Goal: Task Accomplishment & Management: Use online tool/utility

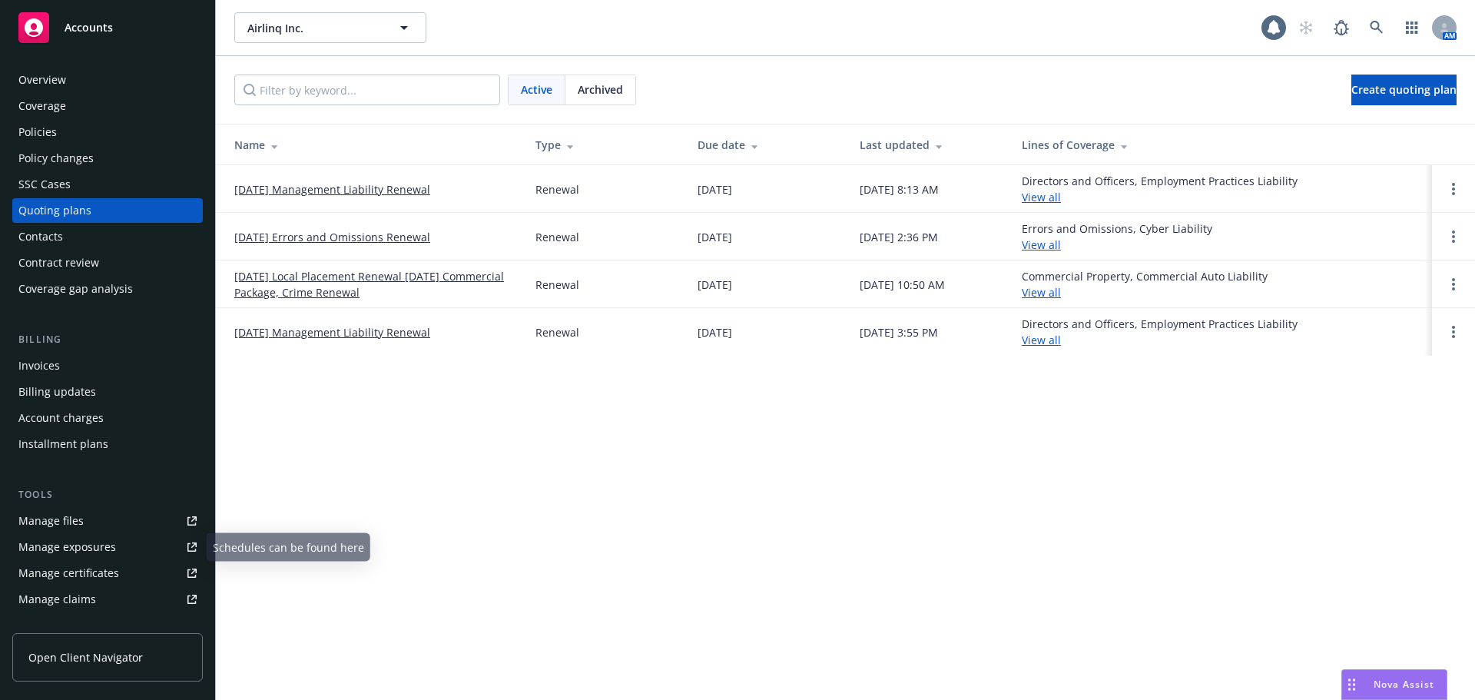
click at [61, 519] on div "Manage files" at bounding box center [50, 521] width 65 height 25
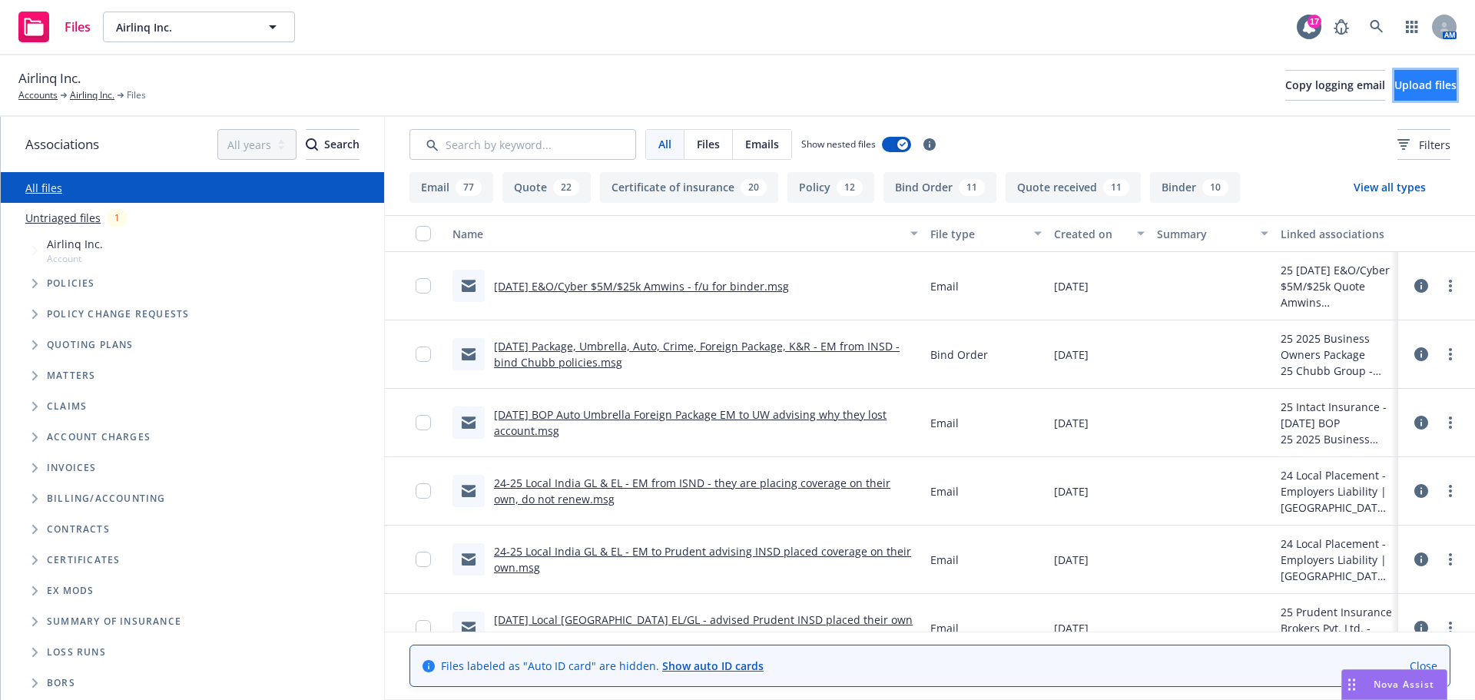
click at [1404, 80] on span "Upload files" at bounding box center [1425, 85] width 62 height 15
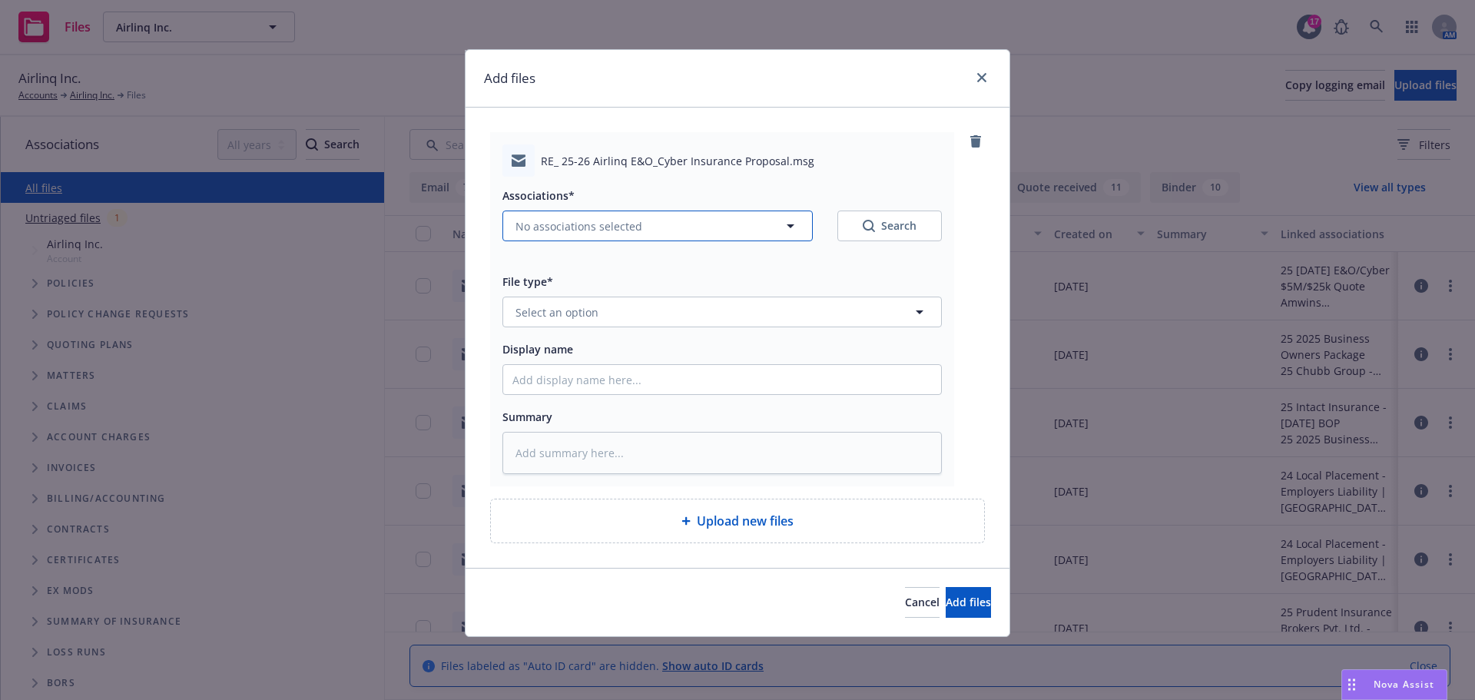
click at [801, 224] on button "No associations selected" at bounding box center [657, 226] width 310 height 31
type textarea "x"
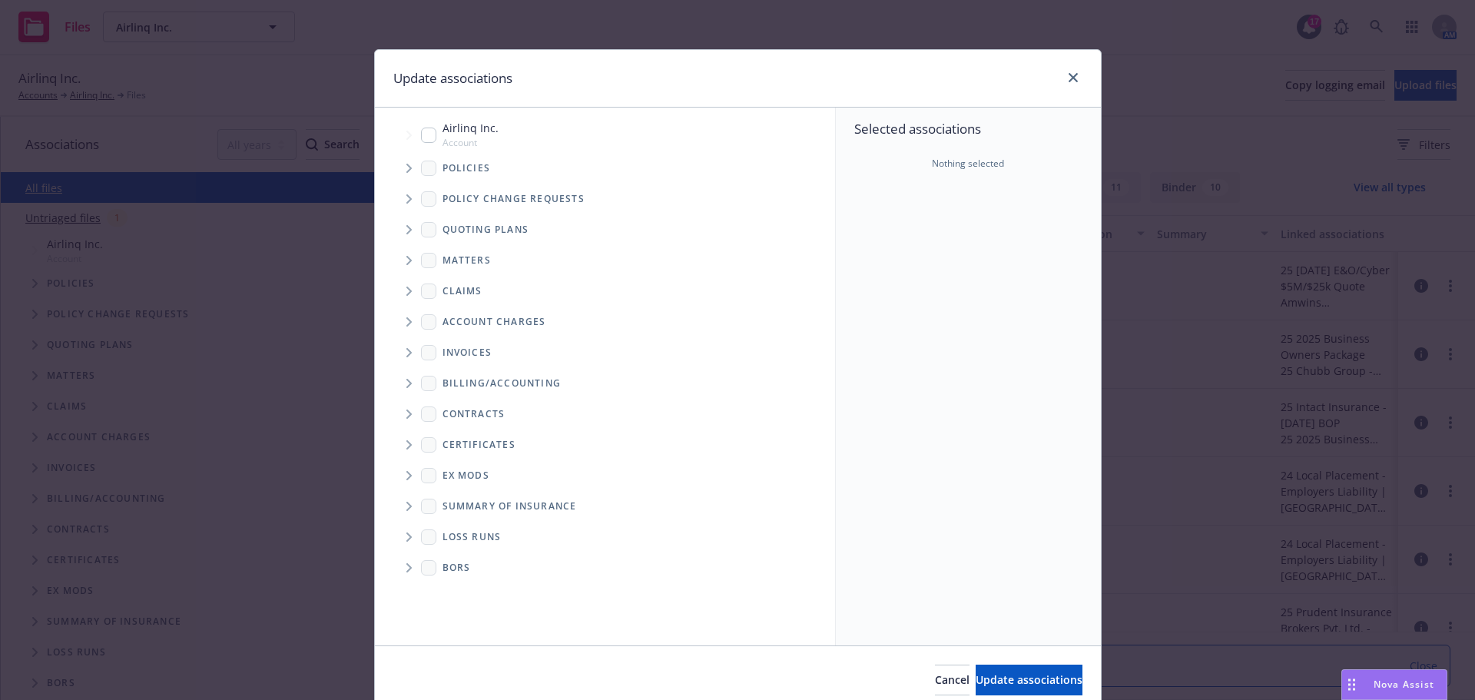
click at [406, 228] on icon "Tree Example" at bounding box center [409, 229] width 6 height 9
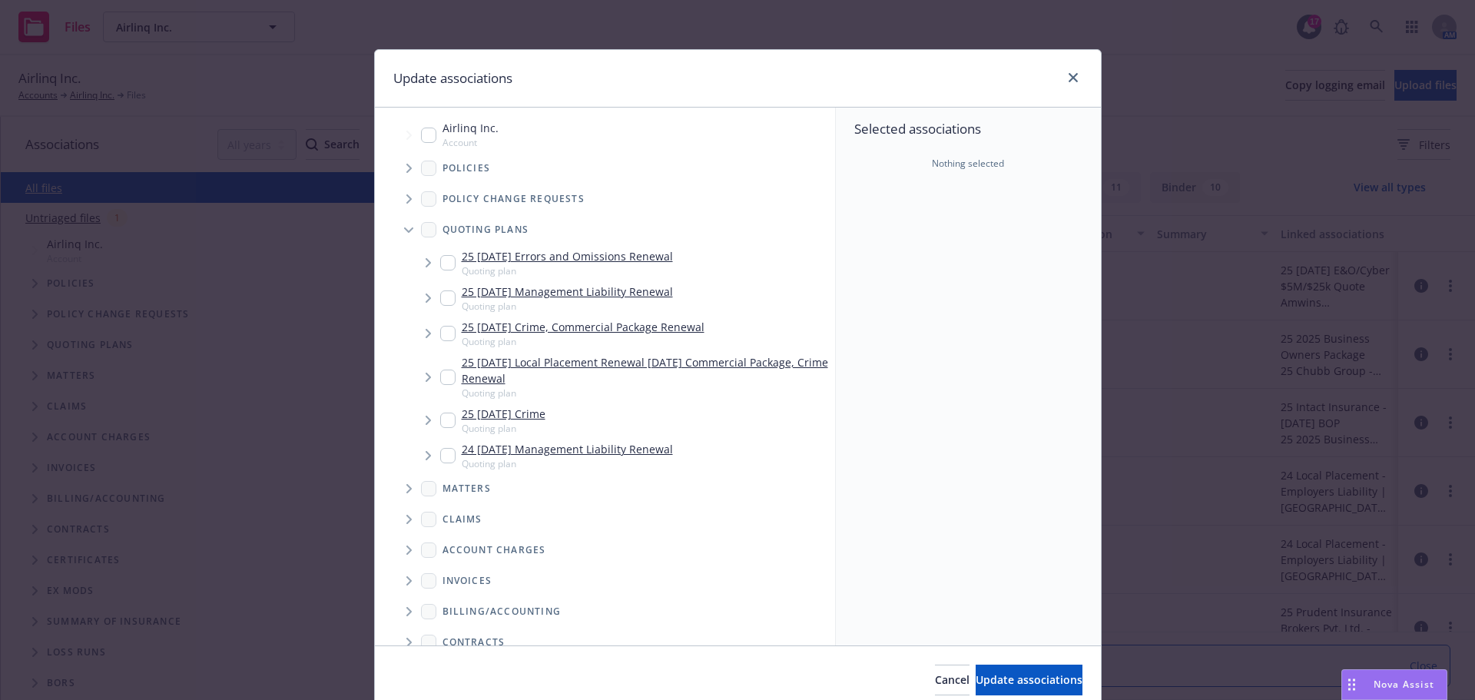
click at [426, 264] on icon "Tree Example" at bounding box center [429, 262] width 6 height 9
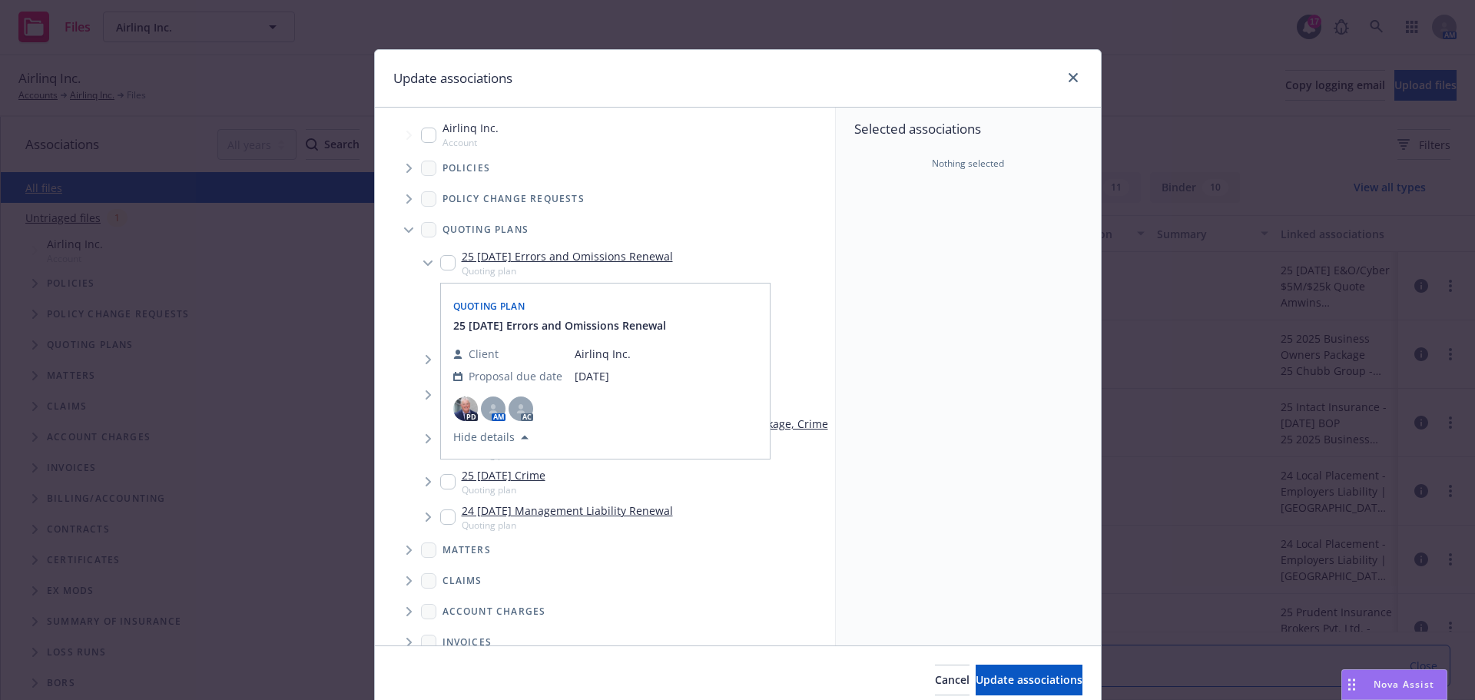
drag, startPoint x: 439, startPoint y: 256, endPoint x: 439, endPoint y: 264, distance: 7.7
click at [440, 257] on input "Tree Example" at bounding box center [447, 262] width 15 height 15
checkbox input "true"
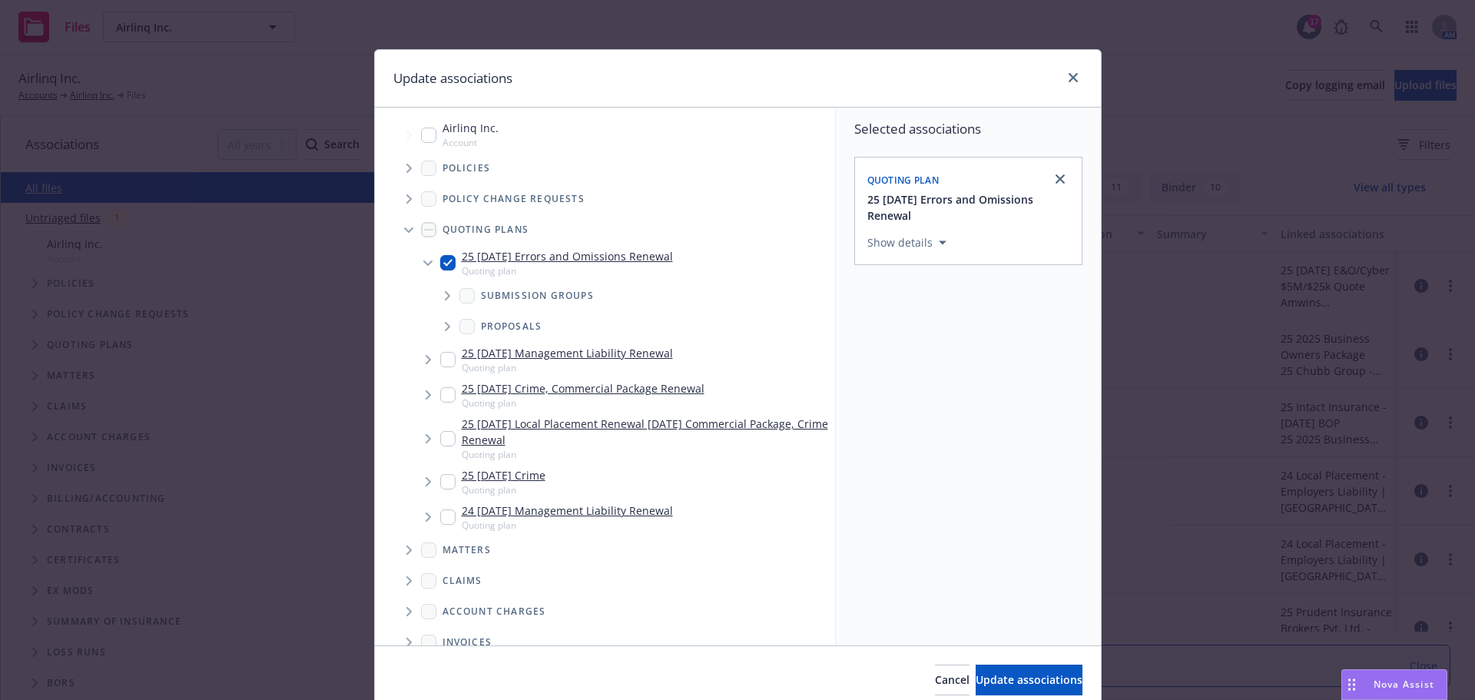
click at [445, 300] on icon "Tree Example" at bounding box center [447, 295] width 5 height 9
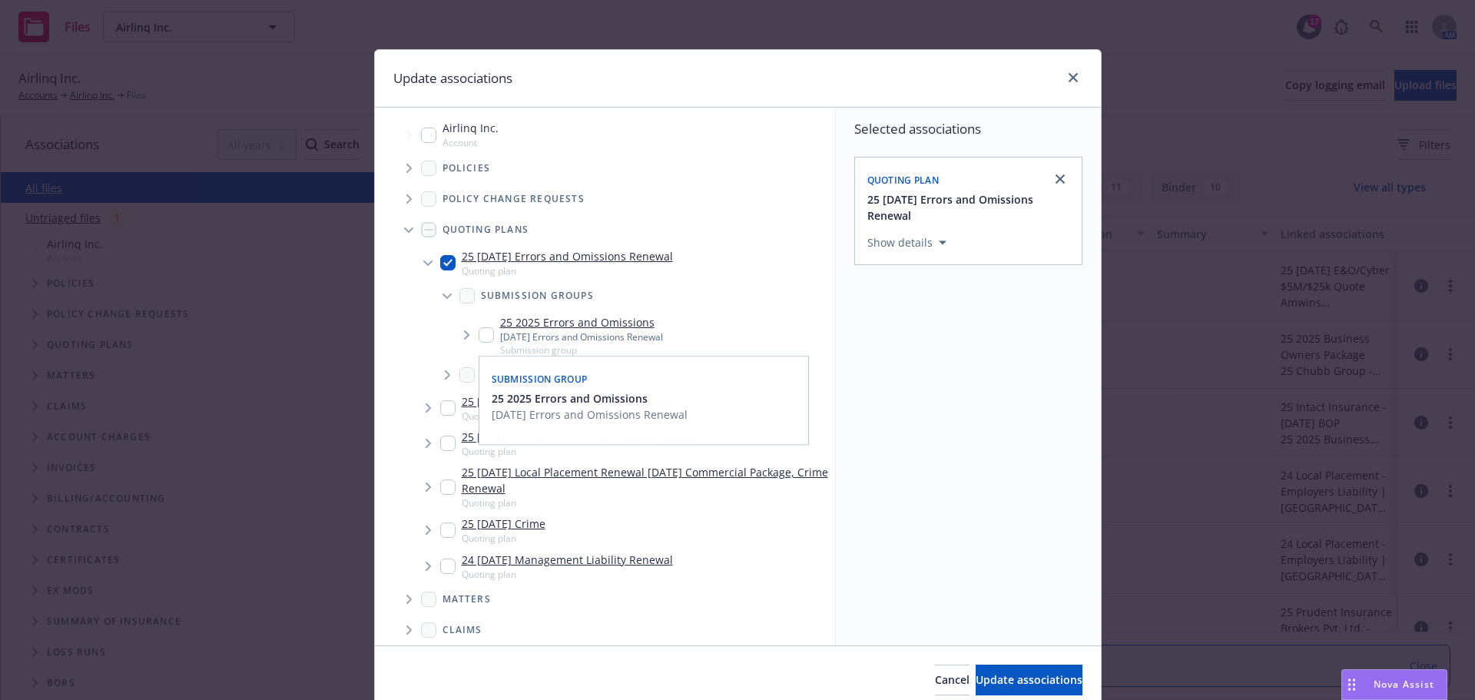
click at [464, 334] on icon "Tree Example" at bounding box center [466, 334] width 5 height 9
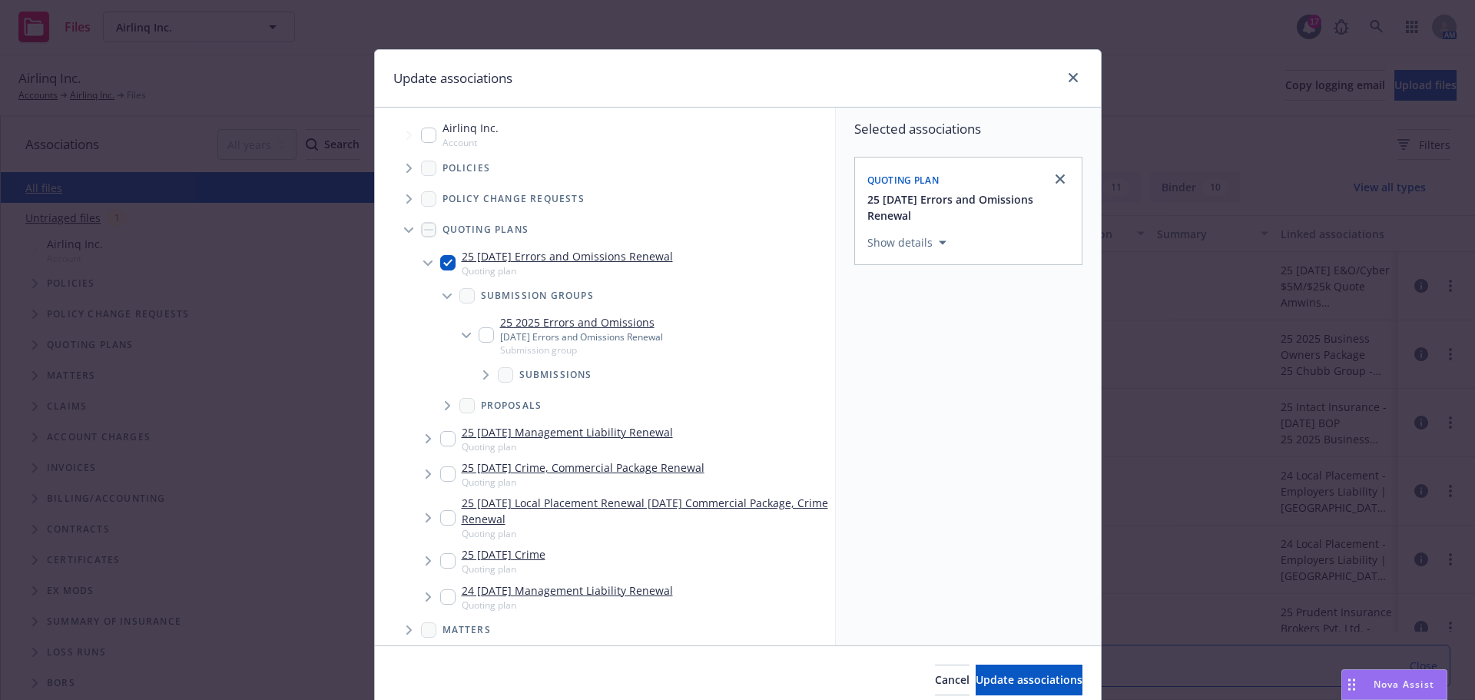
click at [483, 373] on icon "Tree Example" at bounding box center [485, 374] width 5 height 9
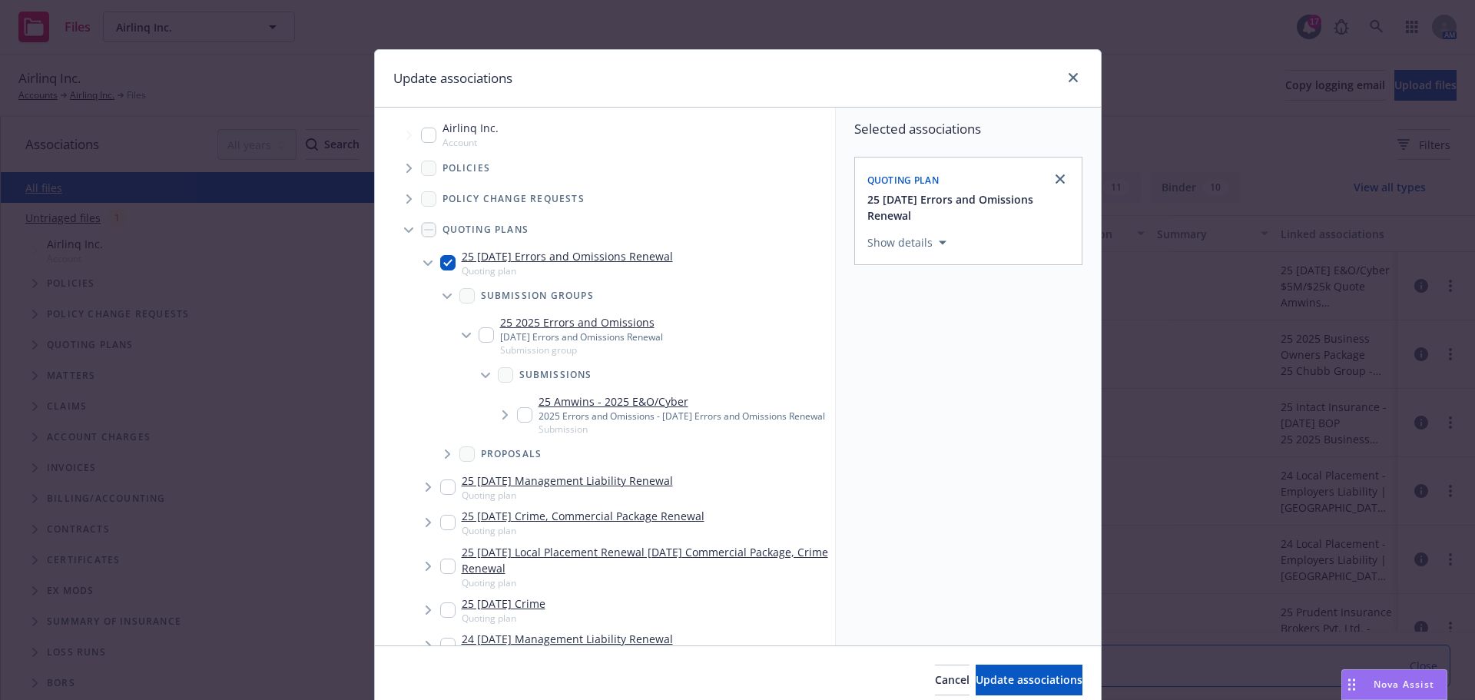
click at [502, 419] on icon "Tree Example" at bounding box center [504, 414] width 5 height 9
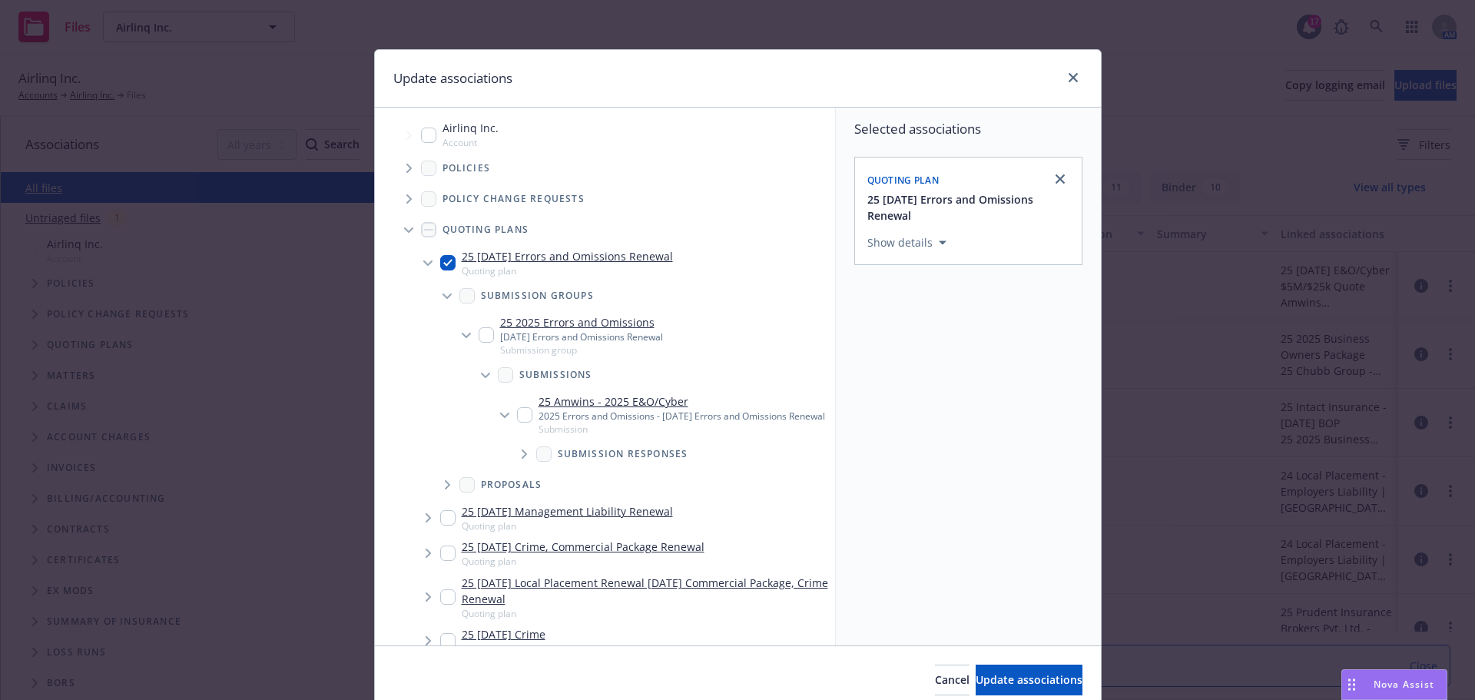
click at [522, 459] on icon "Tree Example" at bounding box center [524, 453] width 5 height 9
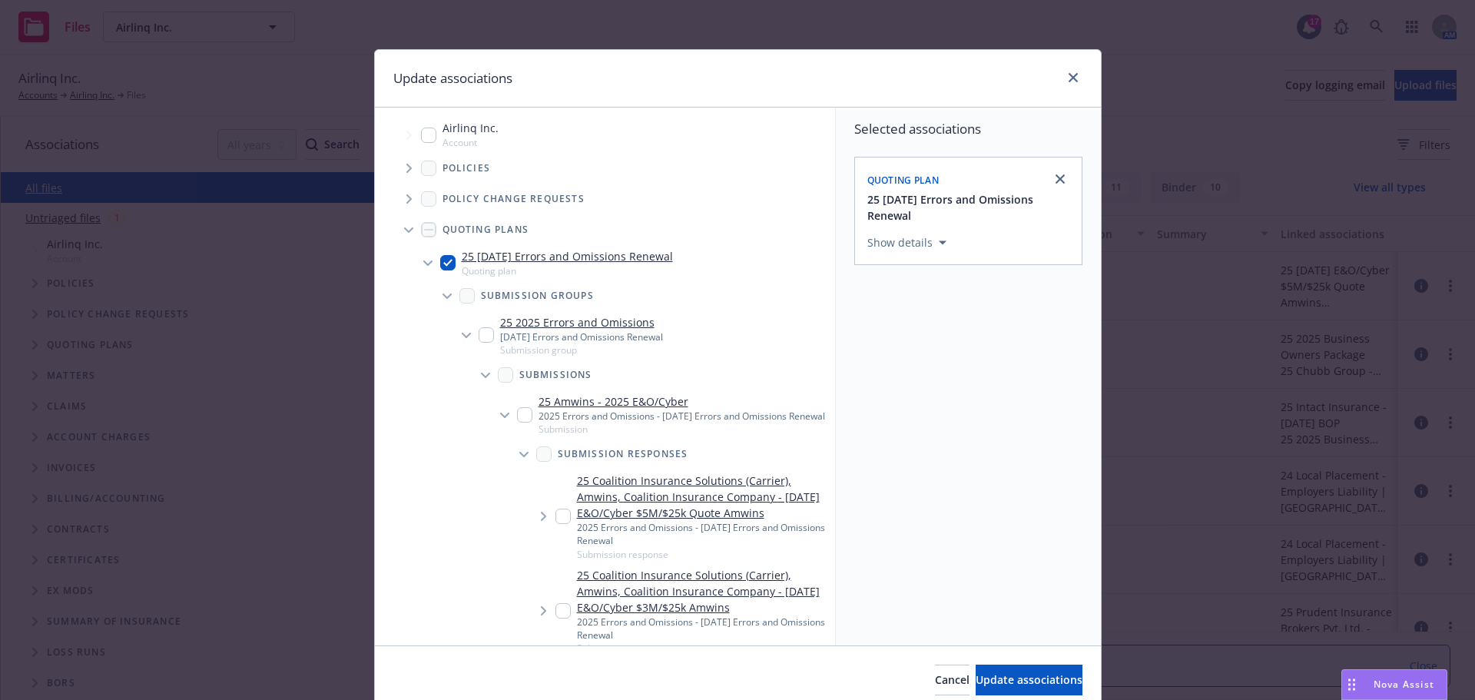
scroll to position [77, 0]
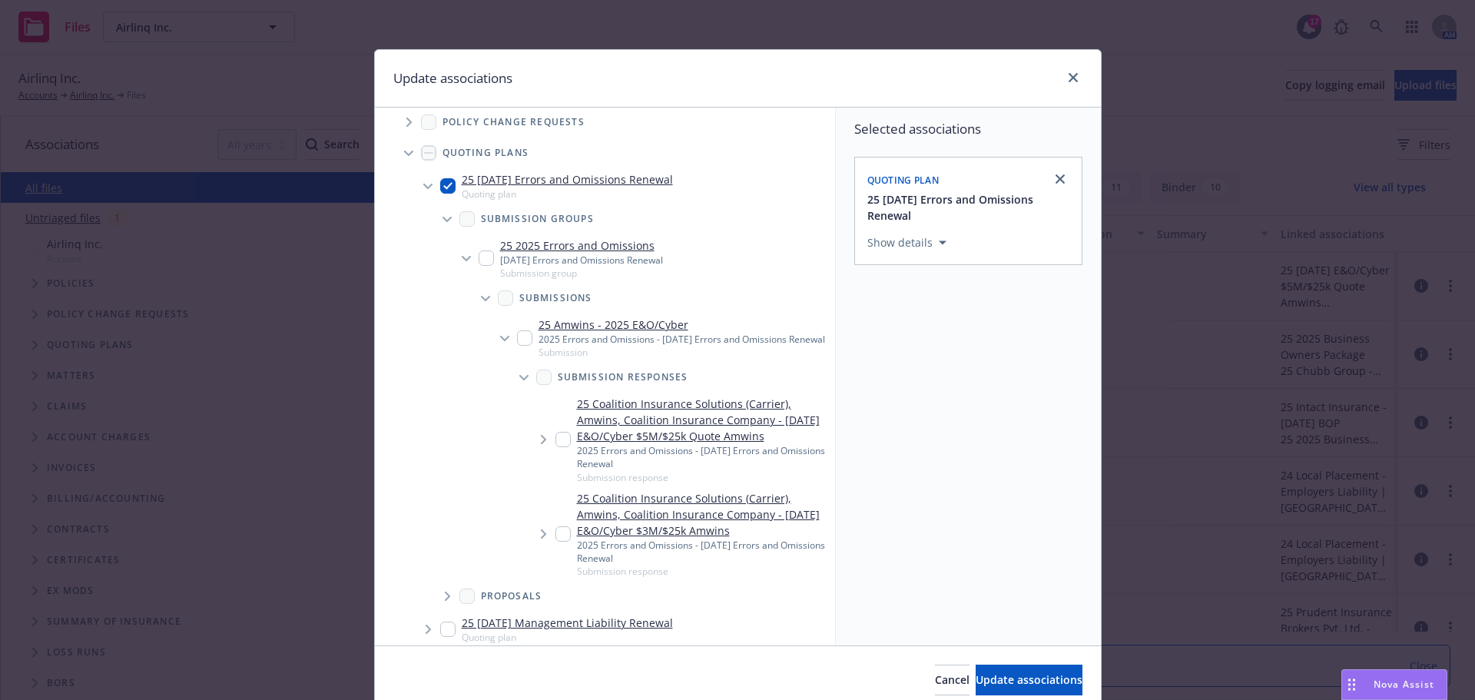
click at [558, 447] on input "Tree Example" at bounding box center [562, 439] width 15 height 15
checkbox input "true"
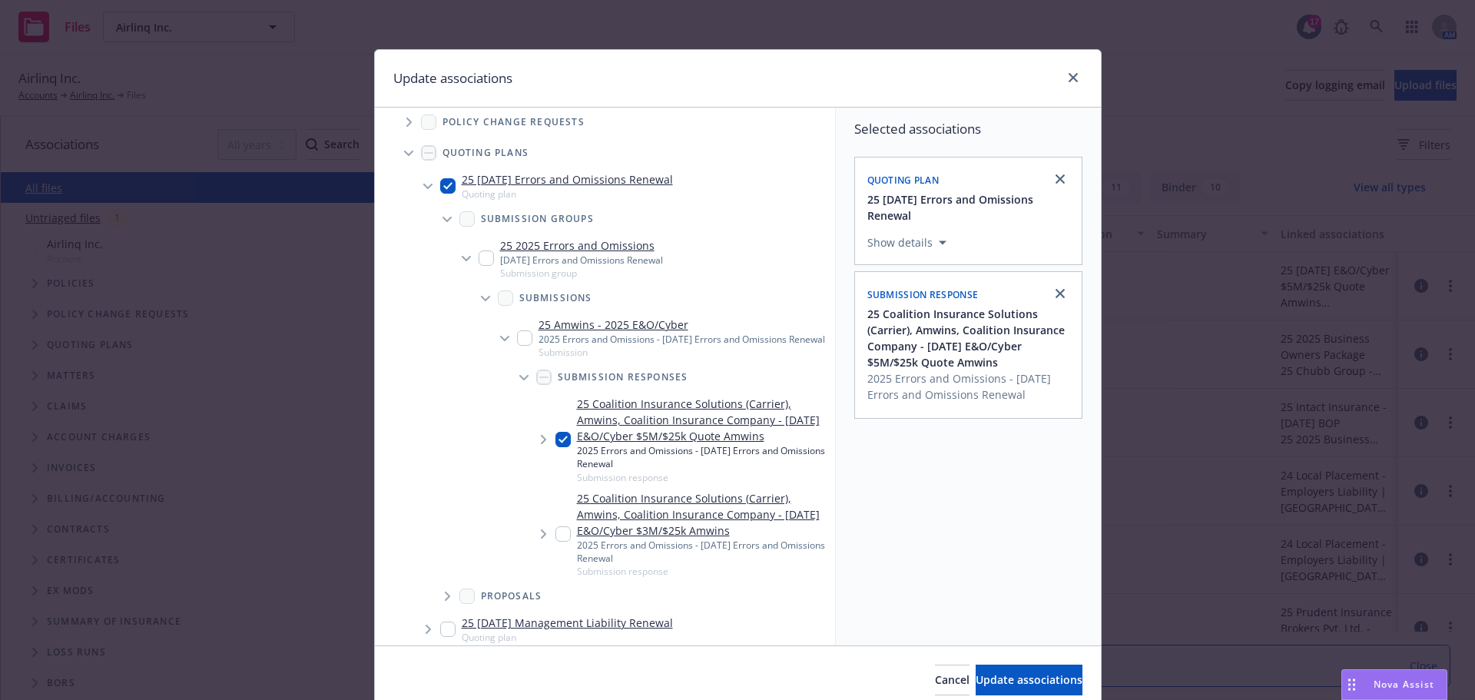
click at [522, 339] on input "Tree Example" at bounding box center [524, 337] width 15 height 15
checkbox input "true"
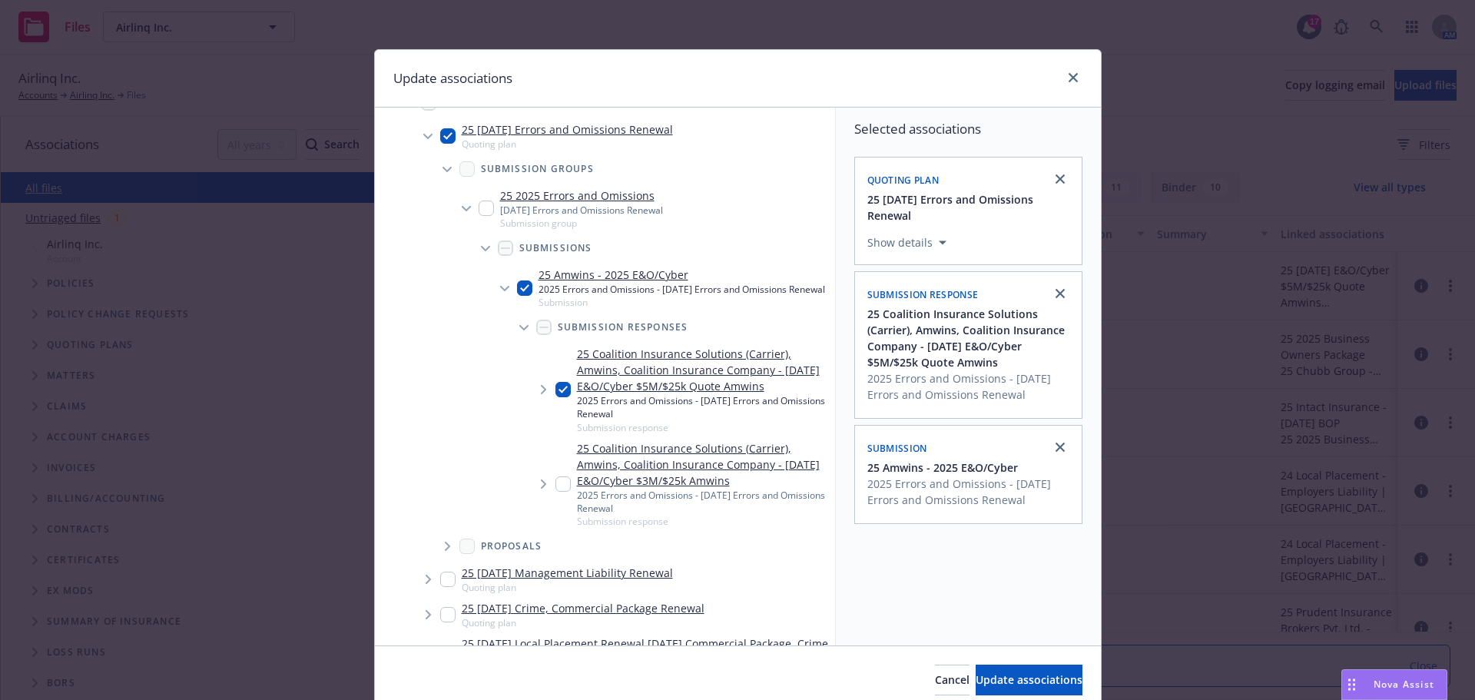
scroll to position [154, 0]
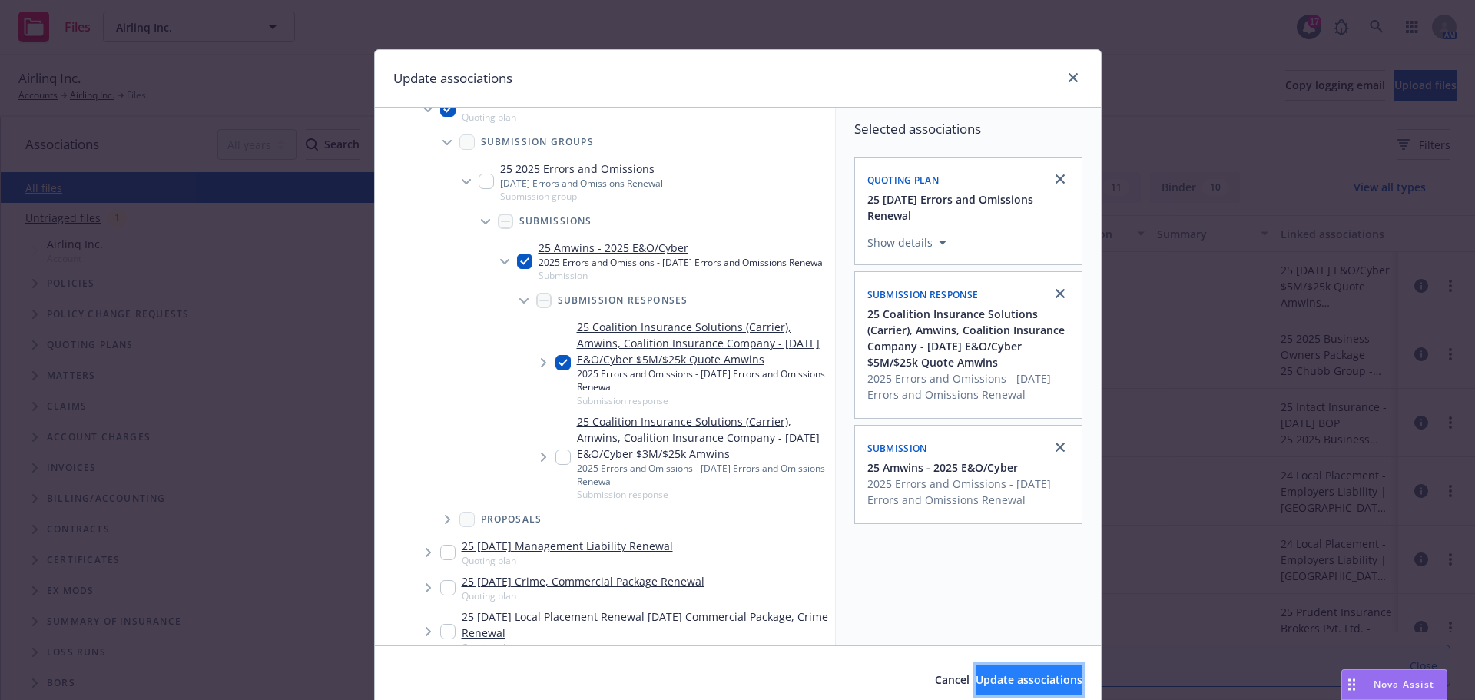
click at [980, 676] on span "Update associations" at bounding box center [1029, 679] width 107 height 15
type textarea "x"
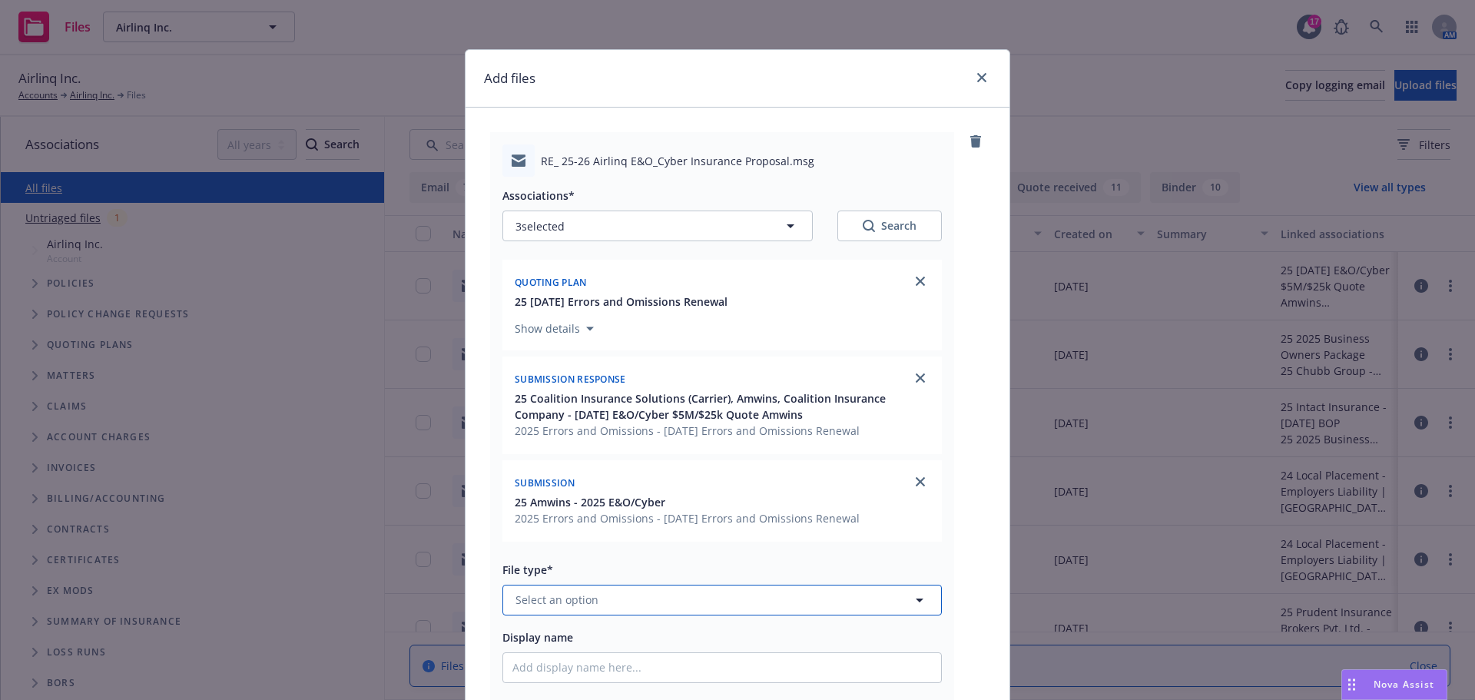
click at [552, 600] on span "Select an option" at bounding box center [557, 600] width 83 height 16
type input "email"
drag, startPoint x: 547, startPoint y: 556, endPoint x: 542, endPoint y: 582, distance: 25.9
click at [546, 556] on div "Email" at bounding box center [721, 557] width 419 height 22
click at [523, 671] on input "Display name" at bounding box center [722, 667] width 438 height 29
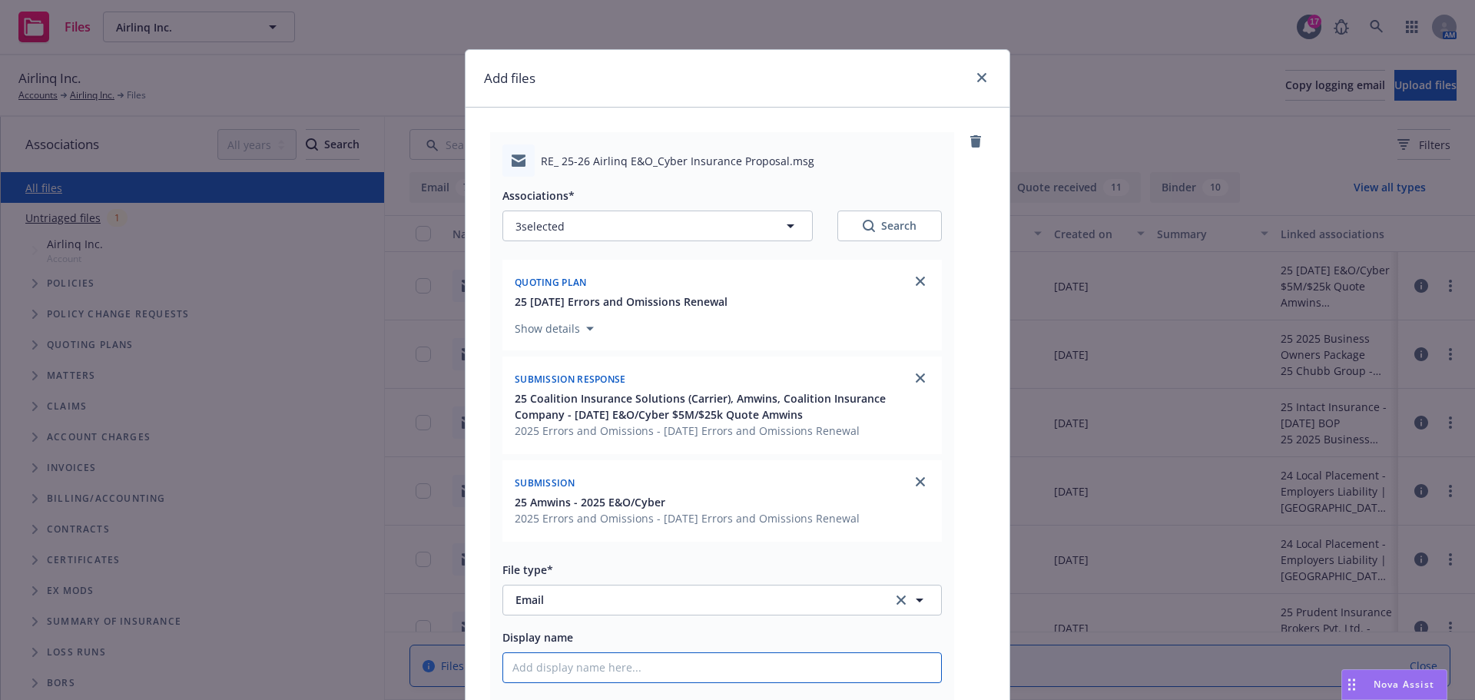
type textarea "x"
type input "9"
type textarea "x"
type input "9/"
type textarea "x"
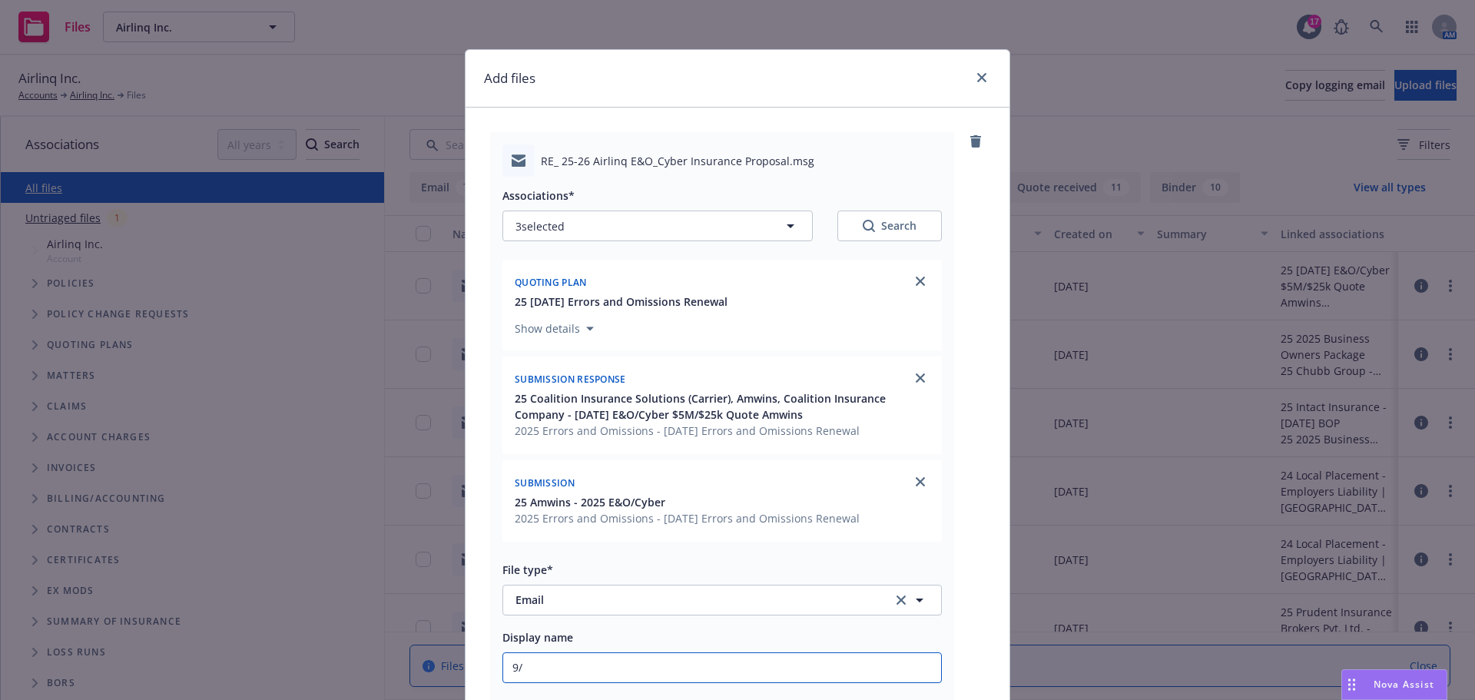
type input "9/8"
type textarea "x"
type input "9/8/"
type textarea "x"
type input "9/8/2"
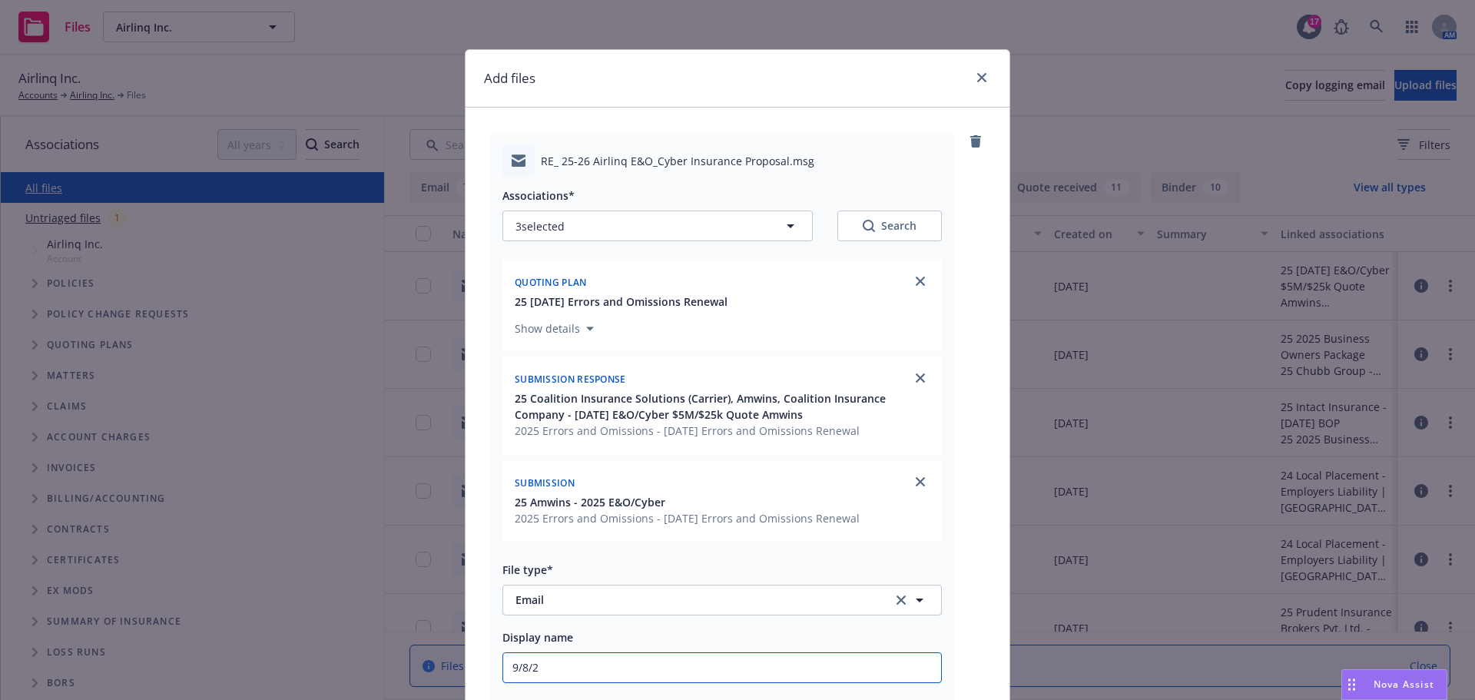
type textarea "x"
type input "9/8/20"
type textarea "x"
type input "9/8/202"
type textarea "x"
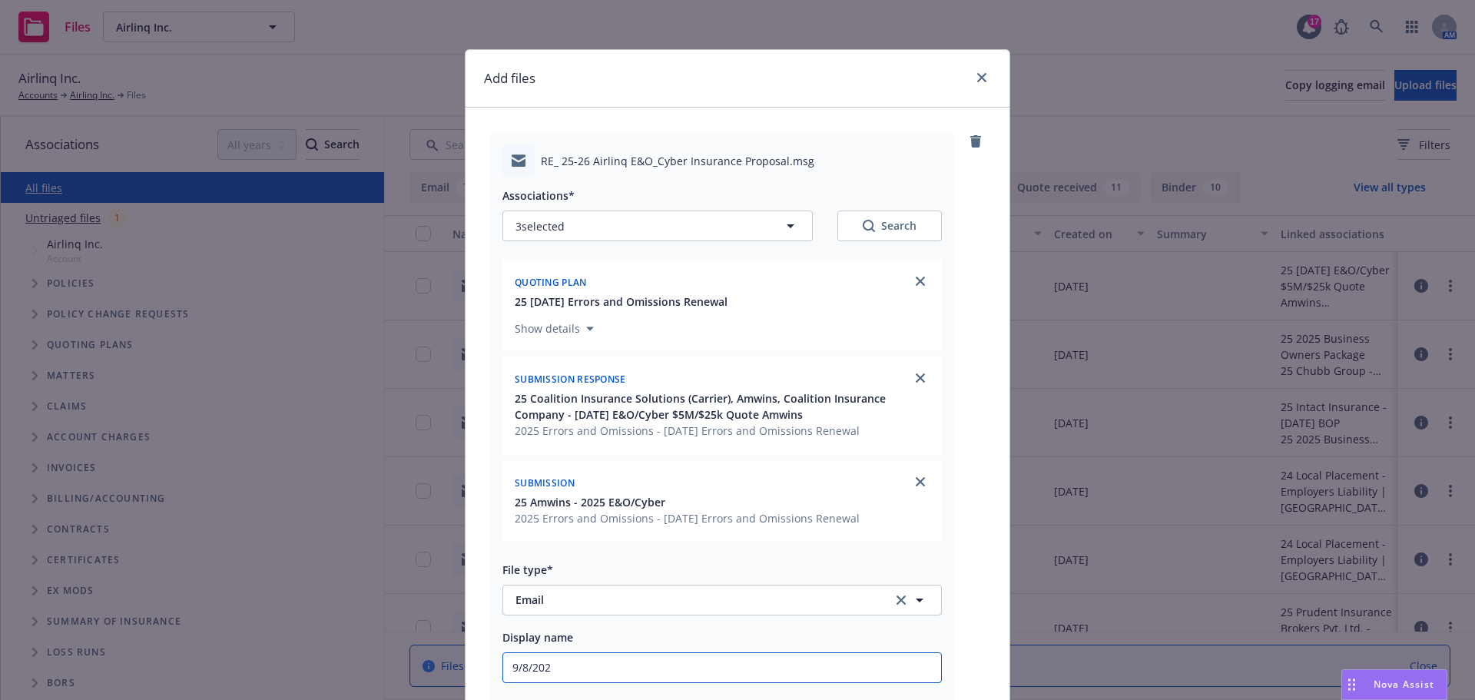
type input "9/8/2025"
type textarea "x"
type input "9/8/2025"
type textarea "x"
type input "9/8/2025 E"
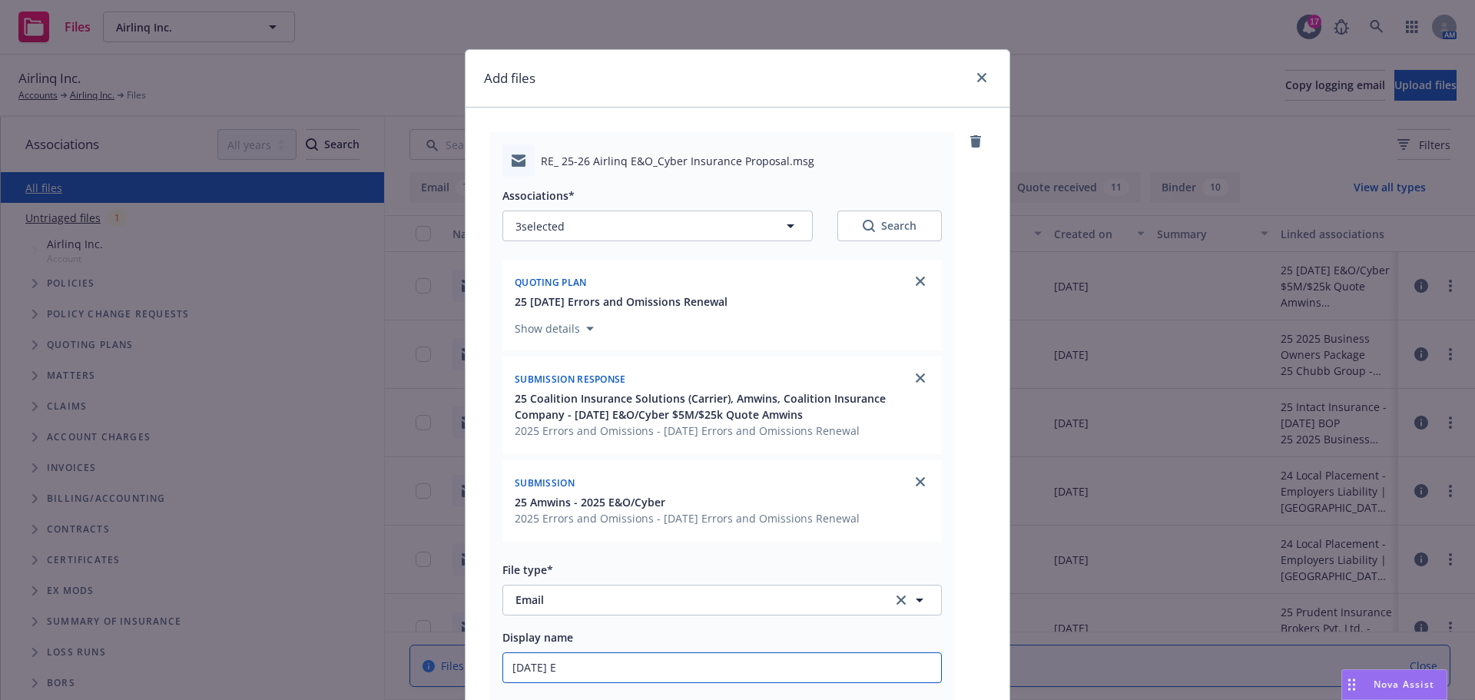
type textarea "x"
type input "9/8/2025 E&"
type textarea "x"
type input "9/8/2025 E&O"
type textarea "x"
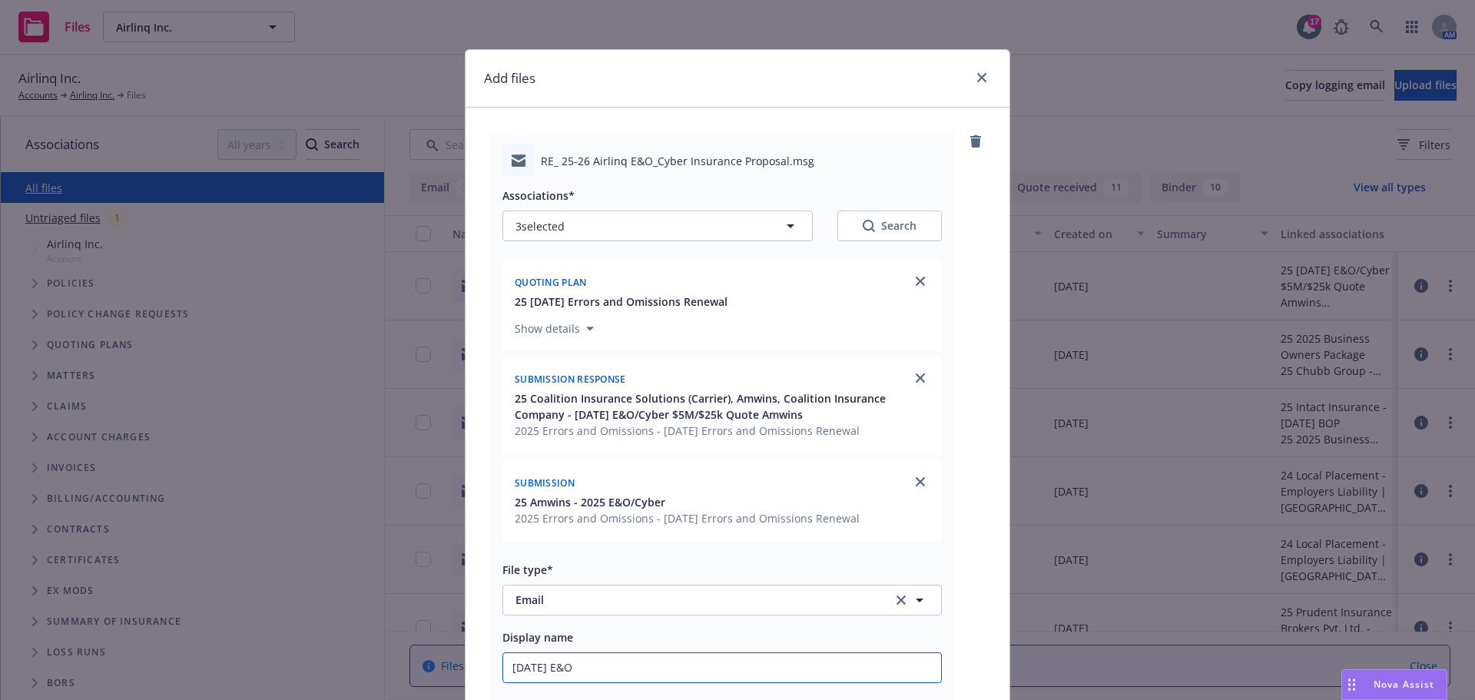
type input "9/8/2025 E&O/"
type textarea "x"
type input "9/8/2025 E&O/C"
type textarea "x"
type input "9/8/2025 E&O/Cy"
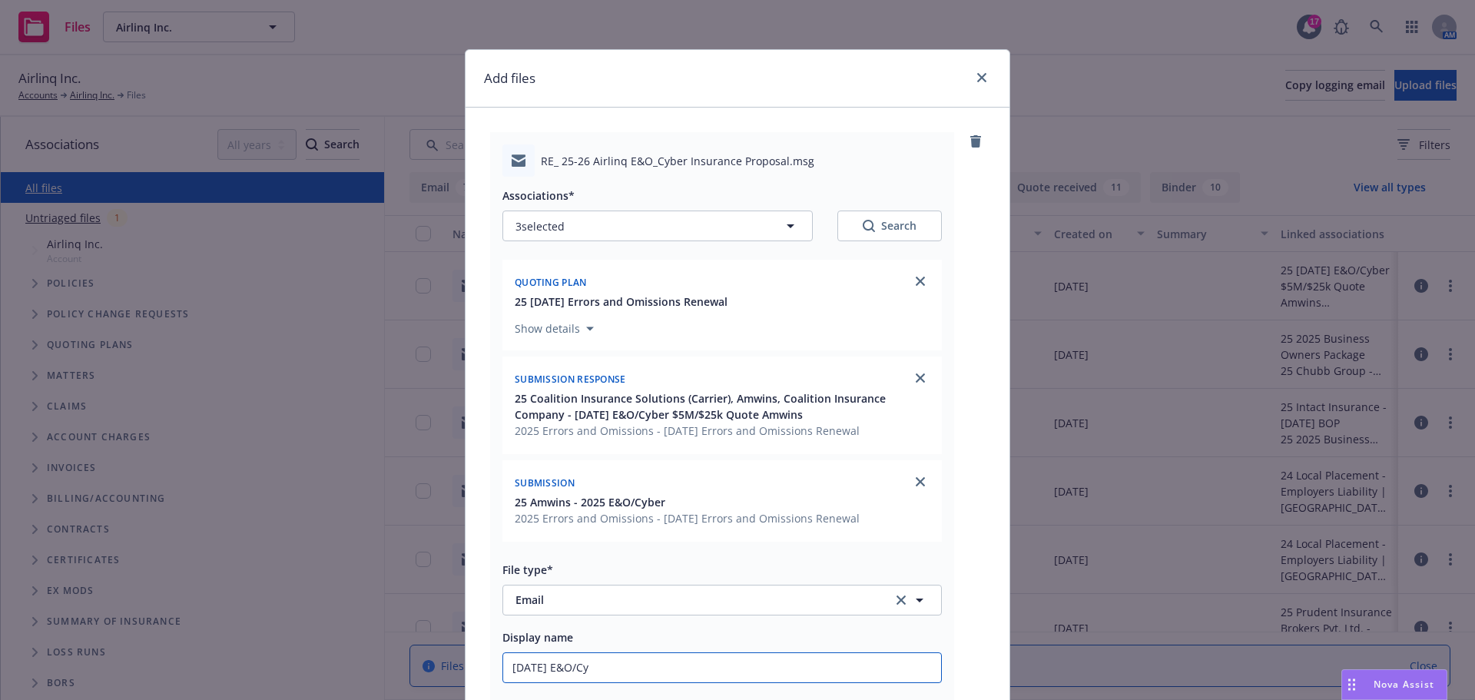
type textarea "x"
type input "9/8/2025 E&O/Cyb"
type textarea "x"
type input "9/8/2025 E&O/Cybe"
type textarea "x"
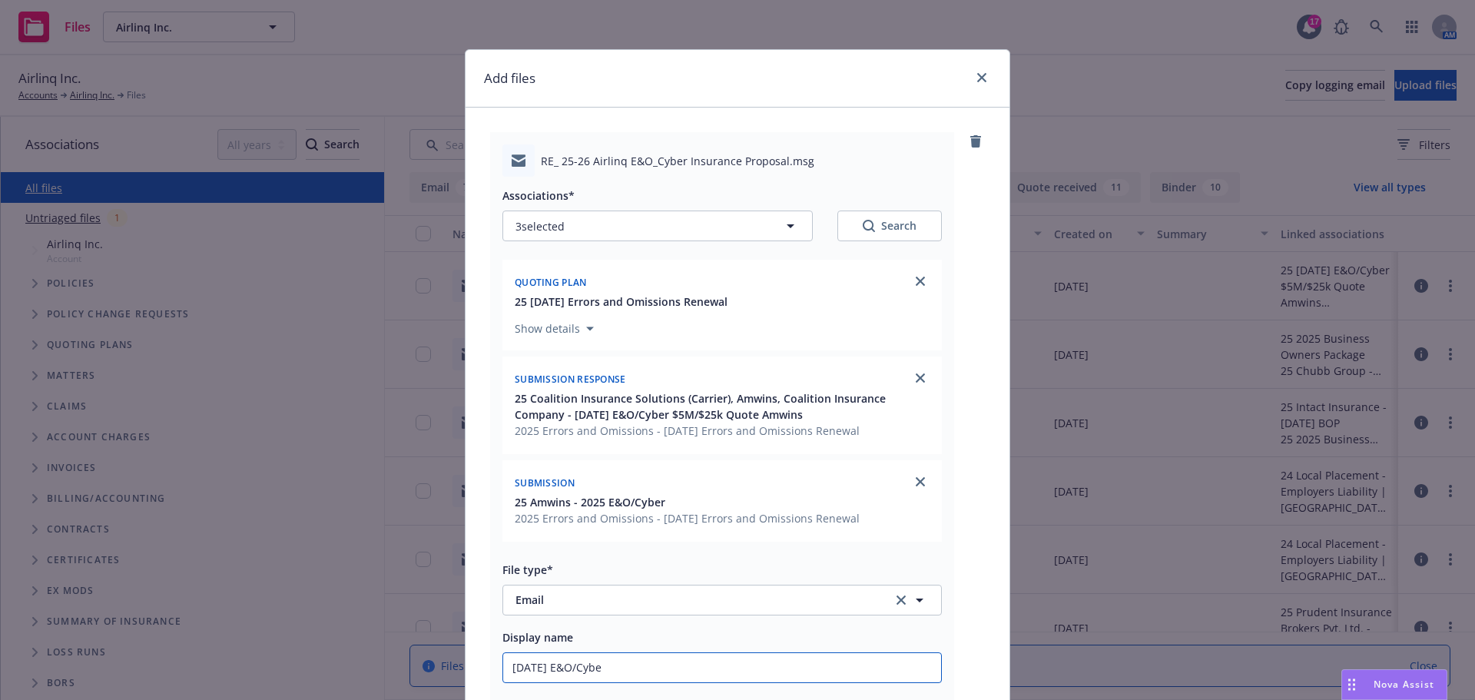
type input "9/8/2025 E&O/Cyber"
type textarea "x"
type input "9/8/2025 E&O/Cyber-"
type textarea "x"
type input "9/8/2025 E&O/Cyber-E"
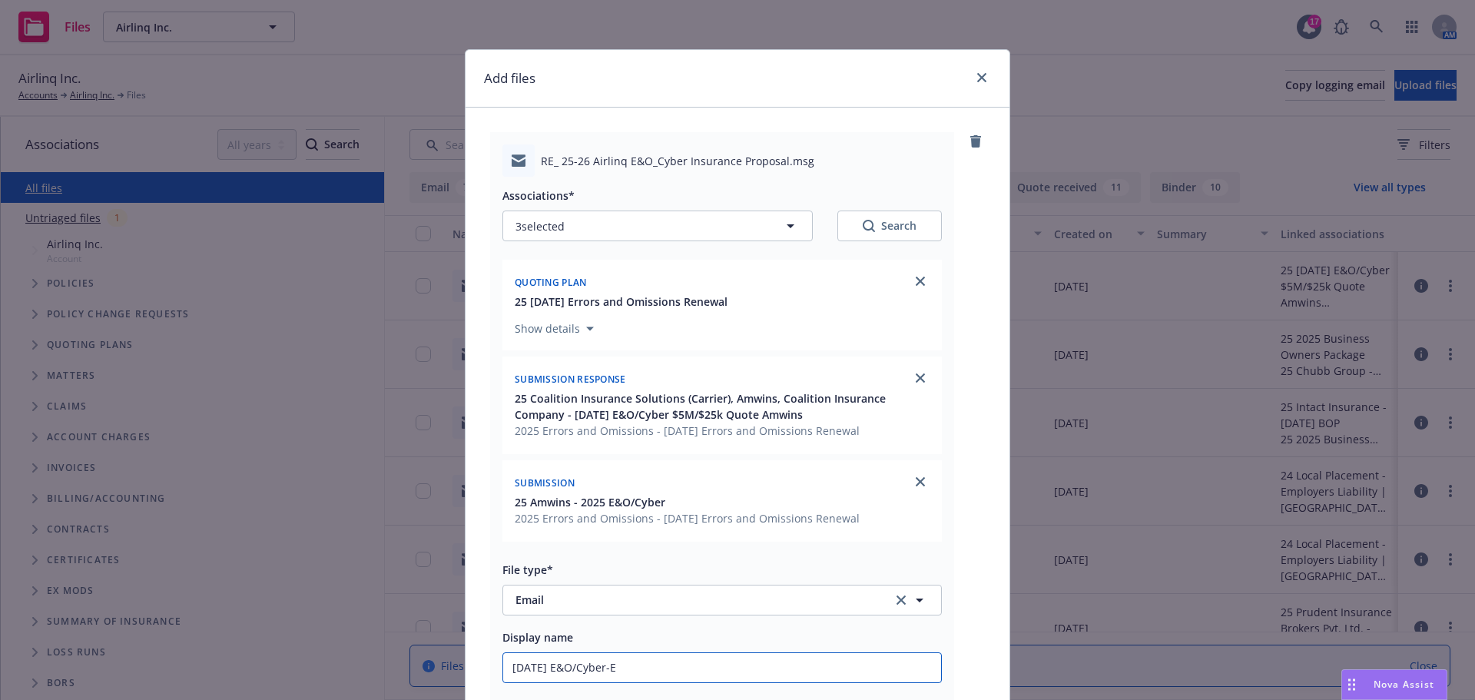
type textarea "x"
type input "9/8/2025 E&O/Cyber-EM"
type textarea "x"
type input "9/8/2025 E&O/Cyber-EM"
type textarea "x"
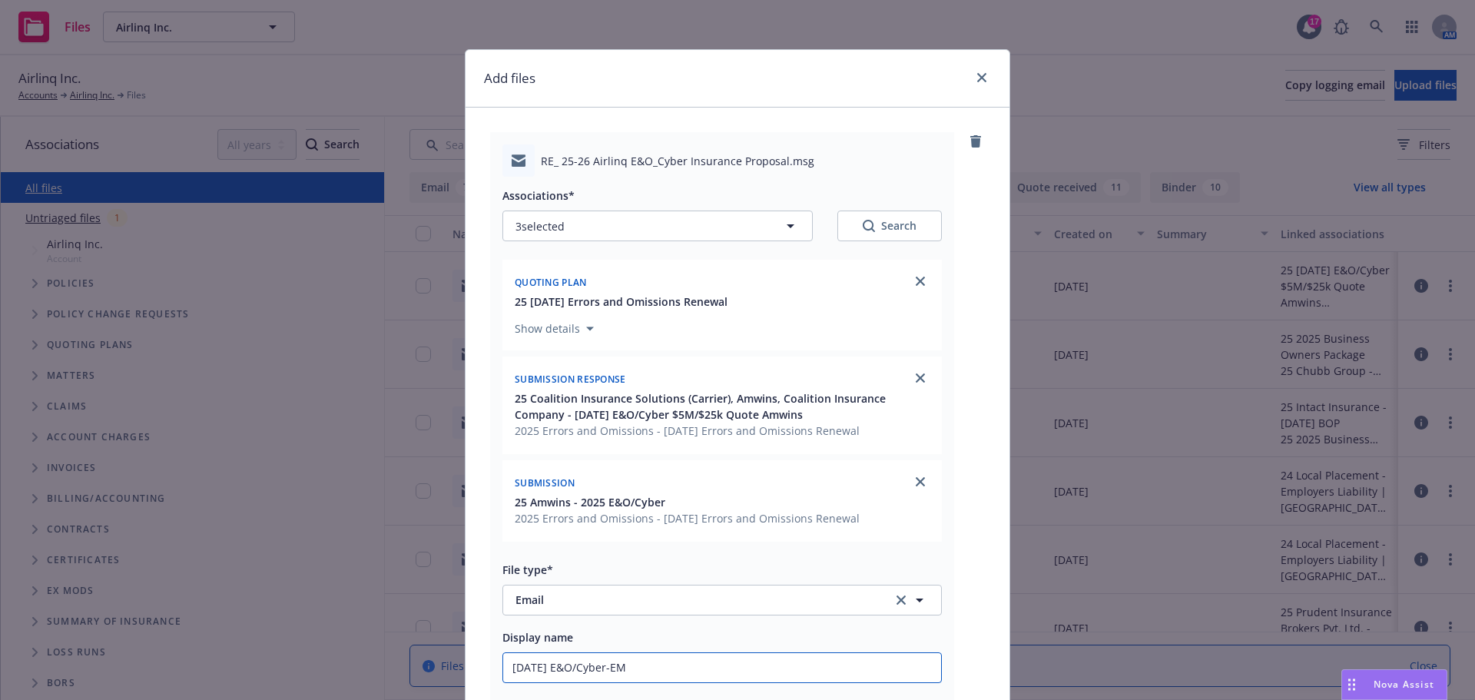
type input "9/8/2025 E&O/Cyber-EM t"
type textarea "x"
type input "9/8/2025 E&O/Cyber-EM to"
type textarea "x"
type input "9/8/2025 E&O/Cyber-EM to"
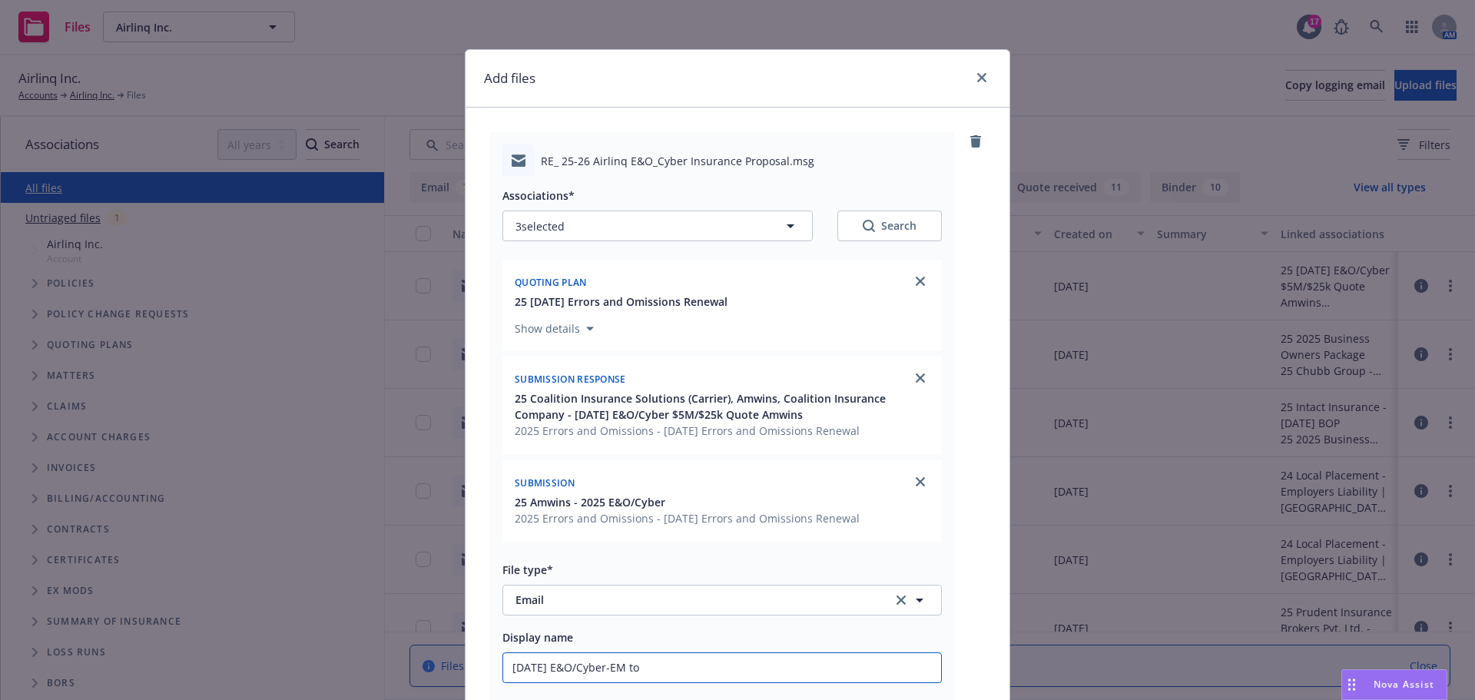
type textarea "x"
type input "9/8/2025 E&O/Cyber-EM to I"
type textarea "x"
type input "9/8/2025 E&O/Cyber-EM to IN"
type textarea "x"
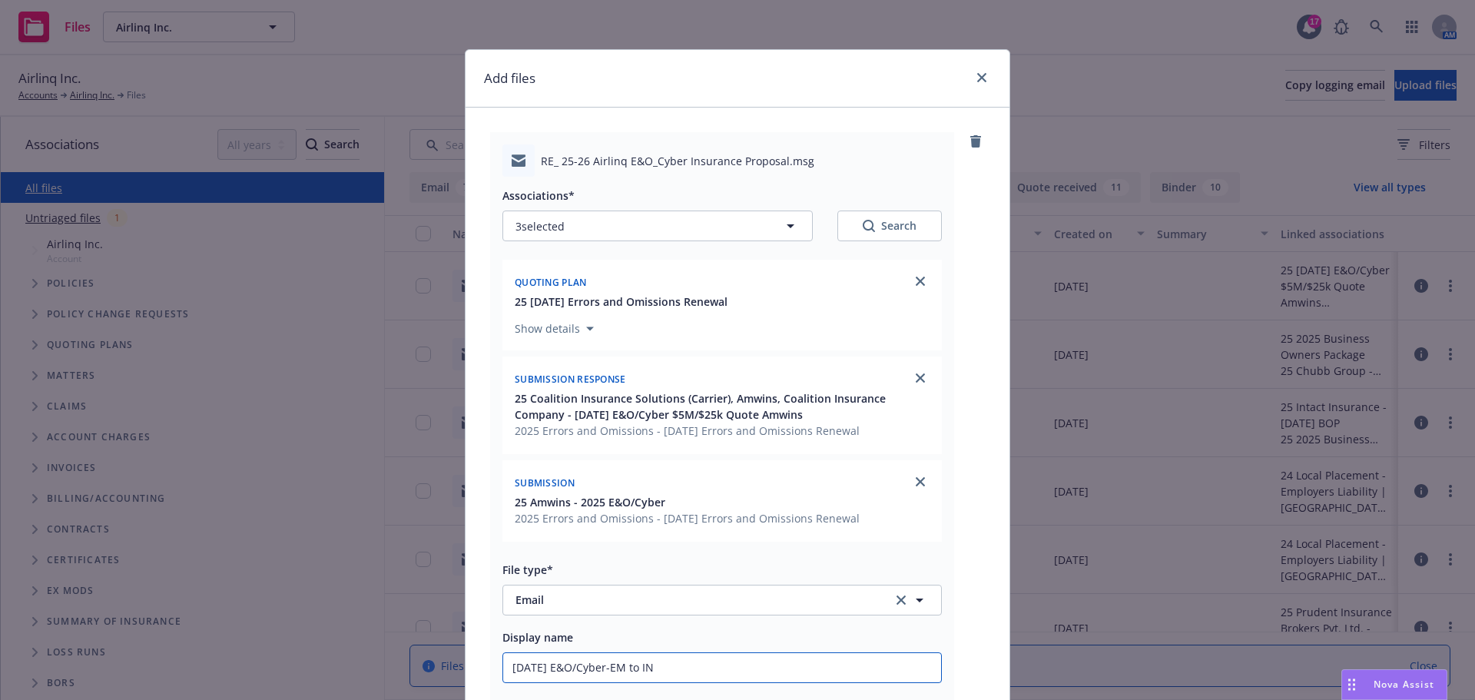
type input "9/8/2025 E&O/Cyber-EM to INS"
type textarea "x"
type input "9/8/2025 E&O/Cyber-EM to INSD"
type textarea "x"
type input "9/8/2025 E&O/Cyber-EM to INSD:"
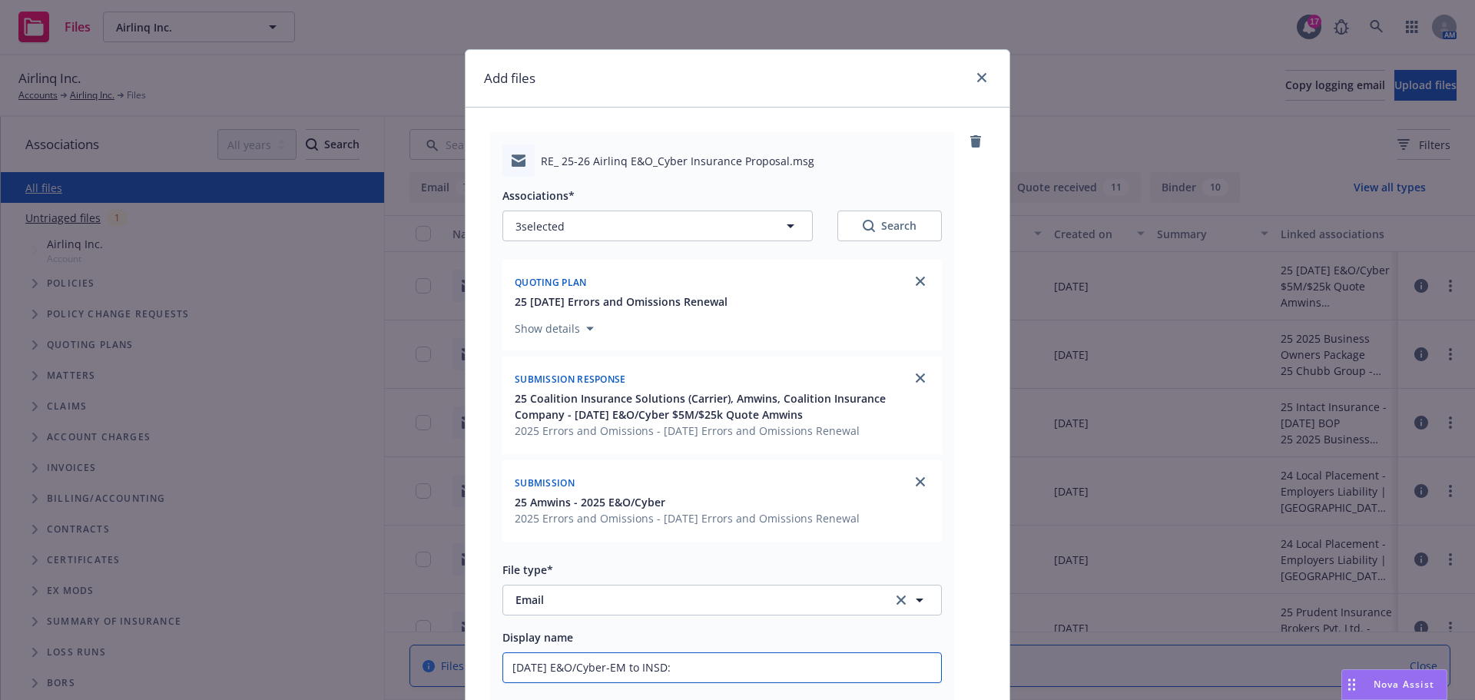
type textarea "x"
type input "9/8/2025 E&O/Cyber-EM to INSD:"
type textarea "x"
type input "9/8/2025 E&O/Cyber-EM to INSD: n"
type textarea "x"
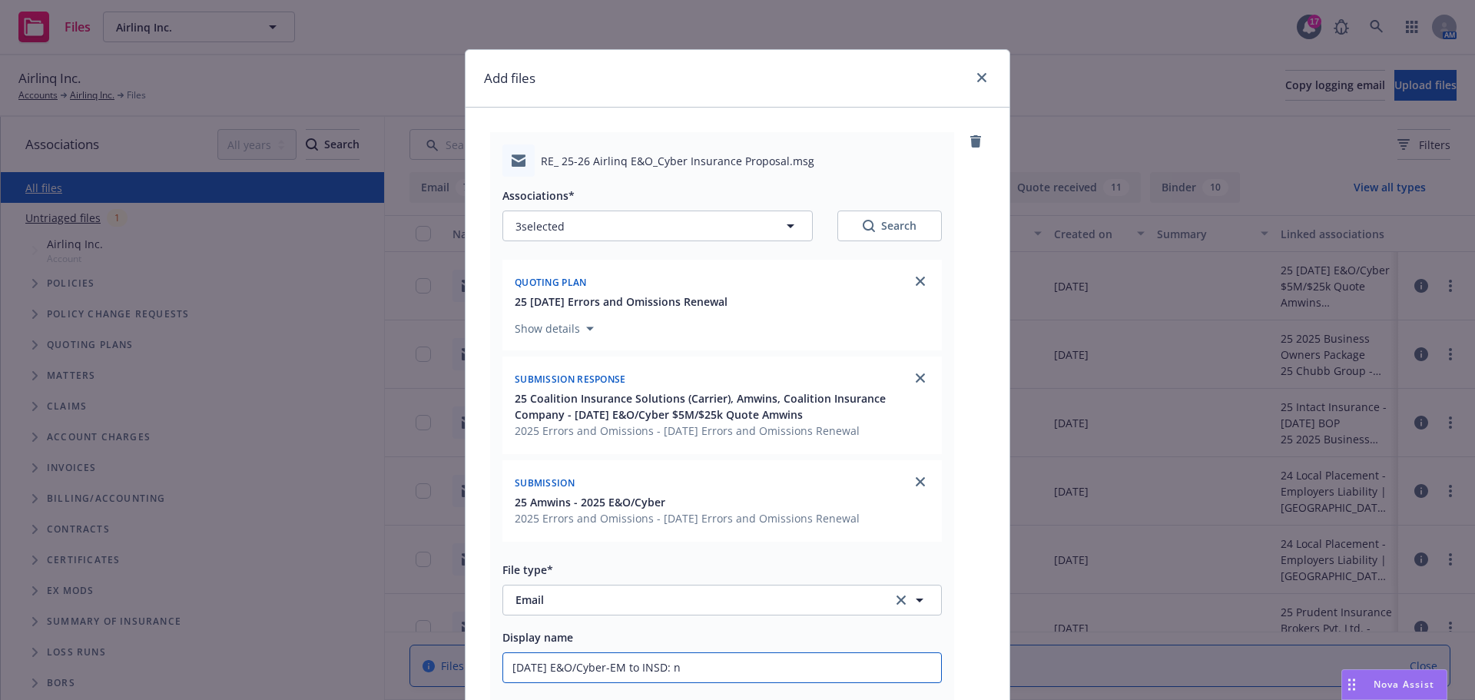
type input "9/8/2025 E&O/Cyber-EM to INSD: ne"
type textarea "x"
type input "9/8/2025 E&O/Cyber-EM to INSD: nee"
type textarea "x"
type input "9/8/2025 E&O/Cyber-EM to INSD: need"
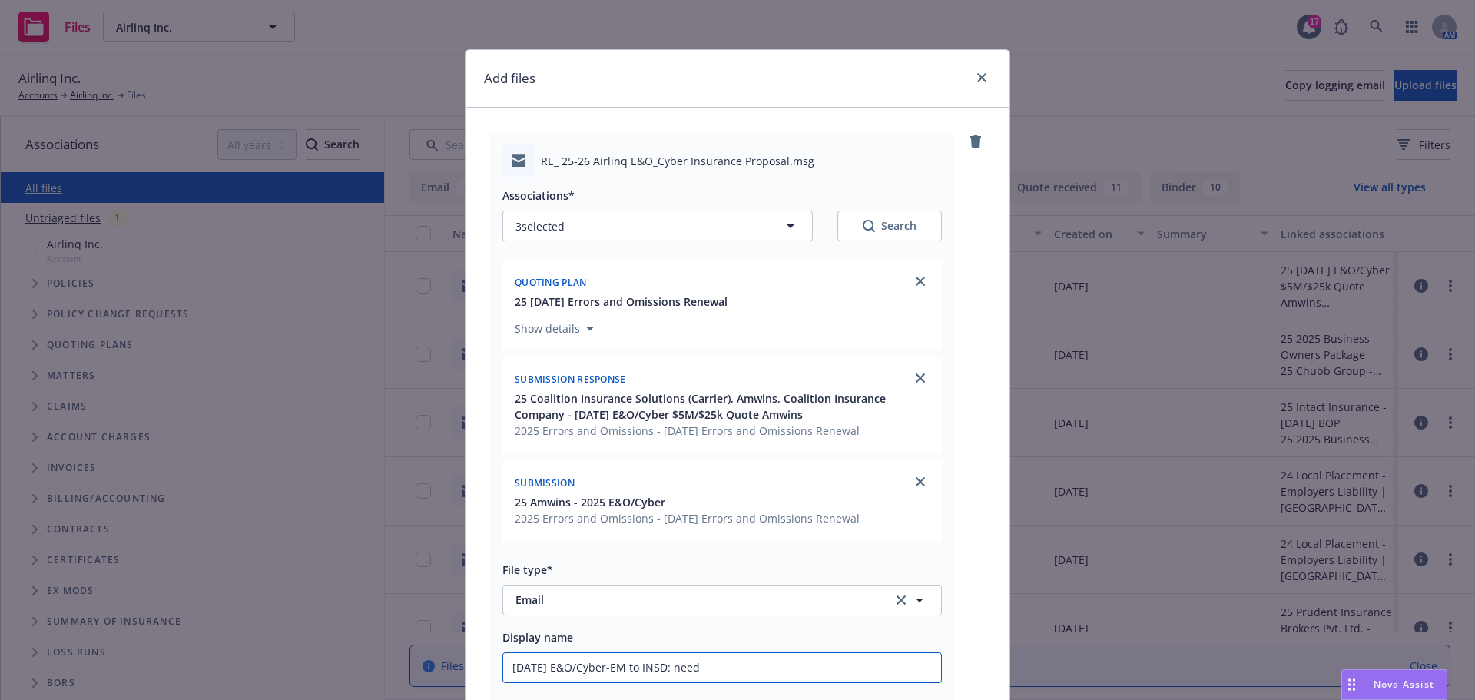
type textarea "x"
type input "9/8/2025 E&O/Cyber-EM to INSD: need"
type textarea "x"
type input "9/8/2025 E&O/Cyber-EM to INSD: need N"
type textarea "x"
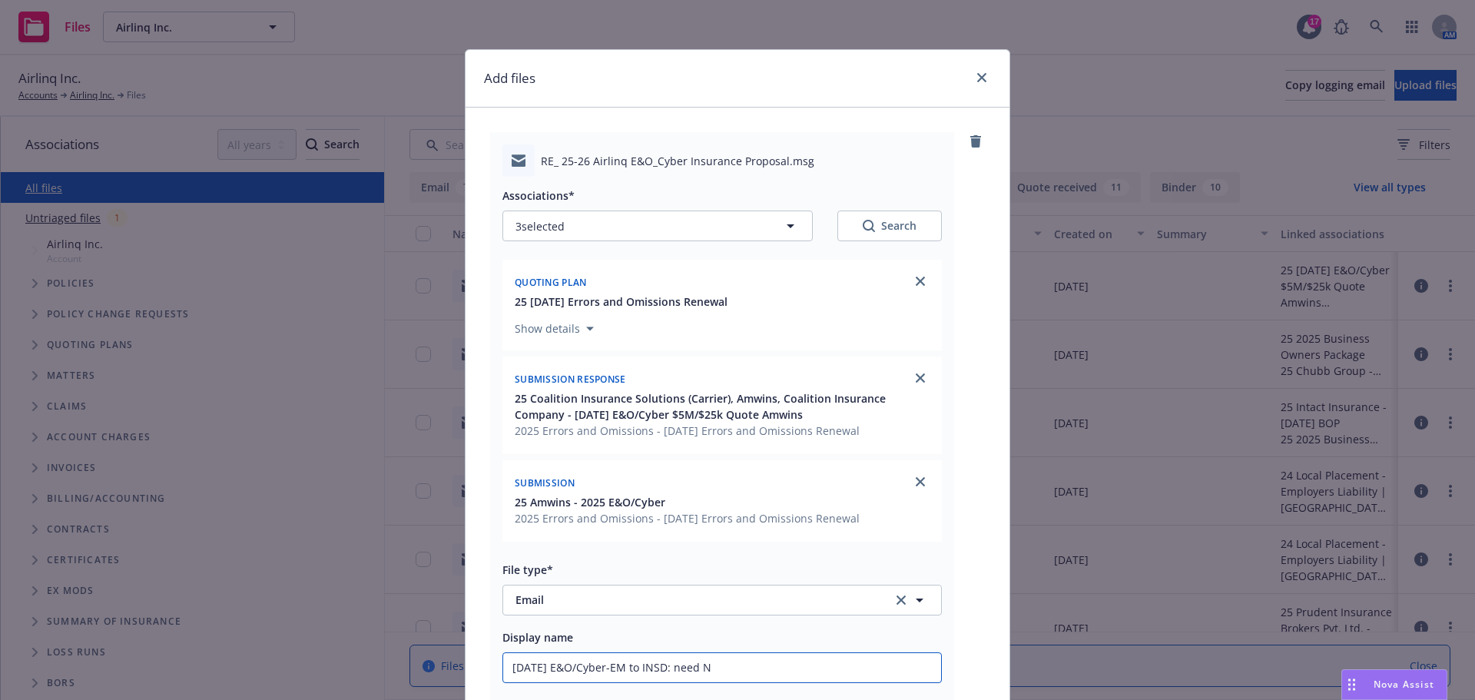
type input "9/8/2025 E&O/Cyber-EM to INSD: need NK"
type textarea "x"
type input "9/8/2025 E&O/Cyber-EM to INSD: need NKL"
type textarea "x"
type input "9/8/2025 E&O/Cyber-EM to INSD: need NKLL"
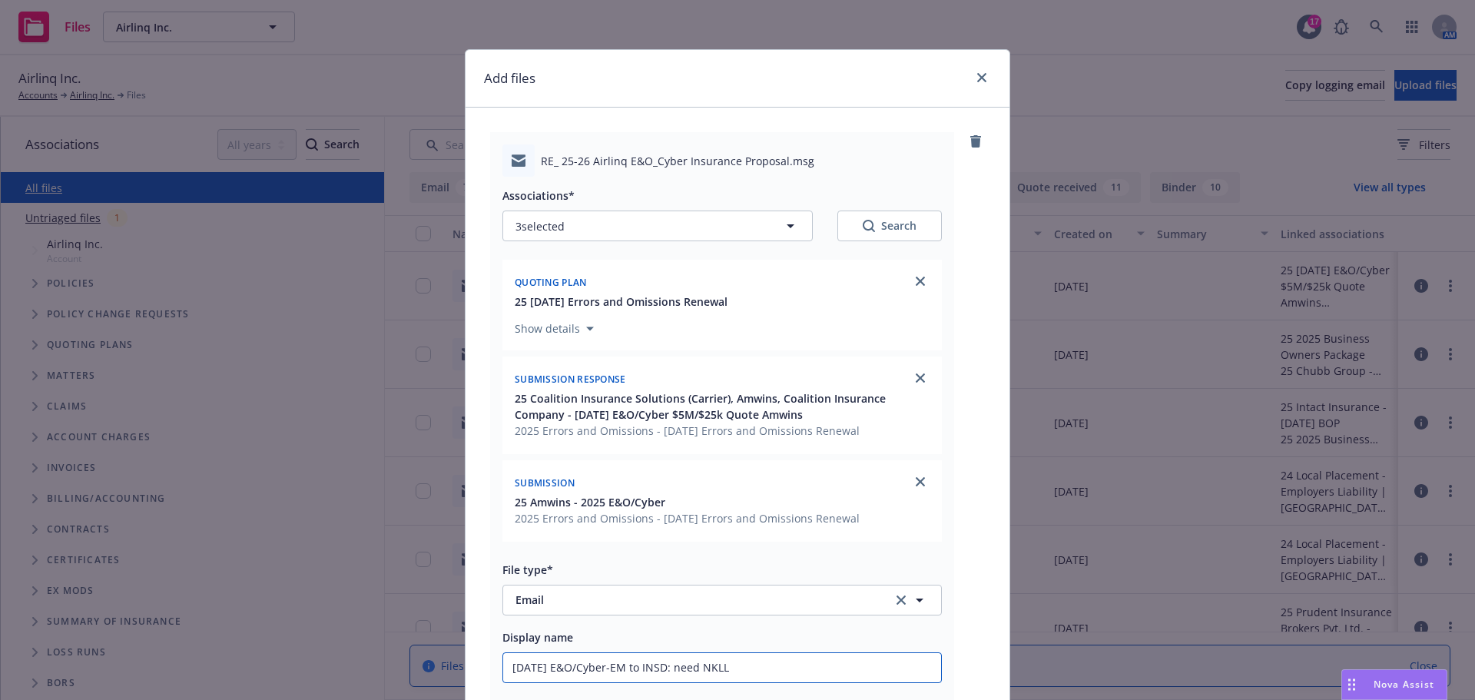
type textarea "x"
type input "9/8/2025 E&O/Cyber-EM to INSD: need NKLL"
type textarea "x"
type input "9/8/2025 E&O/Cyber-EM to INSD: need NKLL &"
type textarea "x"
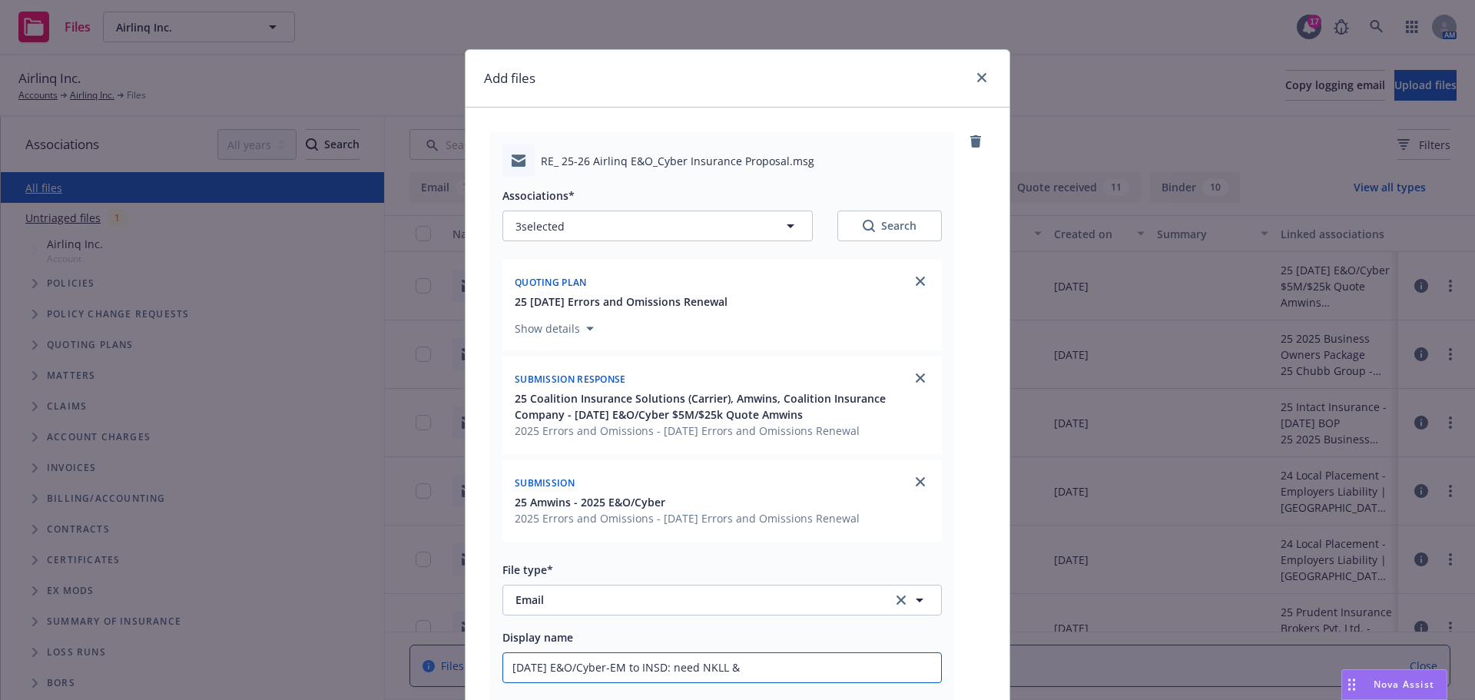
type input "9/8/2025 E&O/Cyber-EM to INSD: need NKLL &"
type textarea "x"
type input "9/8/2025 E&O/Cyber-EM to INSD: need NKLL & l"
type textarea "x"
type input "9/8/2025 E&O/Cyber-EM to INSD: need NKLL & li"
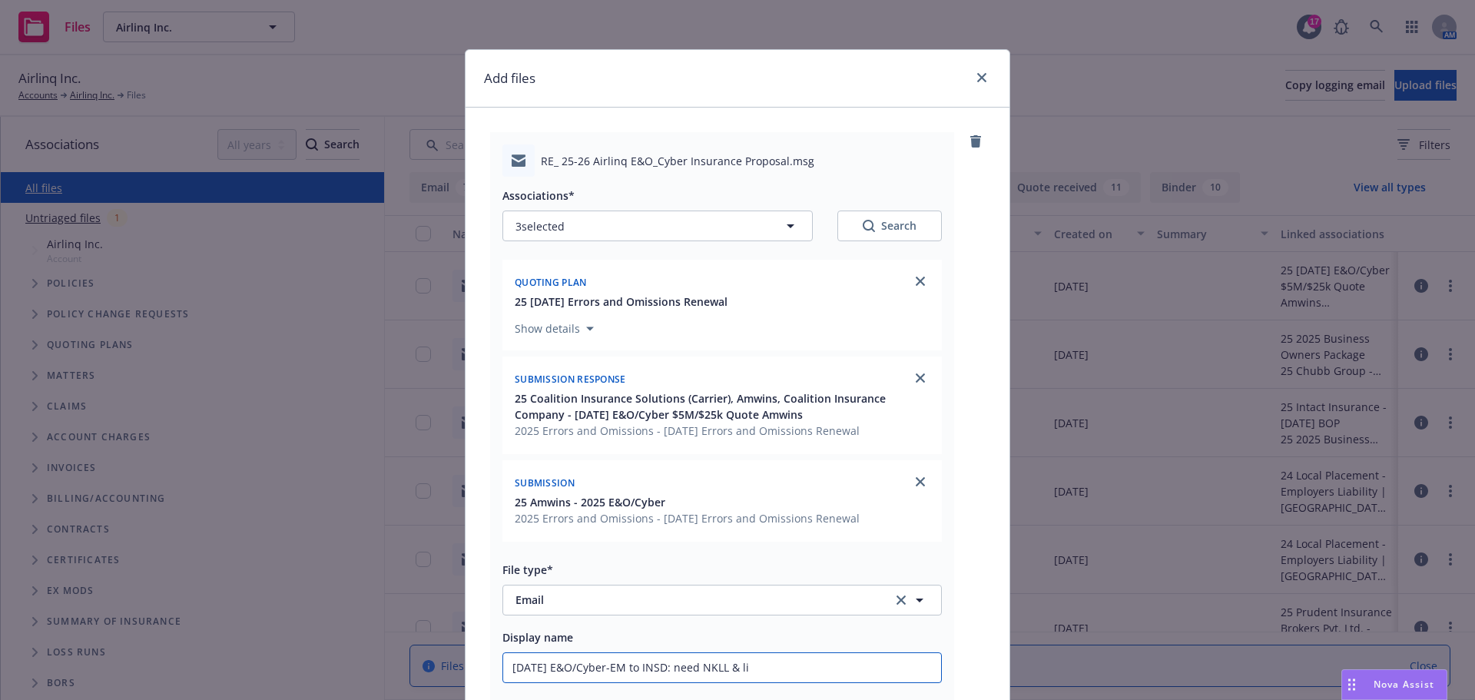
type textarea "x"
type input "9/8/2025 E&O/Cyber-EM to INSD: need NKLL & lim"
type textarea "x"
type input "9/8/2025 E&O/Cyber-EM to INSD: need NKLL & limi"
type textarea "x"
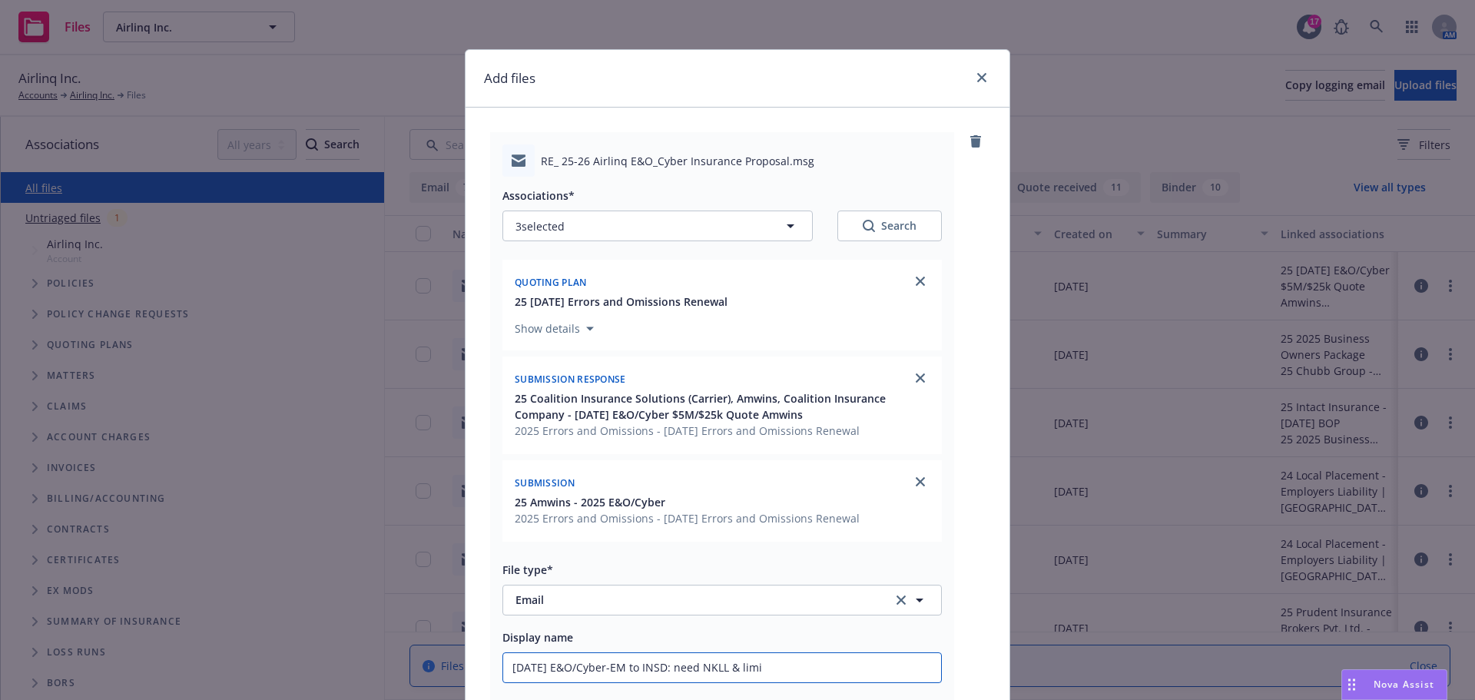
type input "9/8/2025 E&O/Cyber-EM to INSD: need NKLL & limit"
type textarea "x"
type input "9/8/2025 E&O/Cyber-EM to INSD: need NKLL & limits"
type textarea "x"
type input "9/8/2025 E&O/Cyber-EM to INSD: need NKLL & limits"
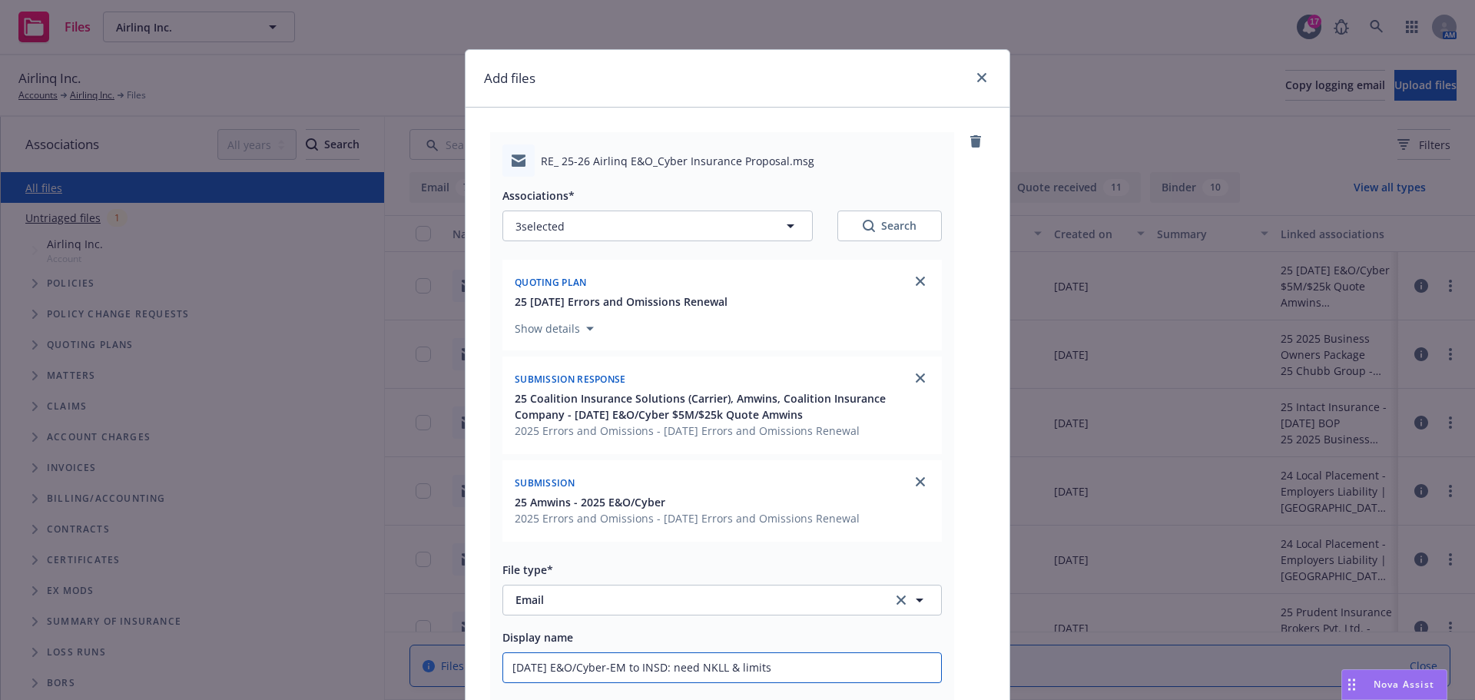
type textarea "x"
type input "9/8/2025 E&O/Cyber-EM to INSD: need NKLL & limits f"
type textarea "x"
type input "9/8/2025 E&O/Cyber-EM to INSD: need NKLL & limits fo"
type textarea "x"
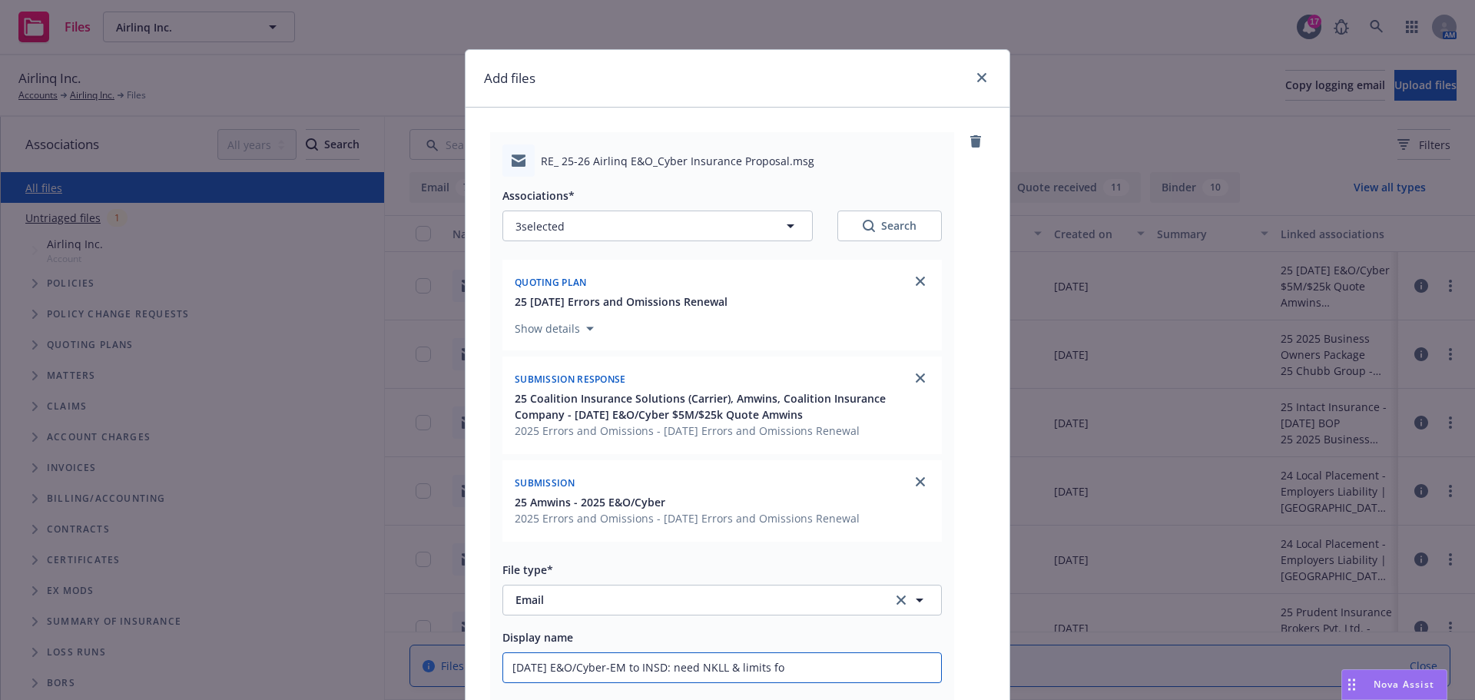
type input "9/8/2025 E&O/Cyber-EM to INSD: need NKLL & limits for"
type textarea "x"
type input "9/8/2025 E&O/Cyber-EM to INSD: need NKLL & limits for"
type textarea "x"
type input "9/8/2025 E&O/Cyber-EM to INSD: need NKLL & limits for a"
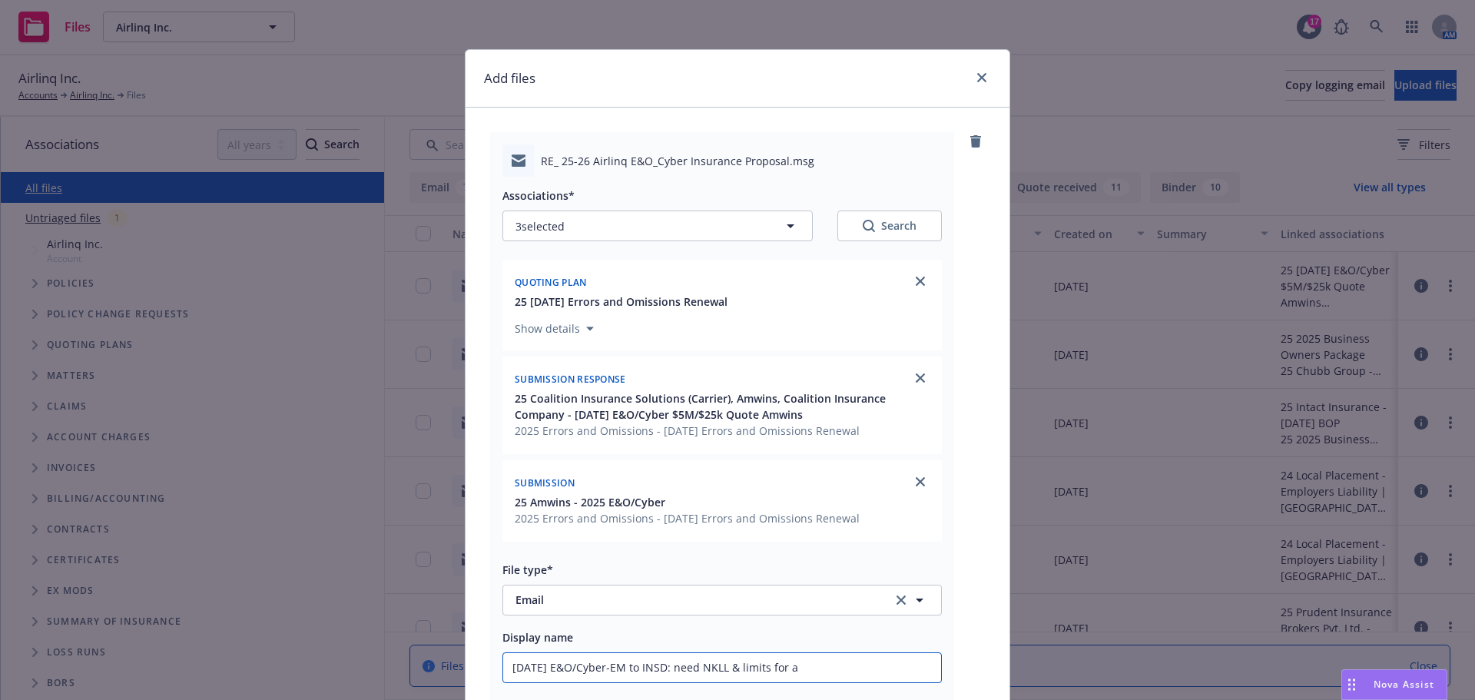
type textarea "x"
type input "9/8/2025 E&O/Cyber-EM to INSD: need NKLL & limits for a"
type textarea "x"
type input "9/8/2025 E&O/Cyber-EM to INSD: need NKLL & limits for a s"
type textarea "x"
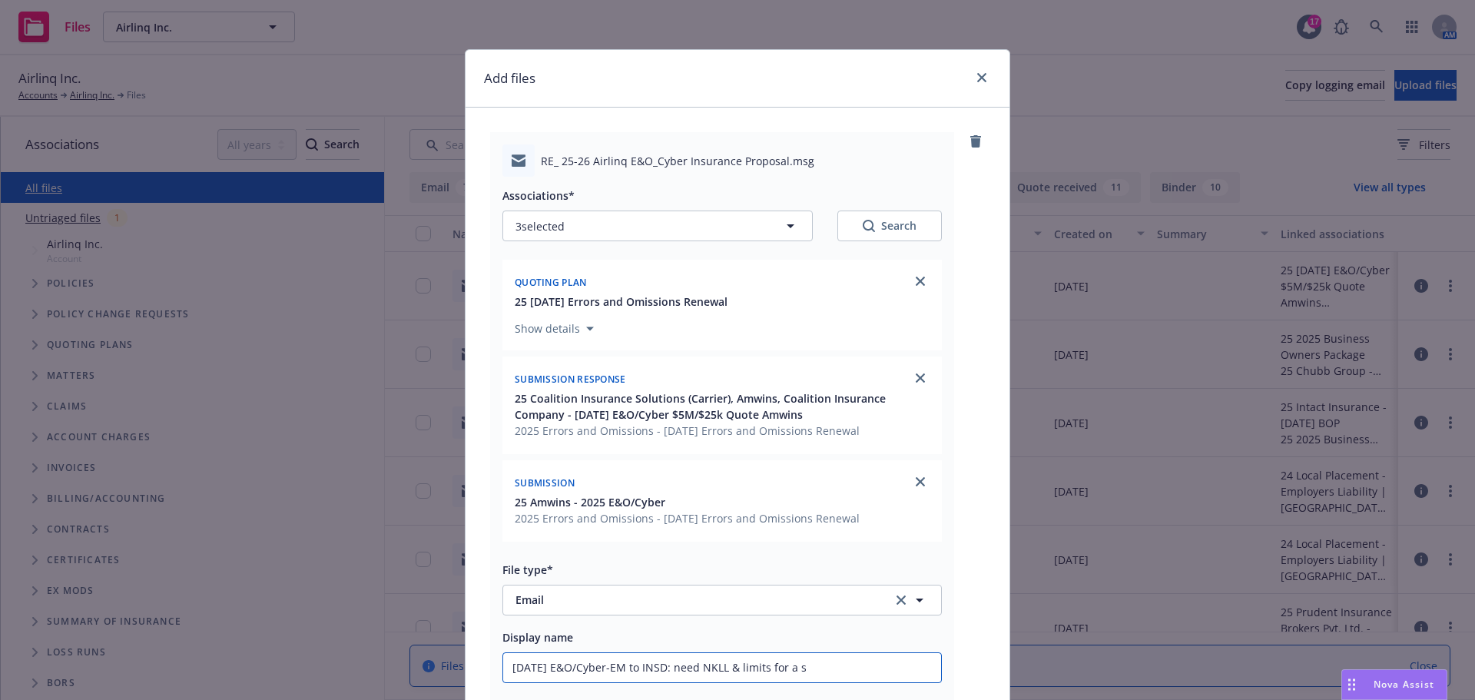
type input "9/8/2025 E&O/Cyber-EM to INSD: need NKLL & limits for a se"
type textarea "x"
type input "9/8/2025 E&O/Cyber-EM to INSD: need NKLL & limits for a sep"
type textarea "x"
type input "9/8/2025 E&O/Cyber-EM to INSD: need NKLL & limits for a sepa"
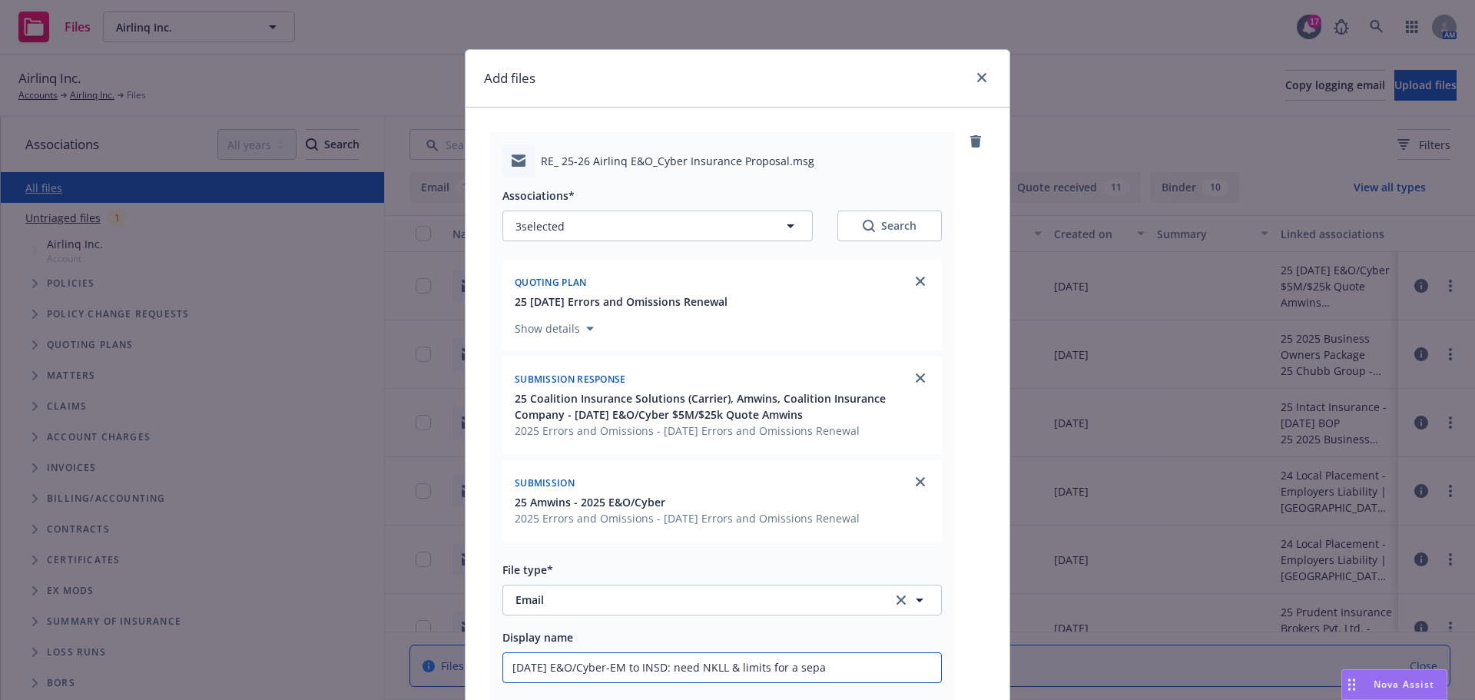
type textarea "x"
type input "9/8/2025 E&O/Cyber-EM to INSD: need NKLL & limits for a separ"
type textarea "x"
type input "9/8/2025 E&O/Cyber-EM to INSD: need NKLL & limits for a separa"
type textarea "x"
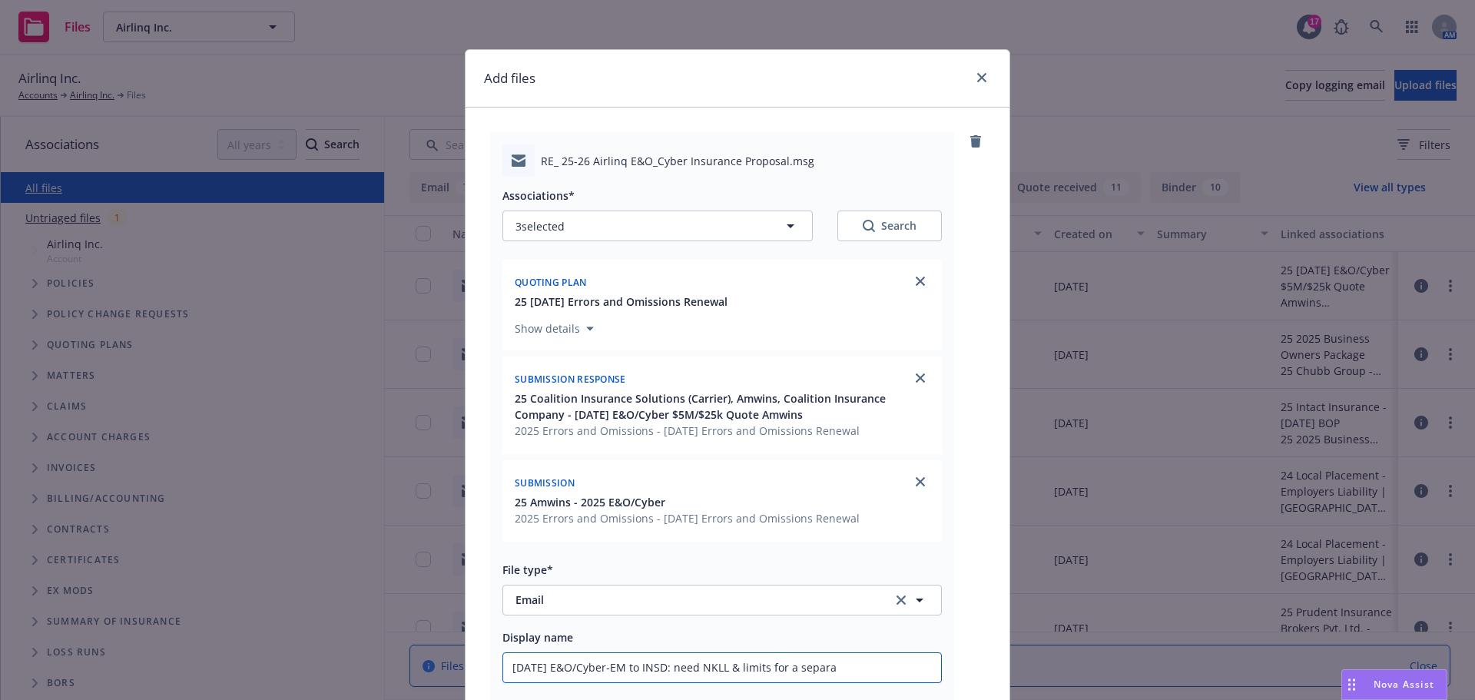
type input "9/8/2025 E&O/Cyber-EM to INSD: need NKLL & limits for a separat"
type textarea "x"
type input "9/8/2025 E&O/Cyber-EM to INSD: need NKLL & limits for a separate"
type textarea "x"
type input "9/8/2025 E&O/Cyber-EM to INSD: need NKLL & limits for a separate"
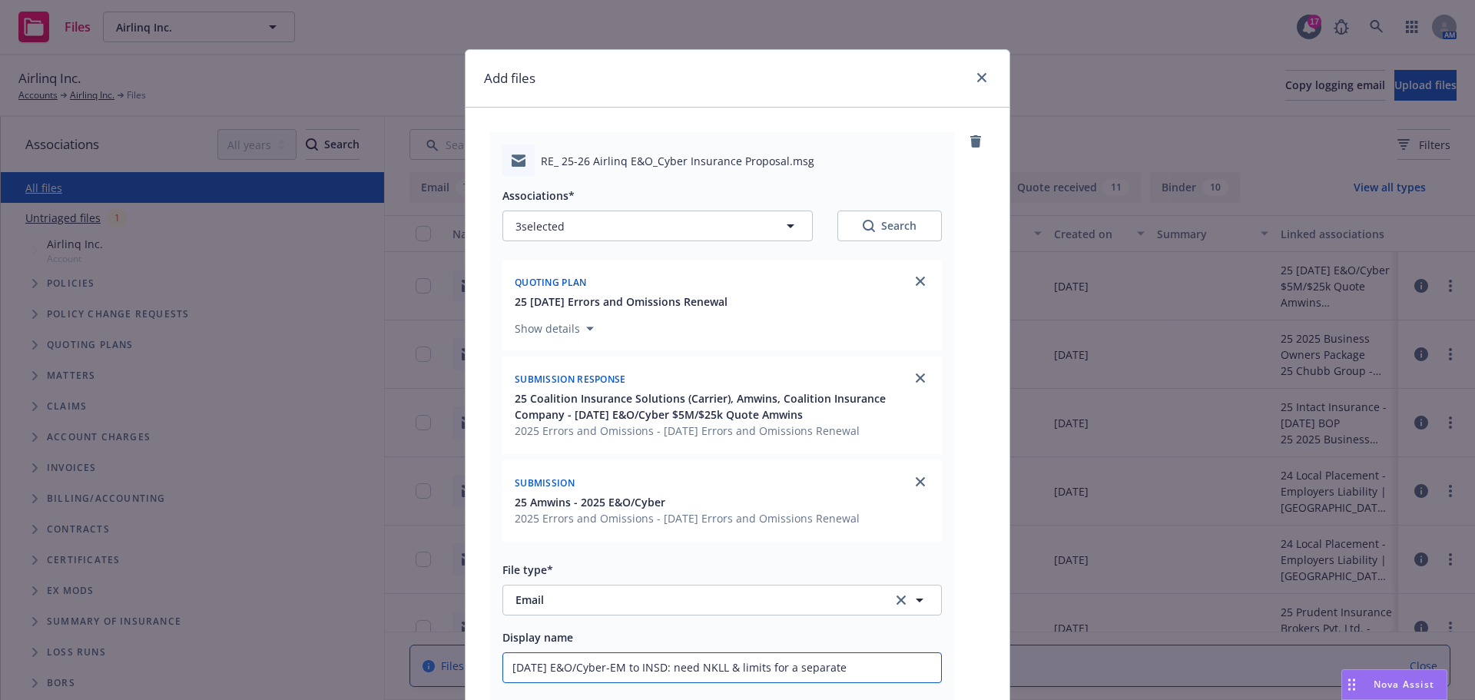
type textarea "x"
type input "9/8/2025 E&O/Cyber-EM to INSD: need NKLL & limits for a separate t"
type textarea "x"
type input "9/8/2025 E&O/Cyber-EM to INSD: need NKLL & limits for a separate to"
type textarea "x"
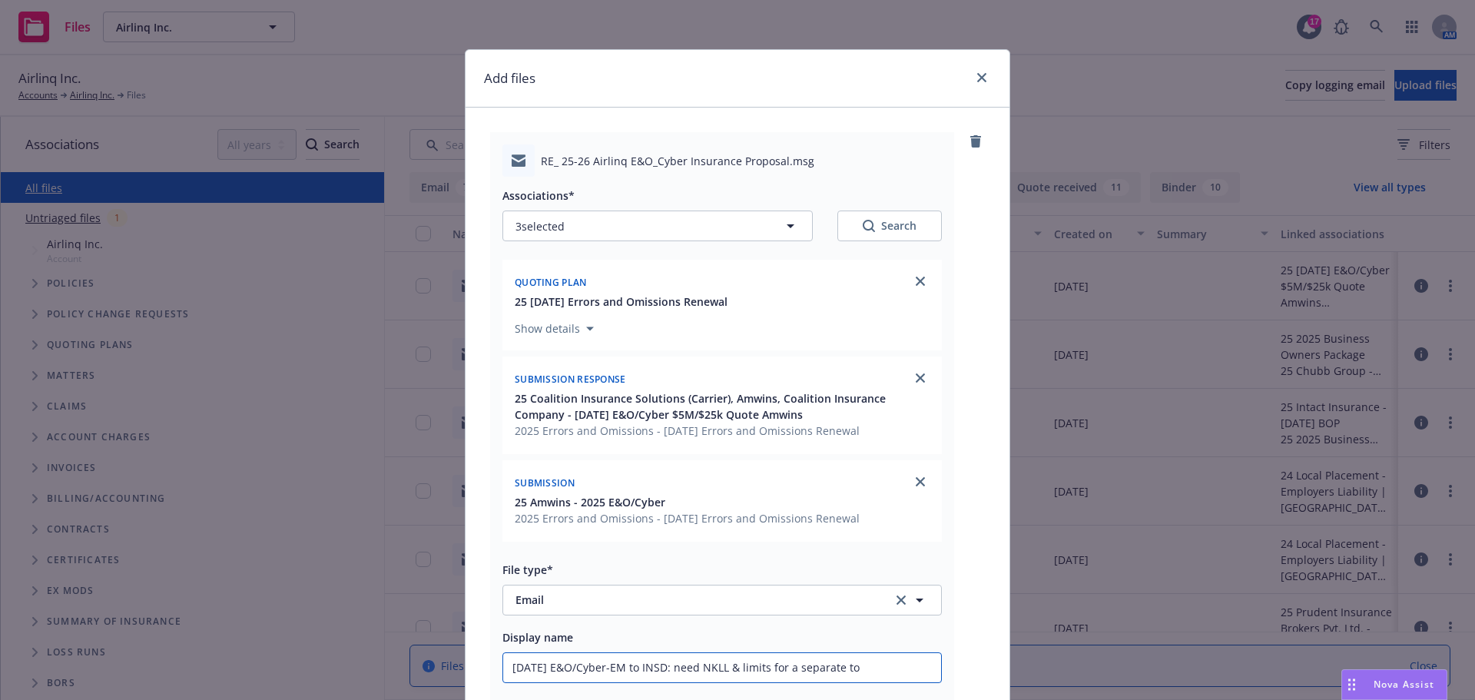
type input "9/8/2025 E&O/Cyber-EM to INSD: need NKLL & limits for a separate tow"
type textarea "x"
type input "9/8/2025 E&O/Cyber-EM to INSD: need NKLL & limits for a separate towe"
type textarea "x"
type input "9/8/2025 E&O/Cyber-EM to INSD: need NKLL & limits for a separate tower"
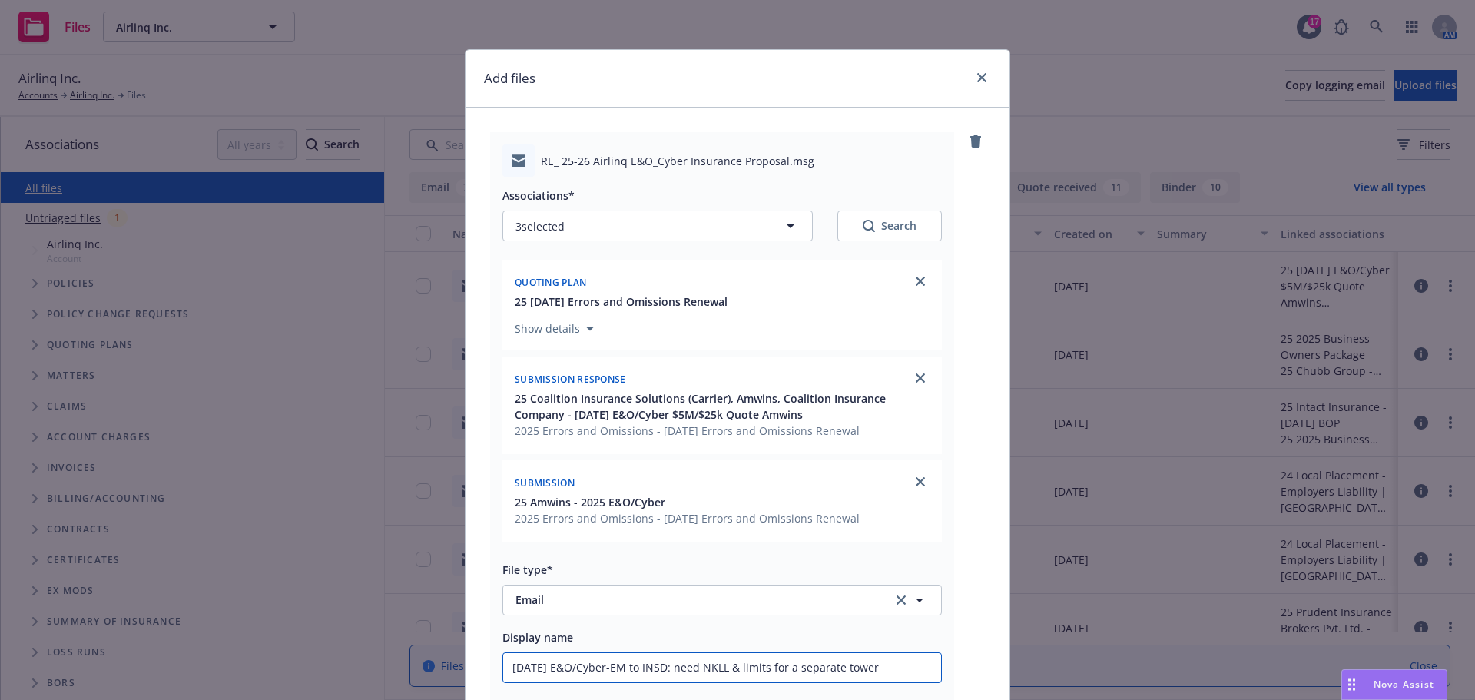
type textarea "x"
type input "9/8/2025 E&O/Cyber-EM to INSD: need NKLL & limits for a separate tower"
type textarea "x"
type input "9/8/2025 E&O/Cyber-EM to INSD: need NKLL & limits for a separate tower q"
type textarea "x"
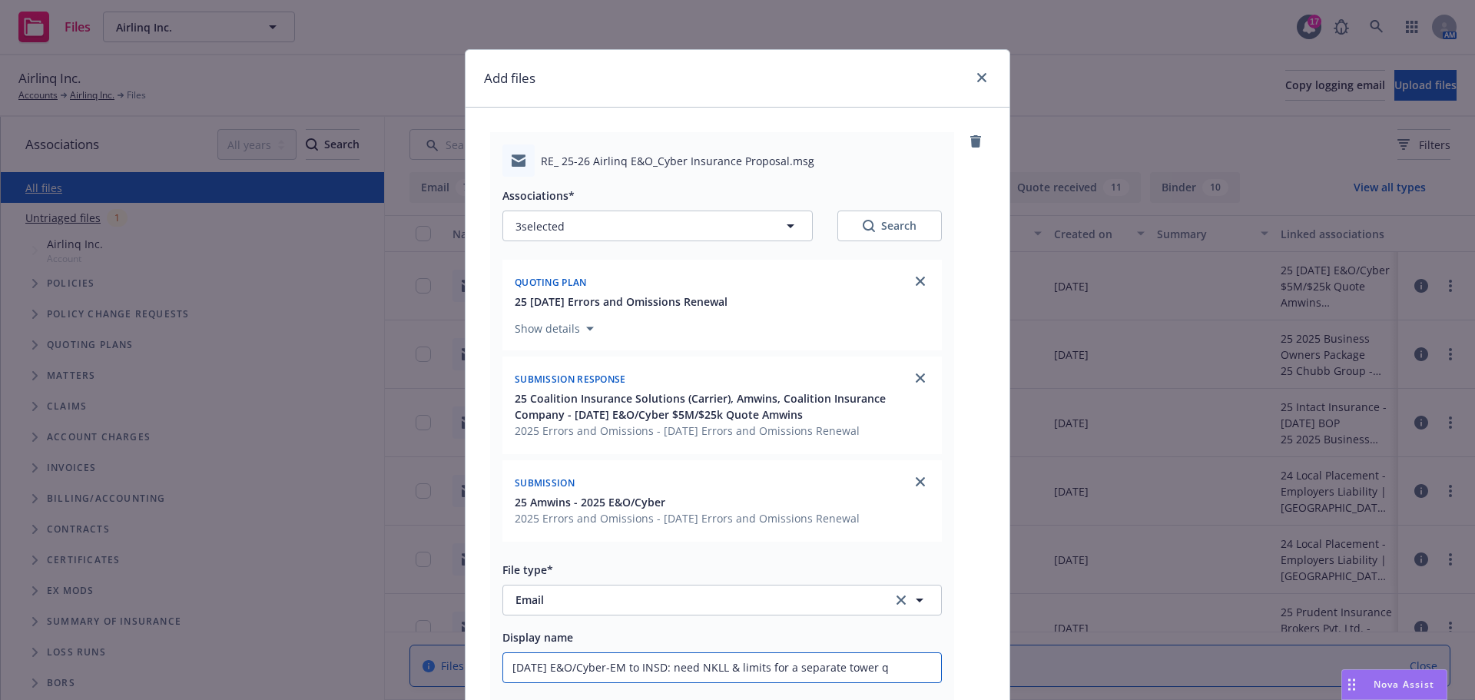
type input "9/8/2025 E&O/Cyber-EM to INSD: need NKLL & limits for a separate tower qu"
type textarea "x"
type input "9/8/2025 E&O/Cyber-EM to INSD: need NKLL & limits for a separate tower quo"
type textarea "x"
type input "9/8/2025 E&O/Cyber-EM to INSD: need NKLL & limits for a separate tower quot"
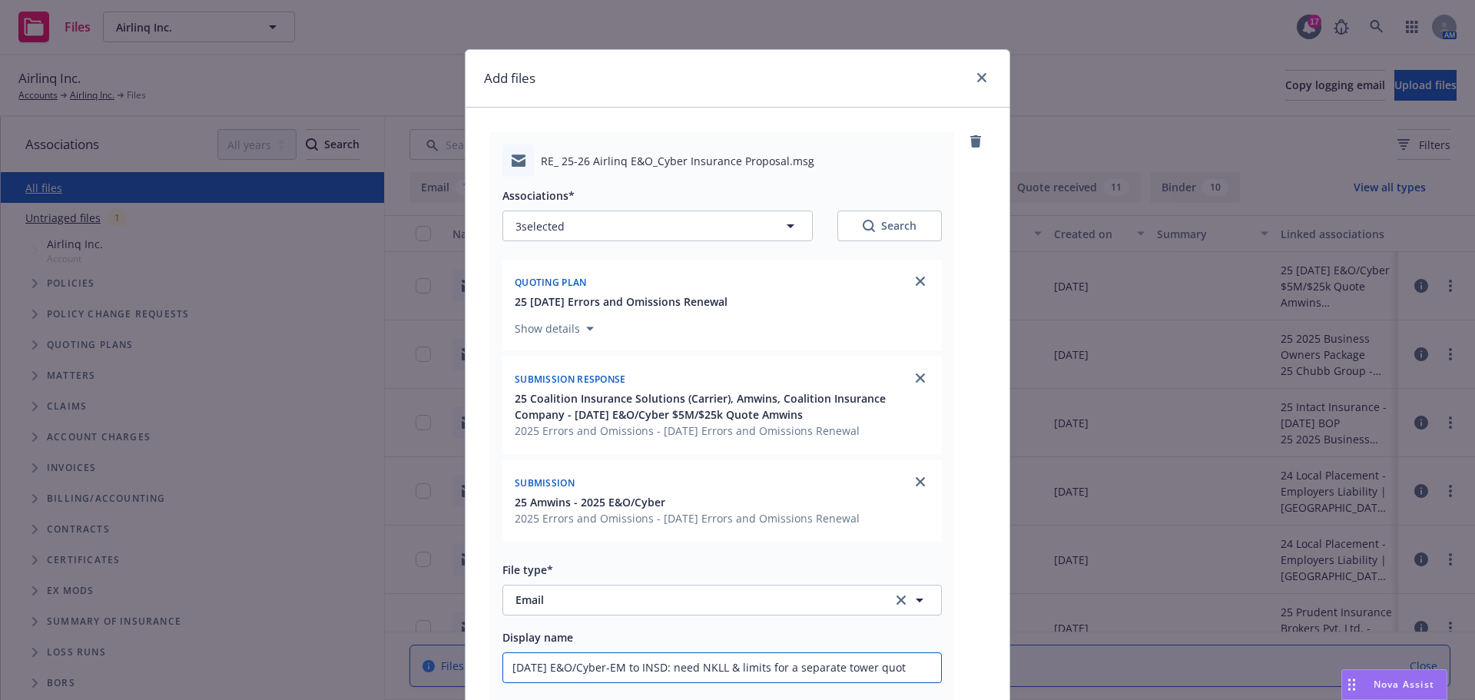
type textarea "x"
type input "9/8/2025 E&O/Cyber-EM to INSD: need NKLL & limits for a separate tower quote"
type textarea "x"
type input "9/8/2025 E&O/Cyber-EM to INSD: need NKLL & limits for a separate tower quote"
type textarea "x"
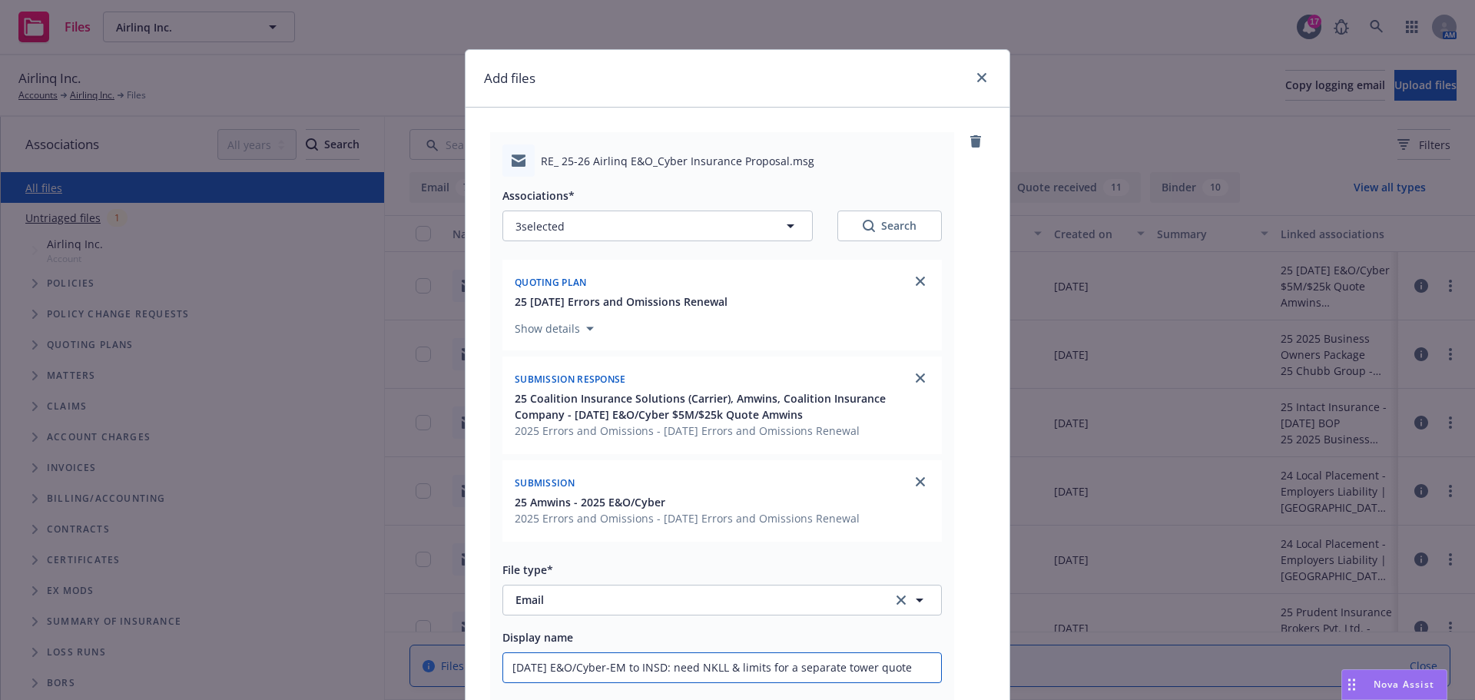
type input "9/8/2025 E&O/Cyber-EM to INSD: need NKLL & limits for a separate tower quote f"
type textarea "x"
type input "9/8/2025 E&O/Cyber-EM to INSD: need NKLL & limits for a separate tower quote fo"
type textarea "x"
type input "9/8/2025 E&O/Cyber-EM to INSD: need NKLL & limits for a separate tower quote for"
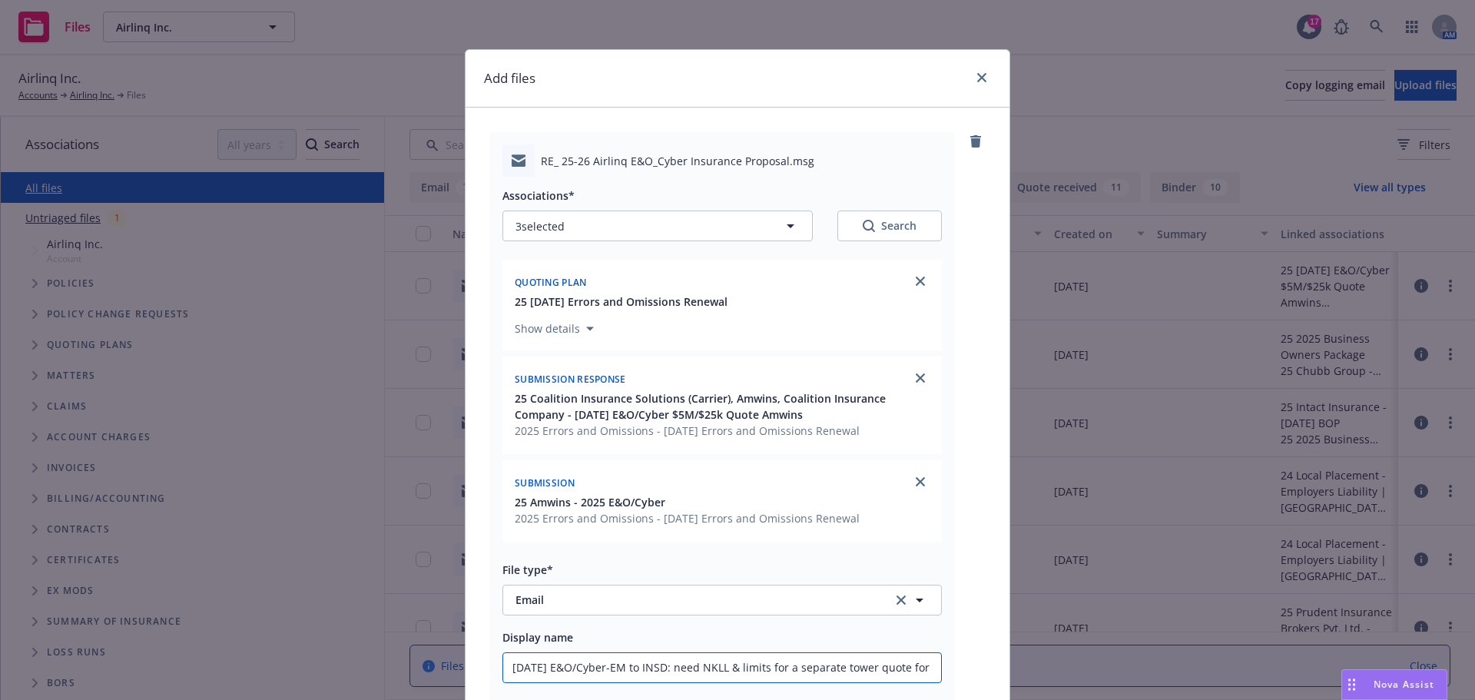
type textarea "x"
type input "9/8/2025 E&O/Cyber-EM to INSD: need NKLL & limits for a separate tower quote for"
type textarea "x"
type input "9/8/2025 E&O/Cyber-EM to INSD: need NKLL & limits for a separate tower quote fo…"
type textarea "x"
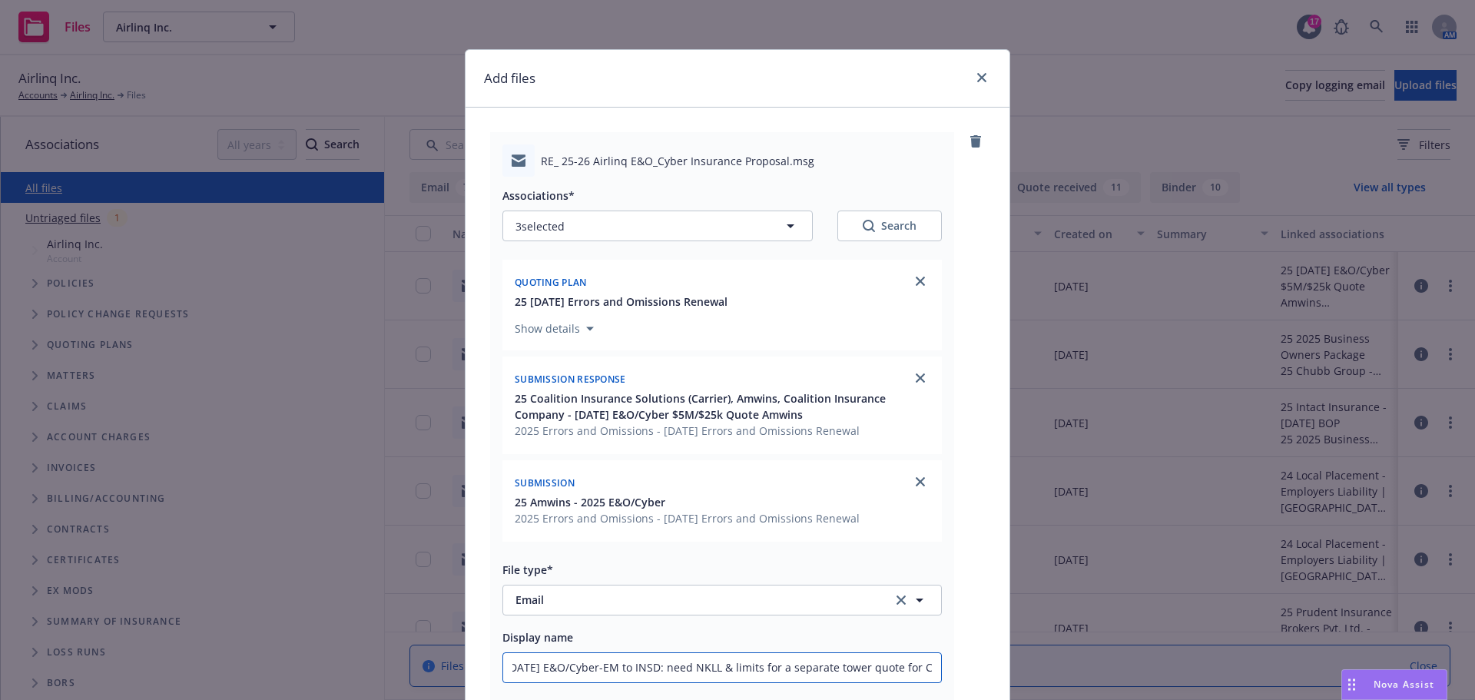
type input "9/8/2025 E&O/Cyber-EM to INSD: need NKLL & limits for a separate tower quote fo…"
type textarea "x"
type input "9/8/2025 E&O/Cyber-EM to INSD: need NKLL & limits for a separate tower quote fo…"
type textarea "x"
type input "9/8/2025 E&O/Cyber-EM to INSD: need NKLL & limits for a separate tower quote fo…"
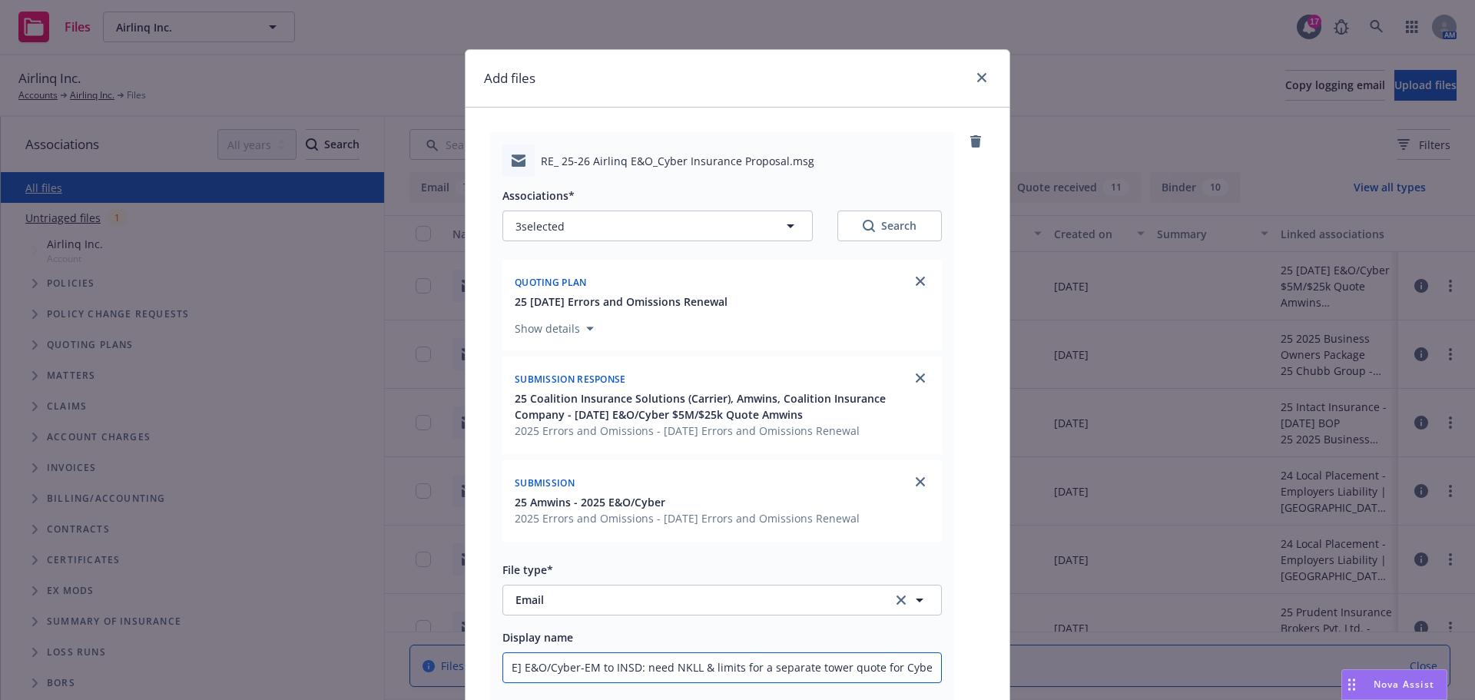
type textarea "x"
type input "9/8/2025 E&O/Cyber-EM to INSD: need NKLL & limits for a separate tower quote fo…"
type textarea "x"
type input "9/8/2025 E&O/Cyber-EM to INSD: need NKLL & limits for a separate tower quote fo…"
type textarea "x"
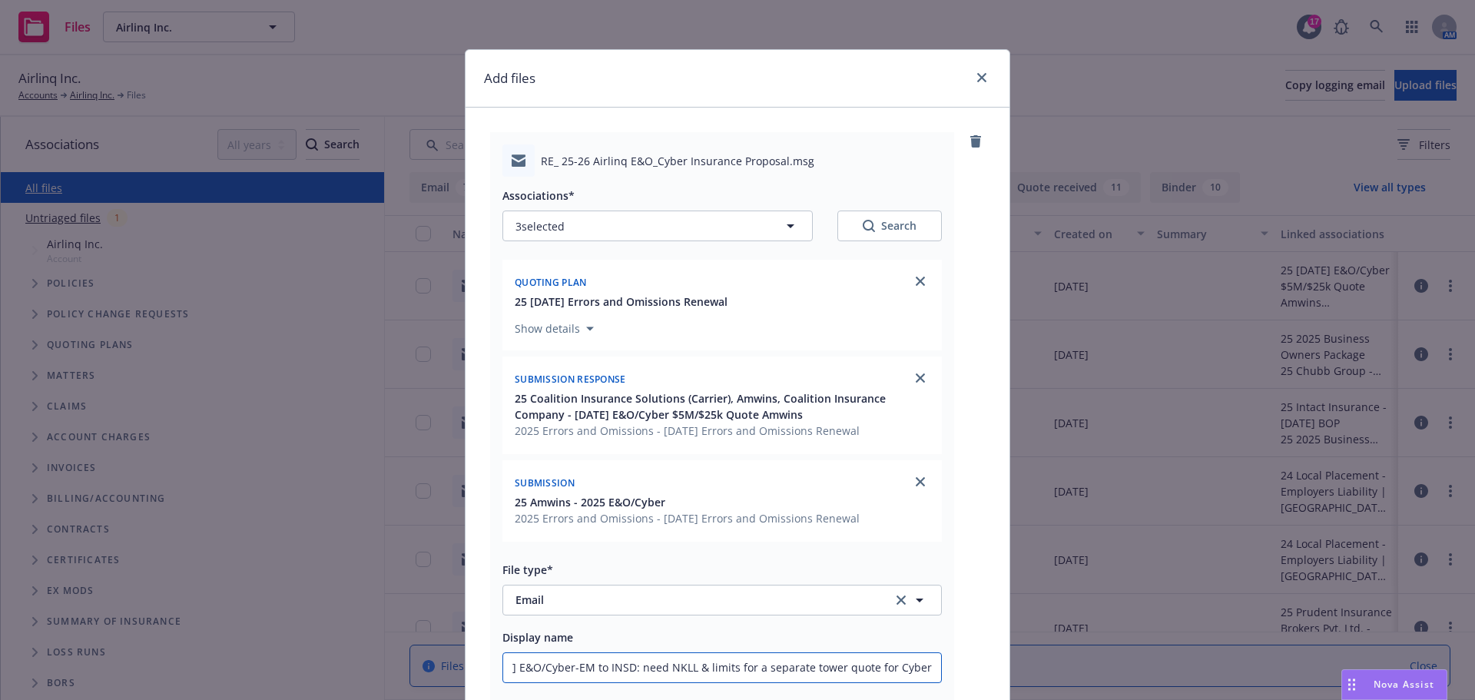
type input "9/8/2025 E&O/Cyber-EM to INSD: need NKLL & limits for a separate tower quote fo…"
type textarea "x"
type input "9/8/2025 E&O/Cyber-EM to INSD: need NKLL & limits for a separate tower quote fo…"
type textarea "x"
type input "9/8/2025 E&O/Cyber-EM to INSD: need NKLL & limits for a separate tower quote fo…"
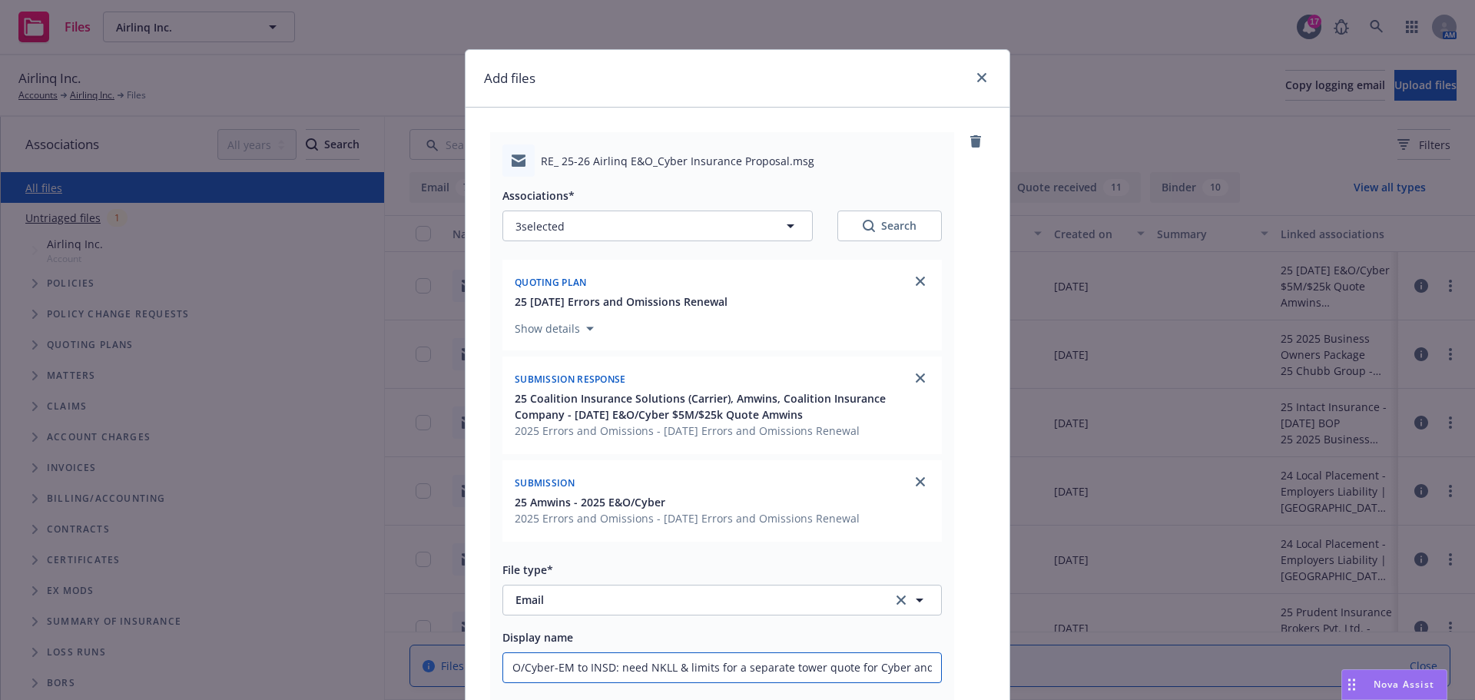
type textarea "x"
type input "9/8/2025 E&O/Cyber-EM to INSD: need NKLL & limits for a separate tower quote fo…"
type textarea "x"
type input "9/8/2025 E&O/Cyber-EM to INSD: need NKLL & limits for a separate tower quote fo…"
type textarea "x"
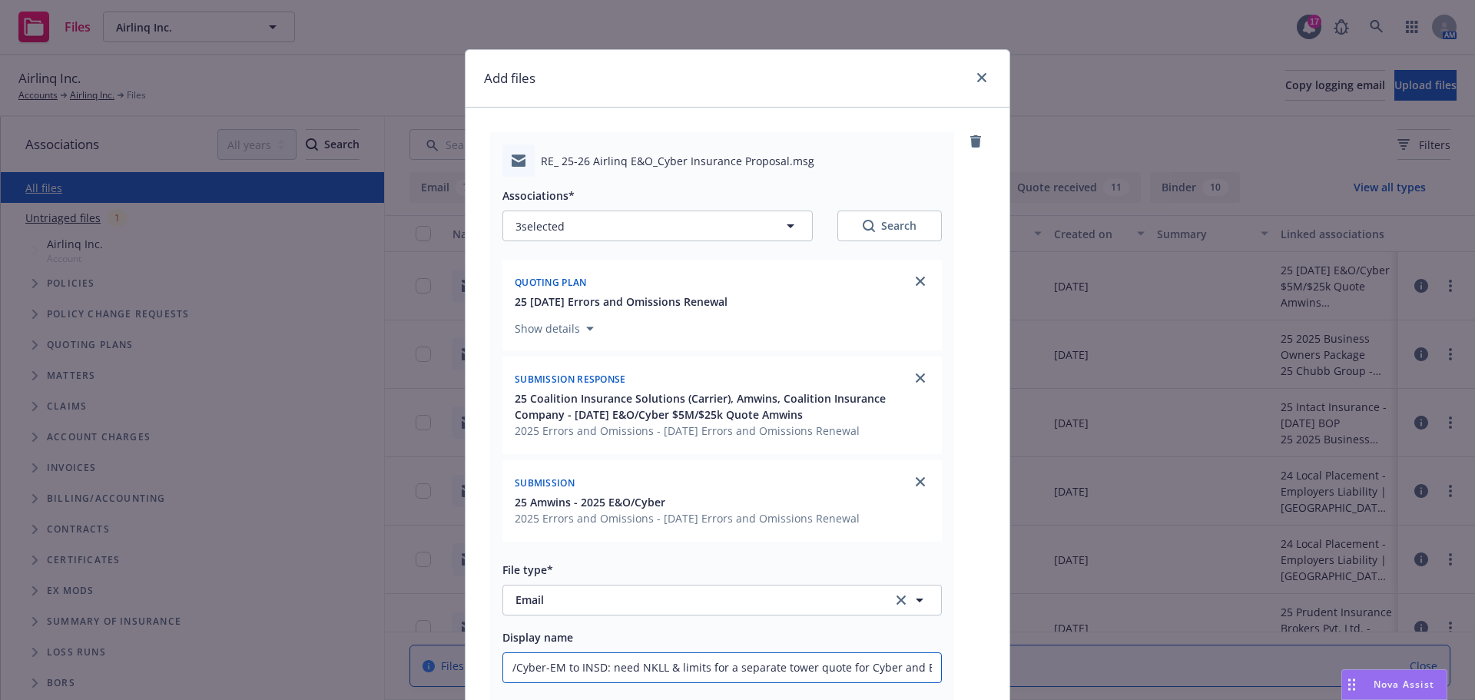
type input "9/8/2025 E&O/Cyber-EM to INSD: need NKLL & limits for a separate tower quote fo…"
type textarea "x"
drag, startPoint x: 932, startPoint y: 666, endPoint x: 454, endPoint y: 663, distance: 477.9
click at [454, 663] on div "Add files RE_ 25-26 Airlinq E&O_Cyber Insurance Proposal.msg Associations* 3 se…" at bounding box center [737, 350] width 1475 height 700
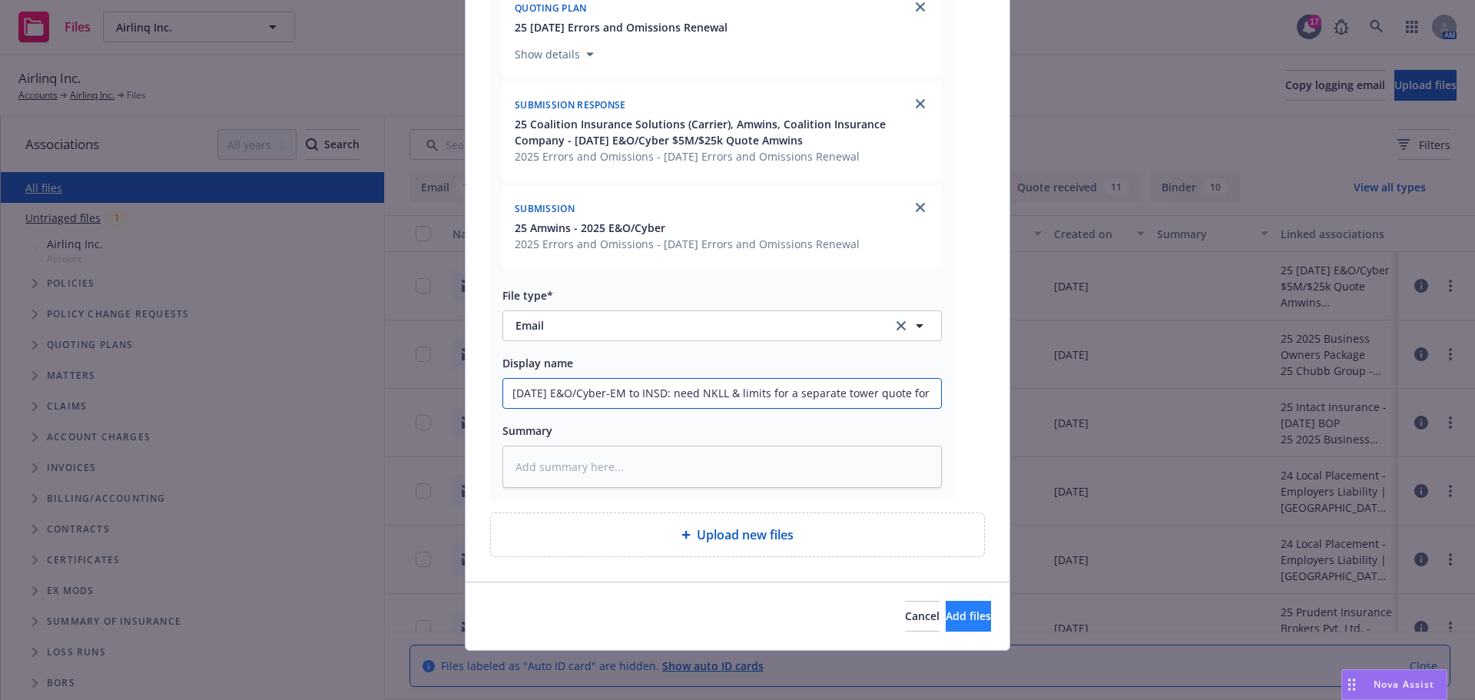
type input "9/8/2025 E&O/Cyber-EM to INSD: need NKLL & limits for a separate tower quote fo…"
click at [946, 616] on span "Add files" at bounding box center [968, 615] width 45 height 15
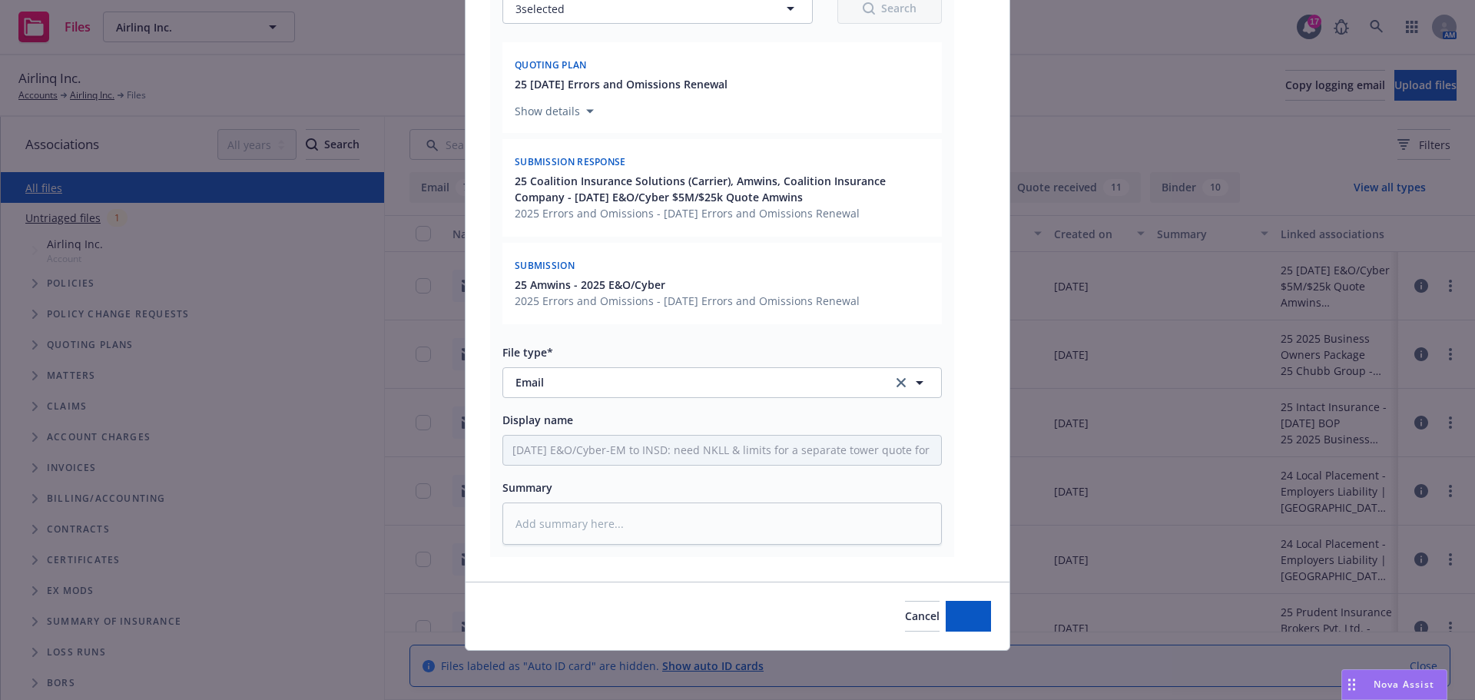
scroll to position [217, 0]
type textarea "x"
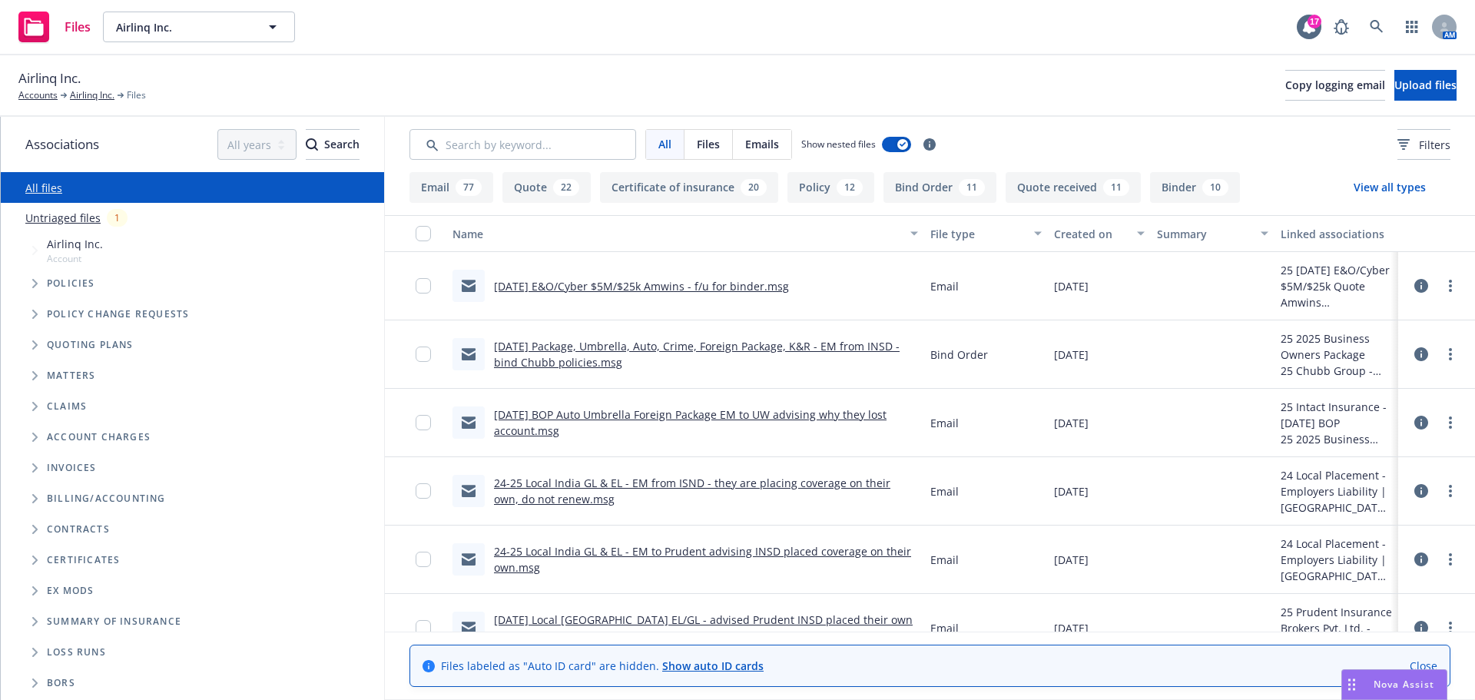
drag, startPoint x: 1401, startPoint y: 686, endPoint x: 1377, endPoint y: 664, distance: 33.2
click at [1401, 686] on span "Nova Assist" at bounding box center [1404, 684] width 61 height 13
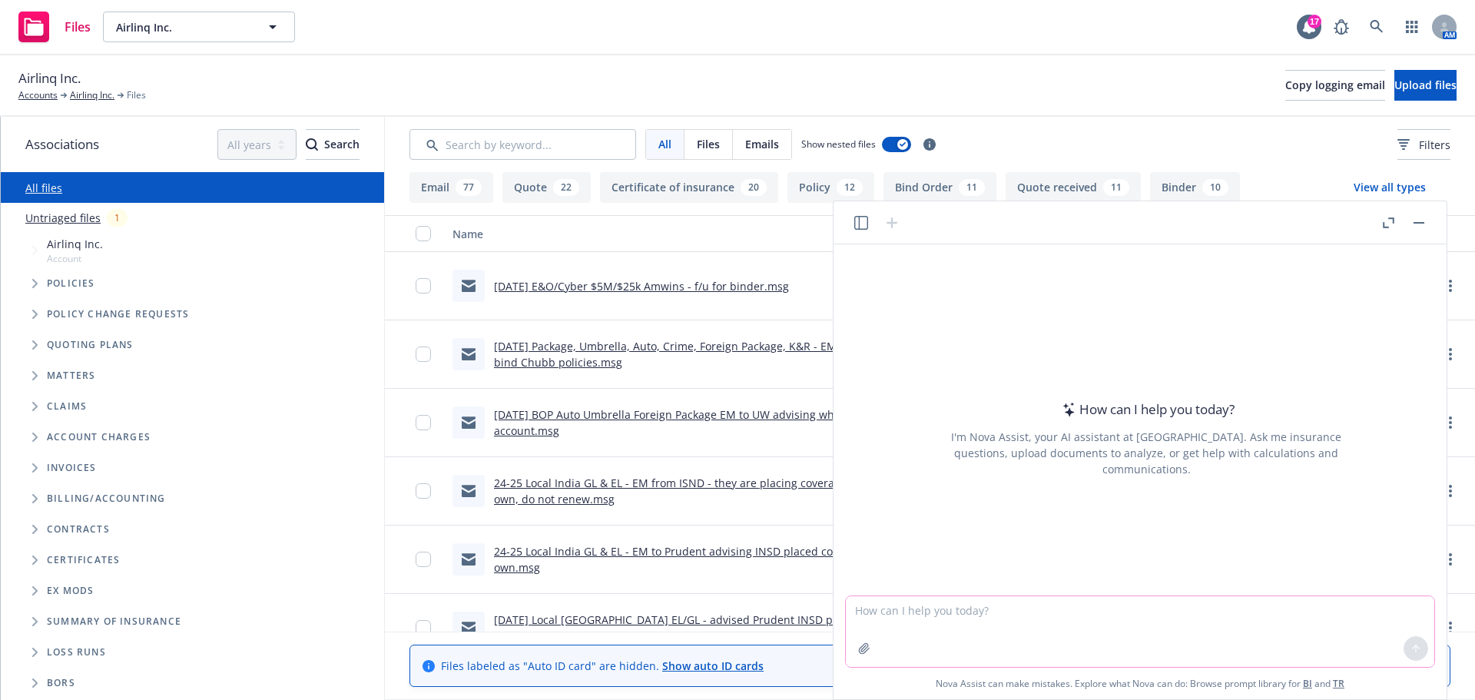
click at [892, 614] on textarea at bounding box center [1140, 631] width 588 height 71
click at [926, 618] on textarea "say better:" at bounding box center [1140, 631] width 588 height 71
paste textarea "Thank you for the quick response. I’ve forwarded your request and the No Known …"
type textarea "say better:Thank you for the quick response. I’ve forwarded your request and th…"
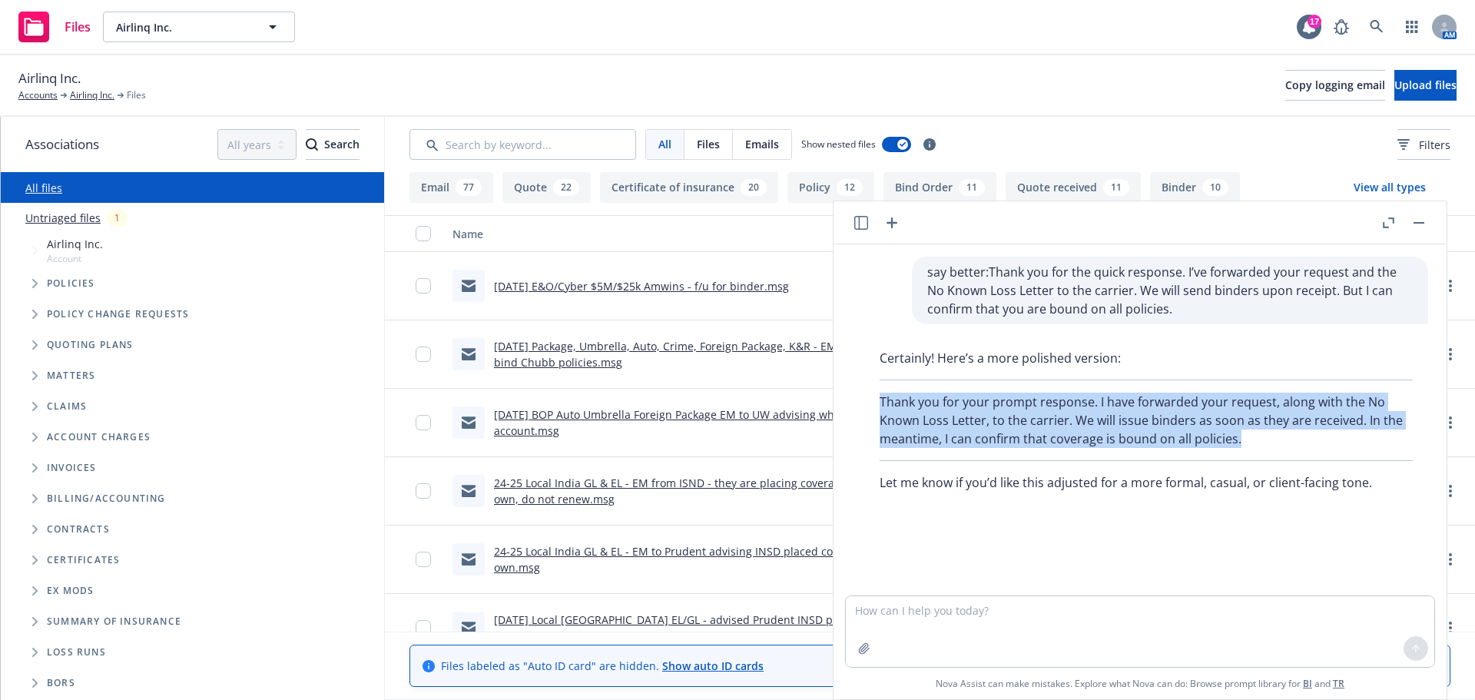
drag, startPoint x: 875, startPoint y: 395, endPoint x: 1301, endPoint y: 433, distance: 427.4
click at [1301, 433] on div "Certainly! Here’s a more polished version: Thank you for your prompt response. …" at bounding box center [1146, 420] width 564 height 155
copy p "Thank you for your prompt response. I have forwarded your request, along with t…"
click at [1424, 225] on button "button" at bounding box center [1419, 223] width 18 height 18
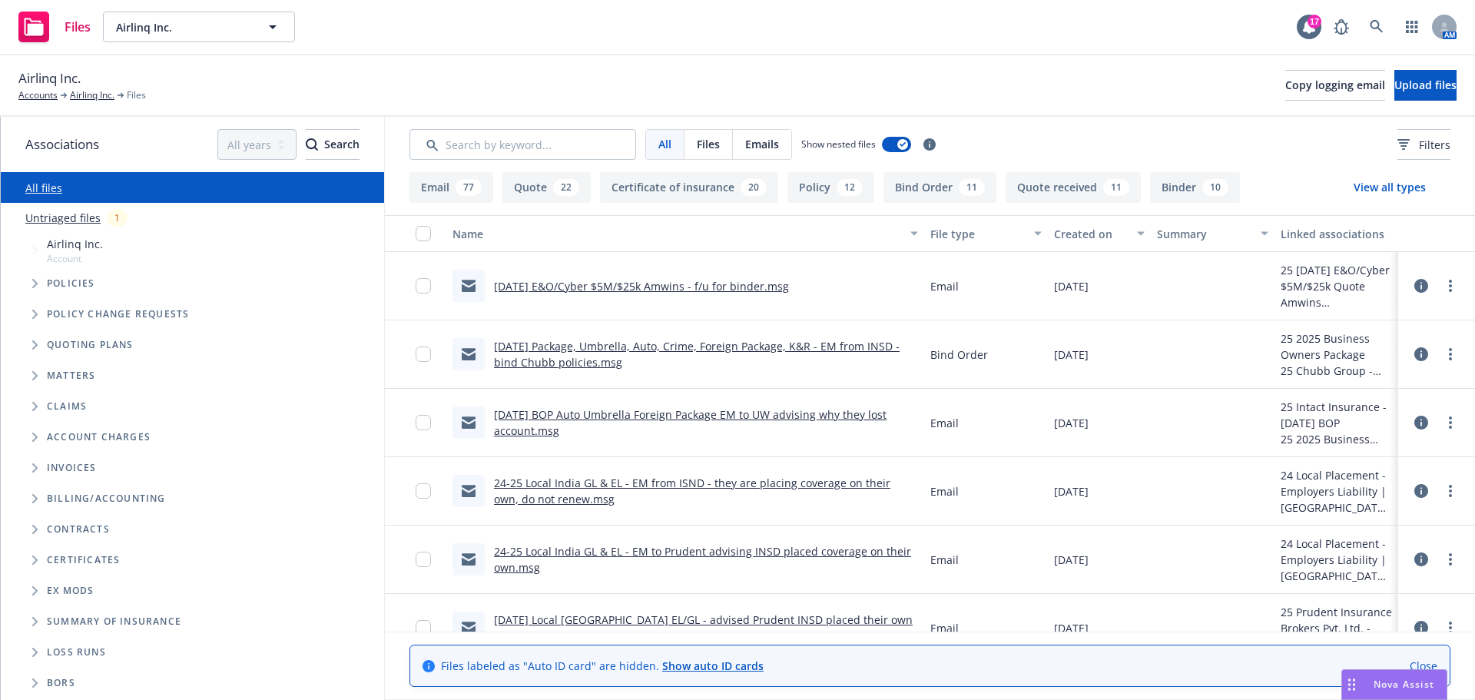
click at [71, 220] on link "Untriaged files" at bounding box center [62, 218] width 75 height 16
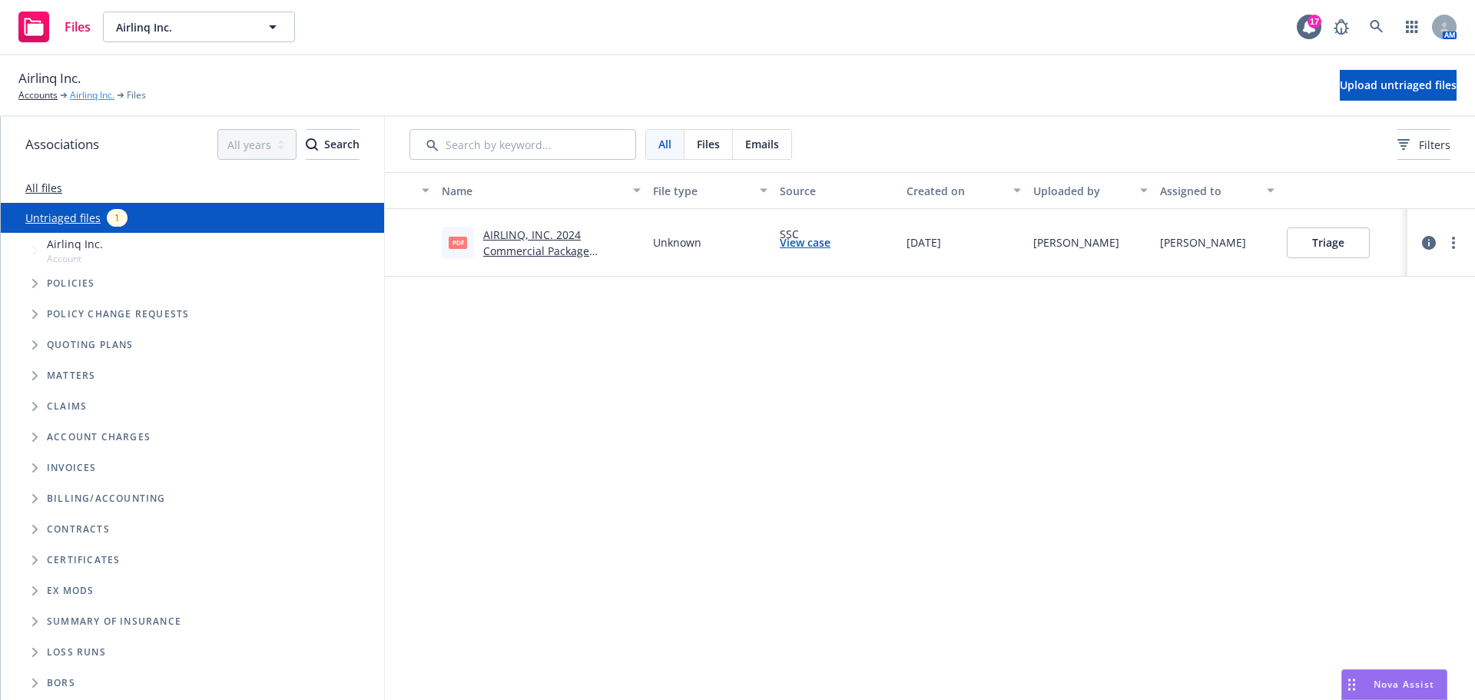
click at [91, 96] on link "Airlinq Inc." at bounding box center [92, 95] width 45 height 14
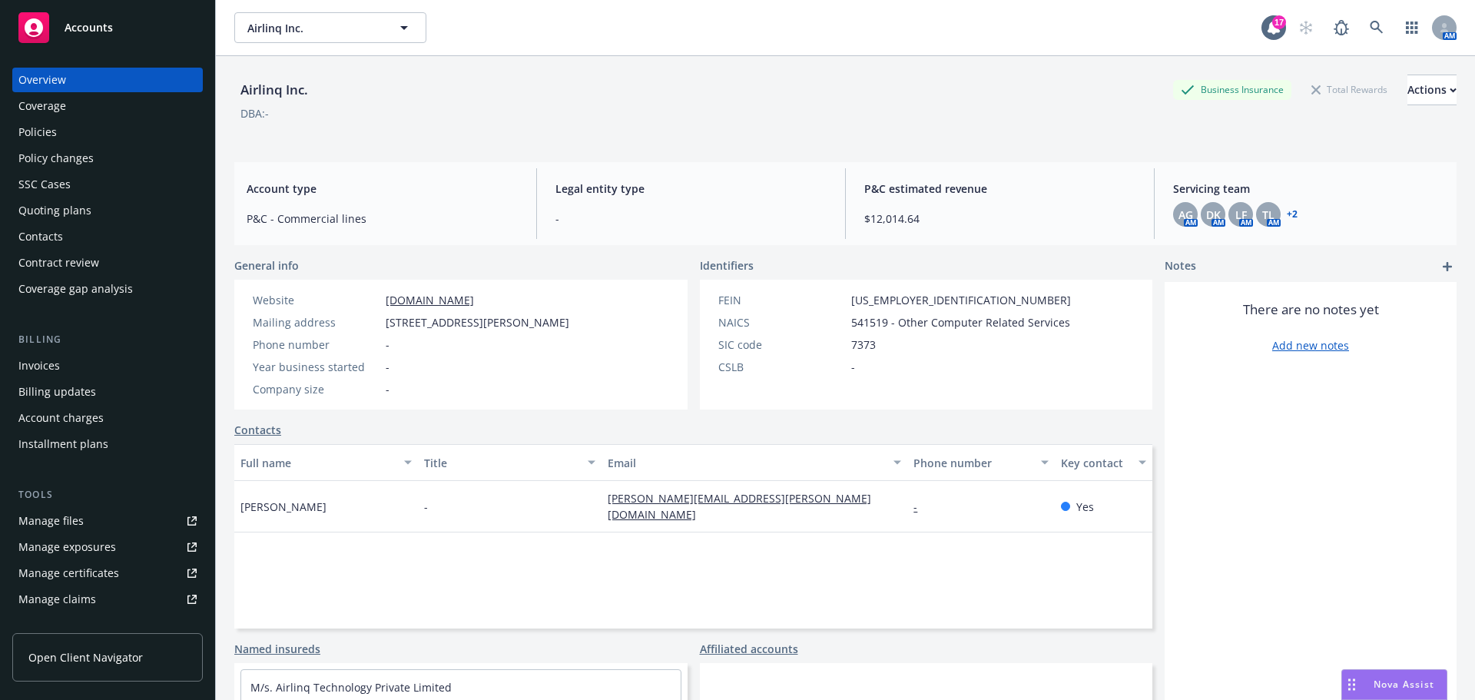
click at [65, 207] on div "Quoting plans" at bounding box center [54, 210] width 73 height 25
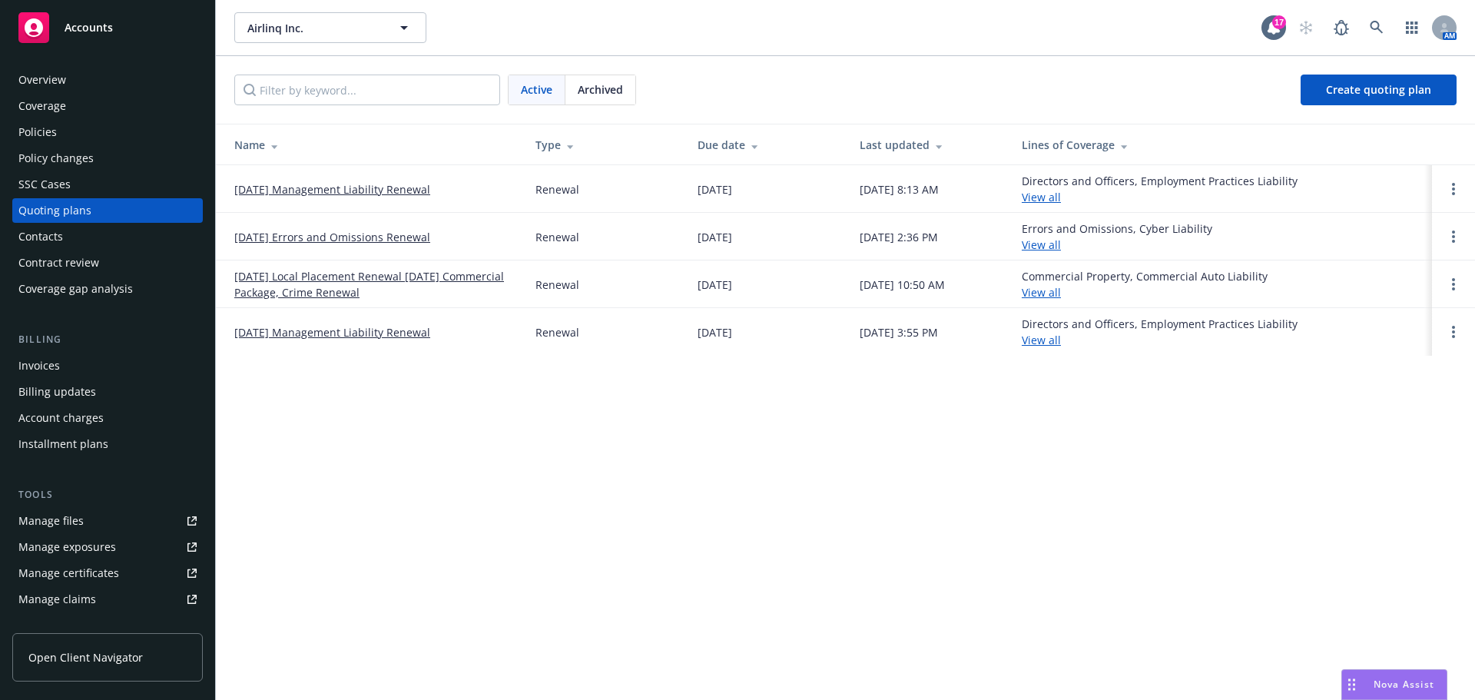
click at [290, 233] on link "09/08/25 Errors and Omissions Renewal" at bounding box center [332, 237] width 196 height 16
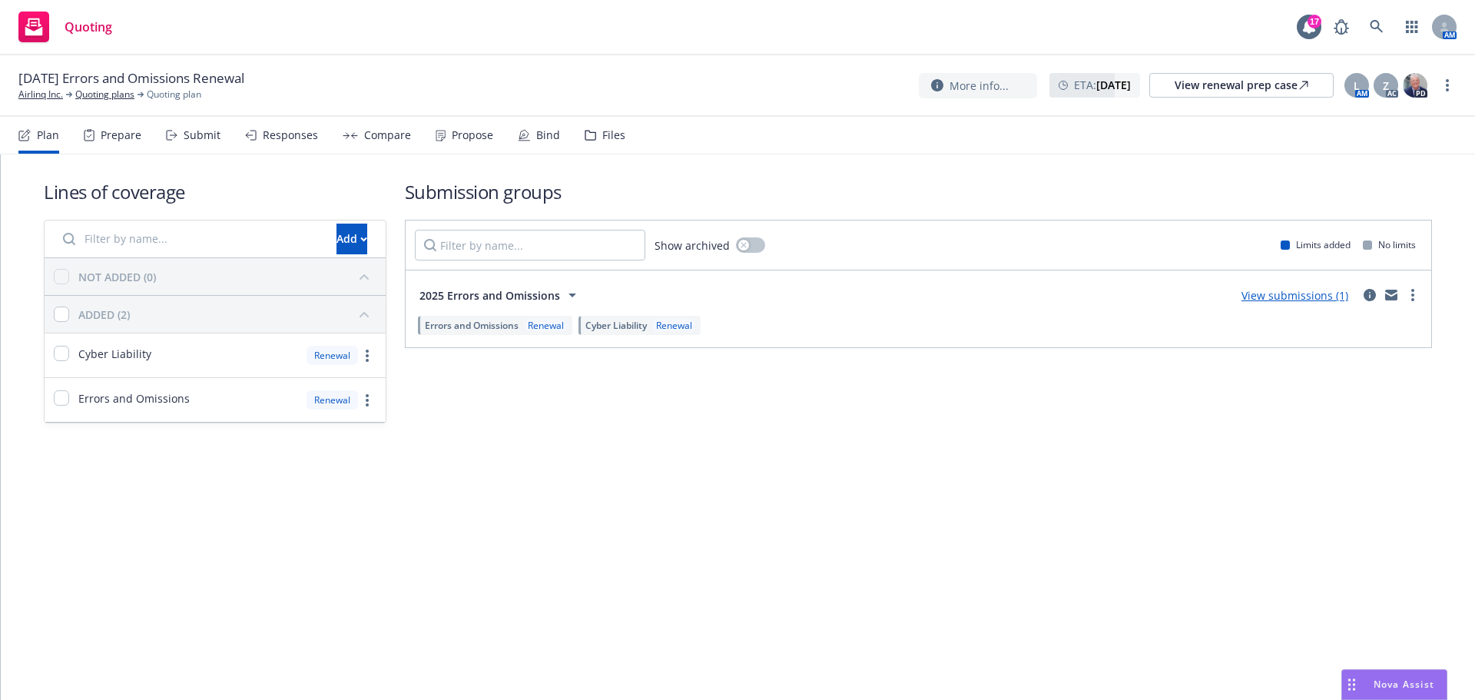
click at [188, 131] on div "Submit" at bounding box center [202, 135] width 37 height 12
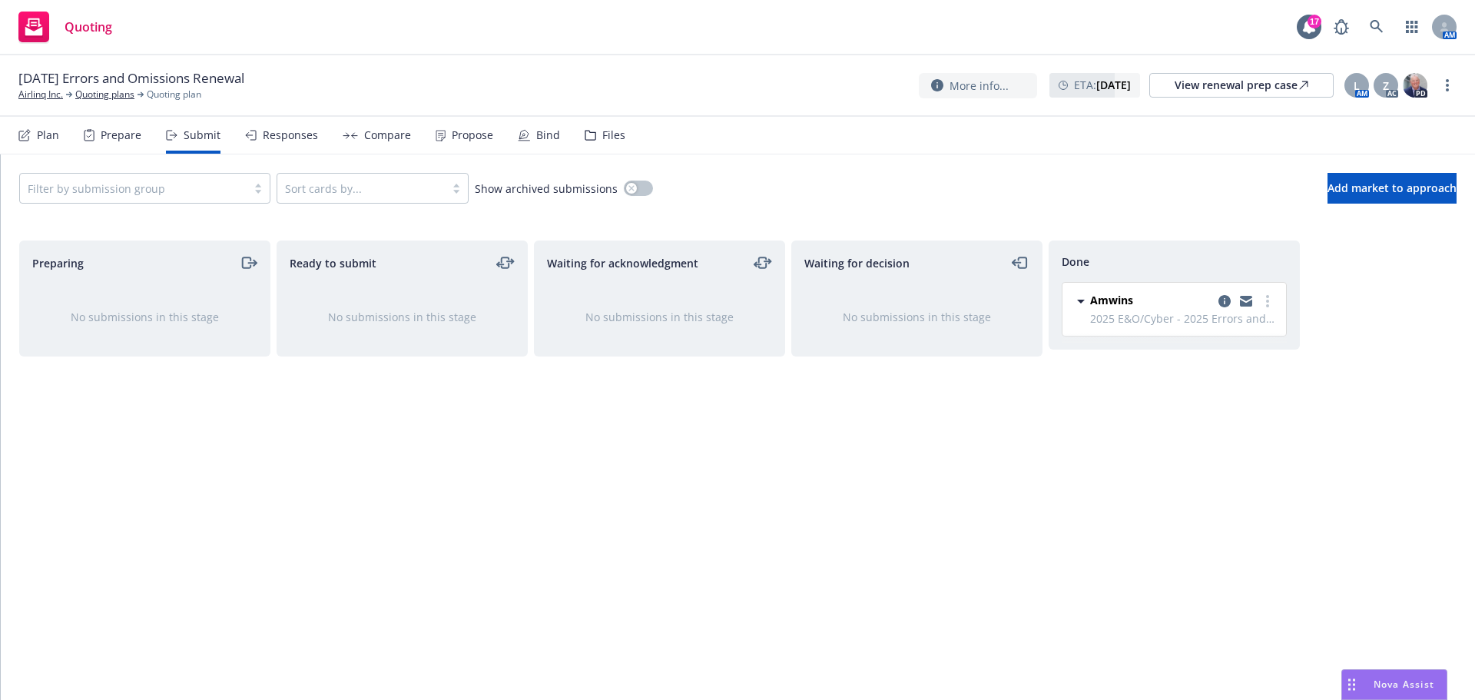
click at [545, 135] on div "Bind" at bounding box center [548, 135] width 24 height 12
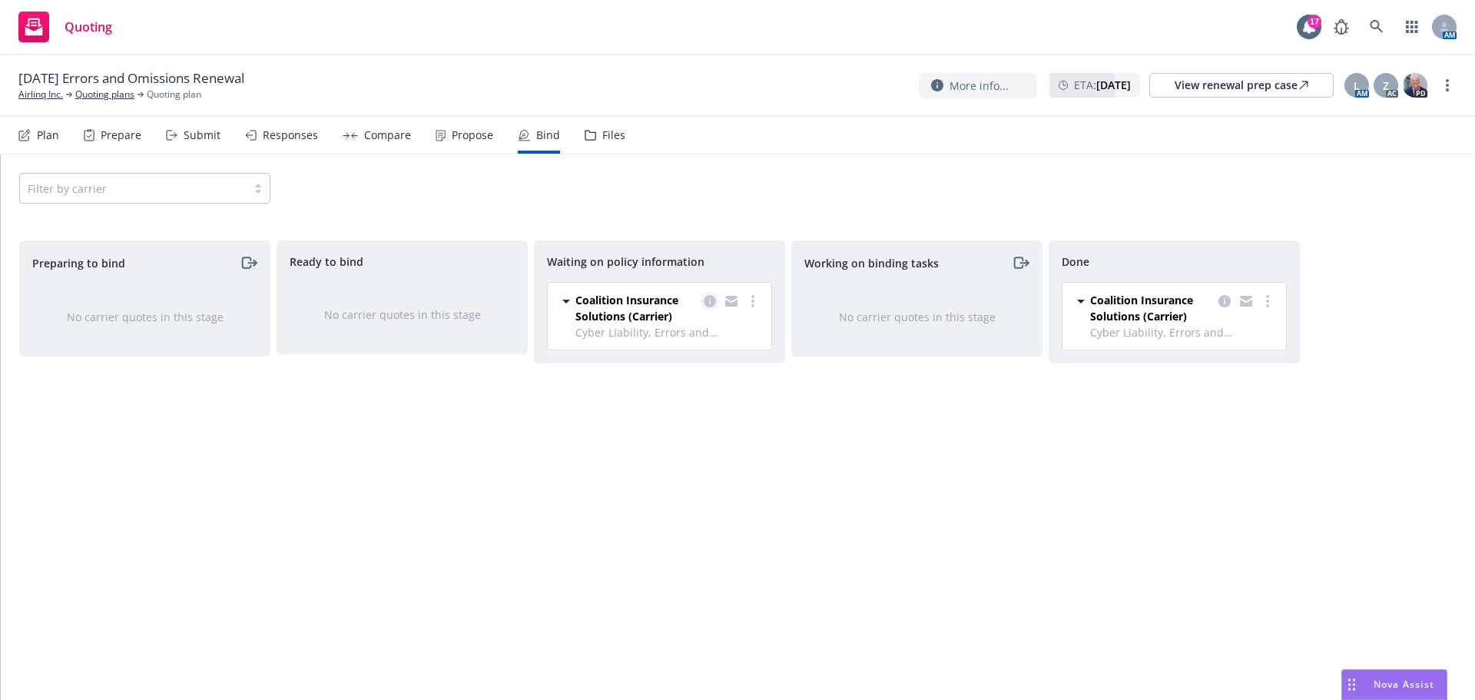
click at [715, 302] on icon "copy logging email" at bounding box center [710, 301] width 12 height 12
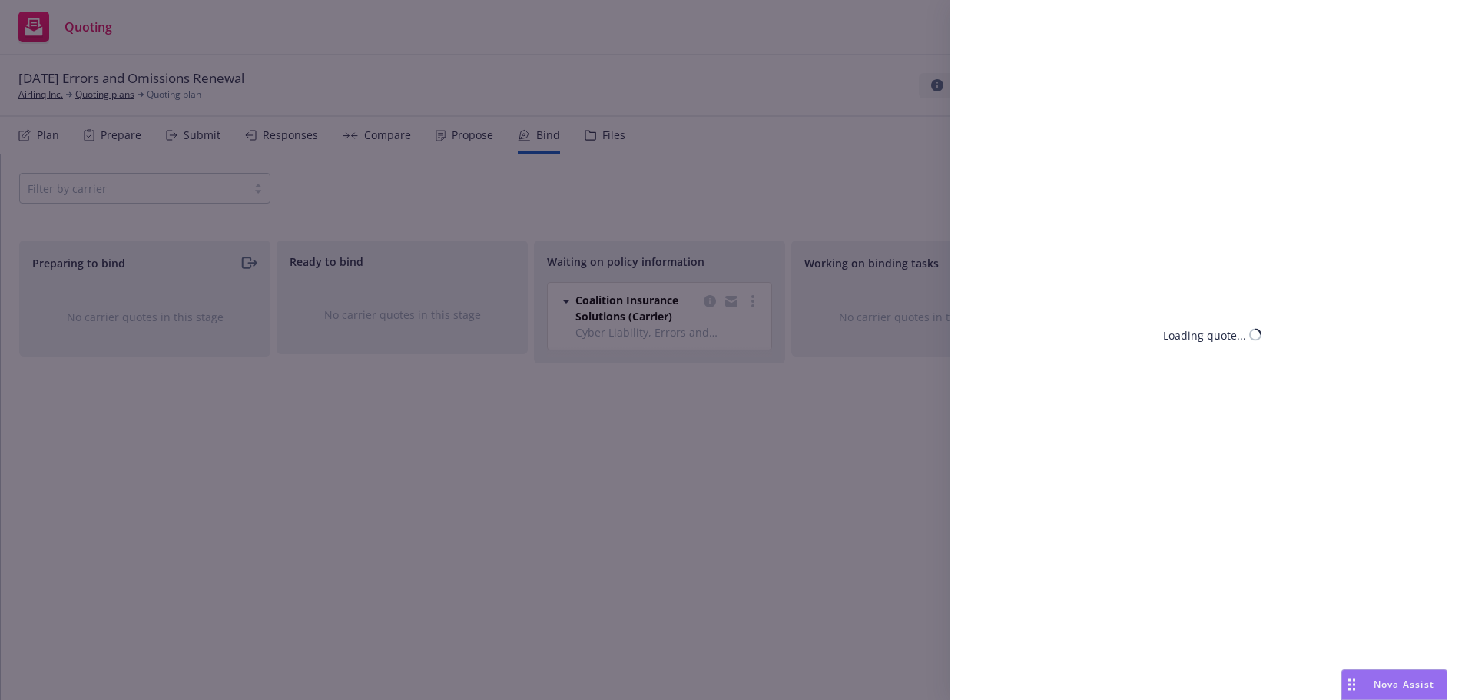
select select "CA"
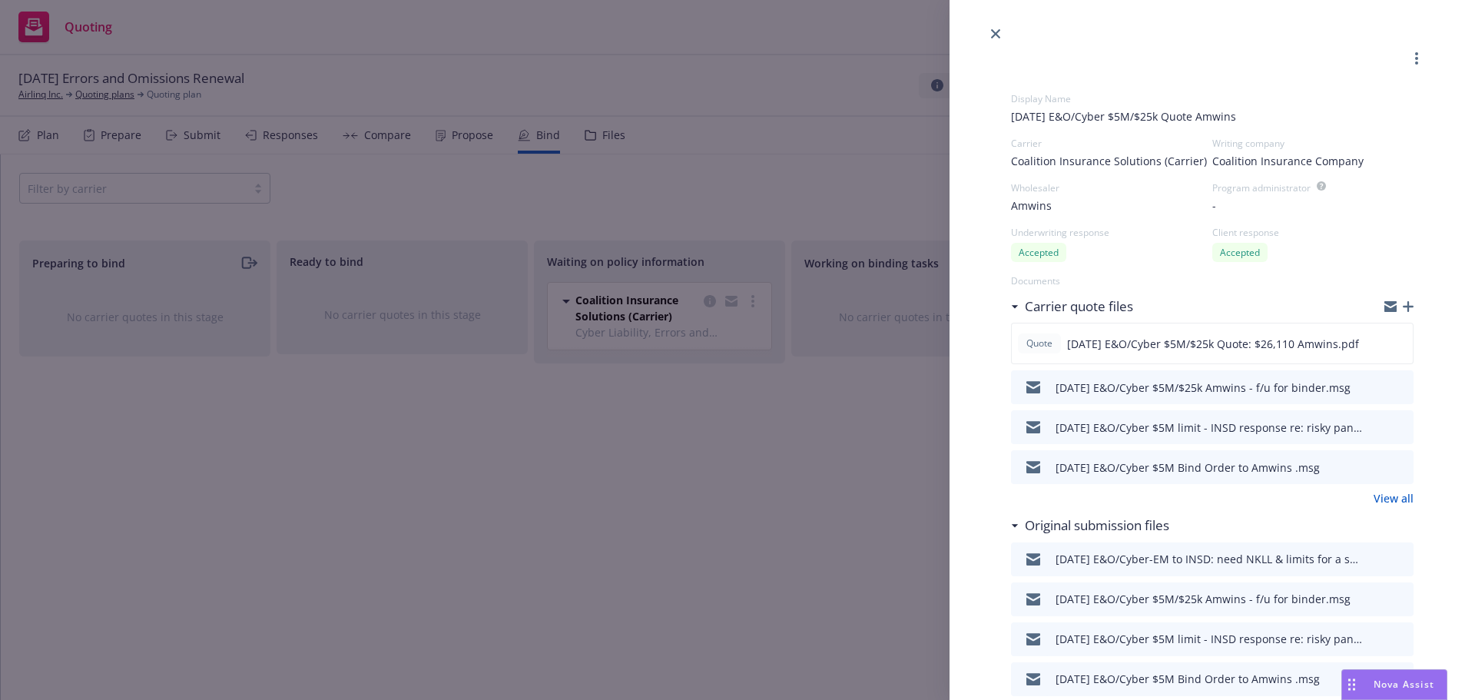
click at [1403, 303] on icon "button" at bounding box center [1408, 306] width 11 height 11
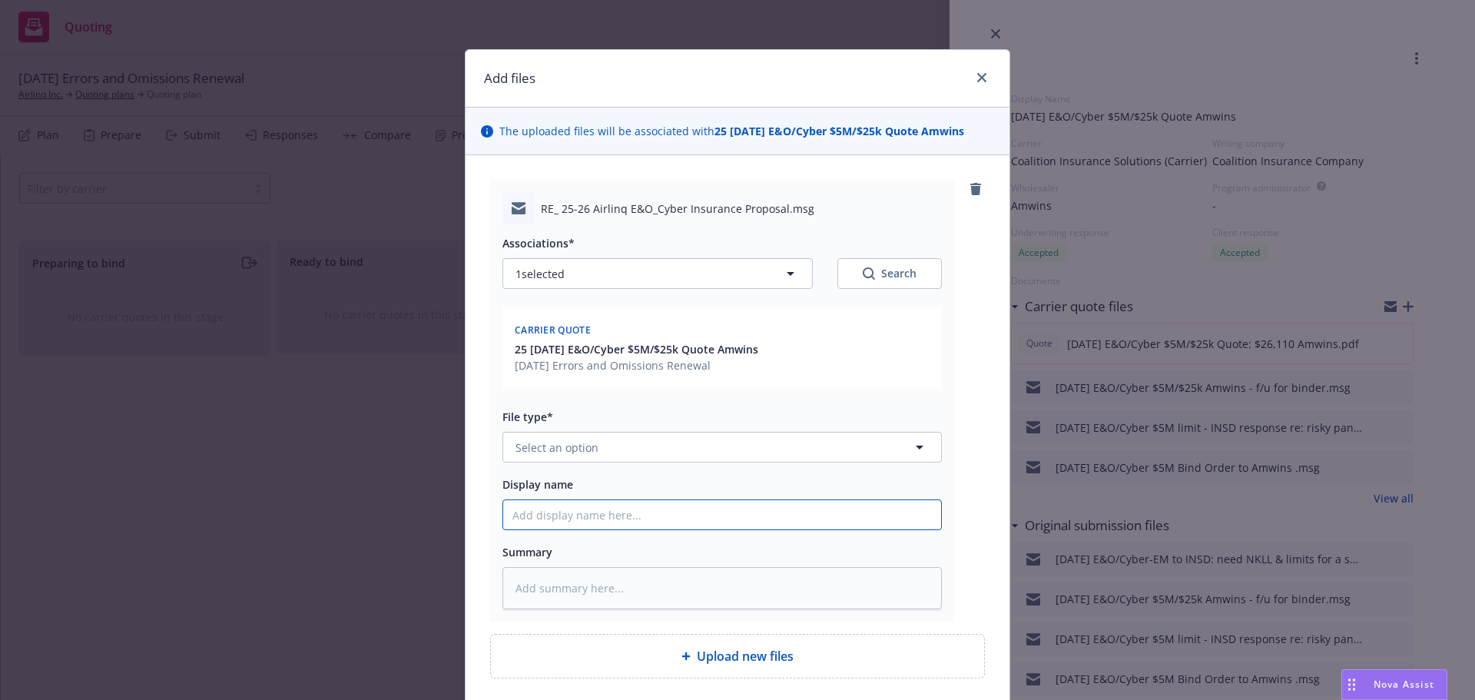
click at [530, 522] on input "Display name" at bounding box center [722, 514] width 438 height 29
type textarea "x"
type input "9"
type textarea "x"
type input "9/"
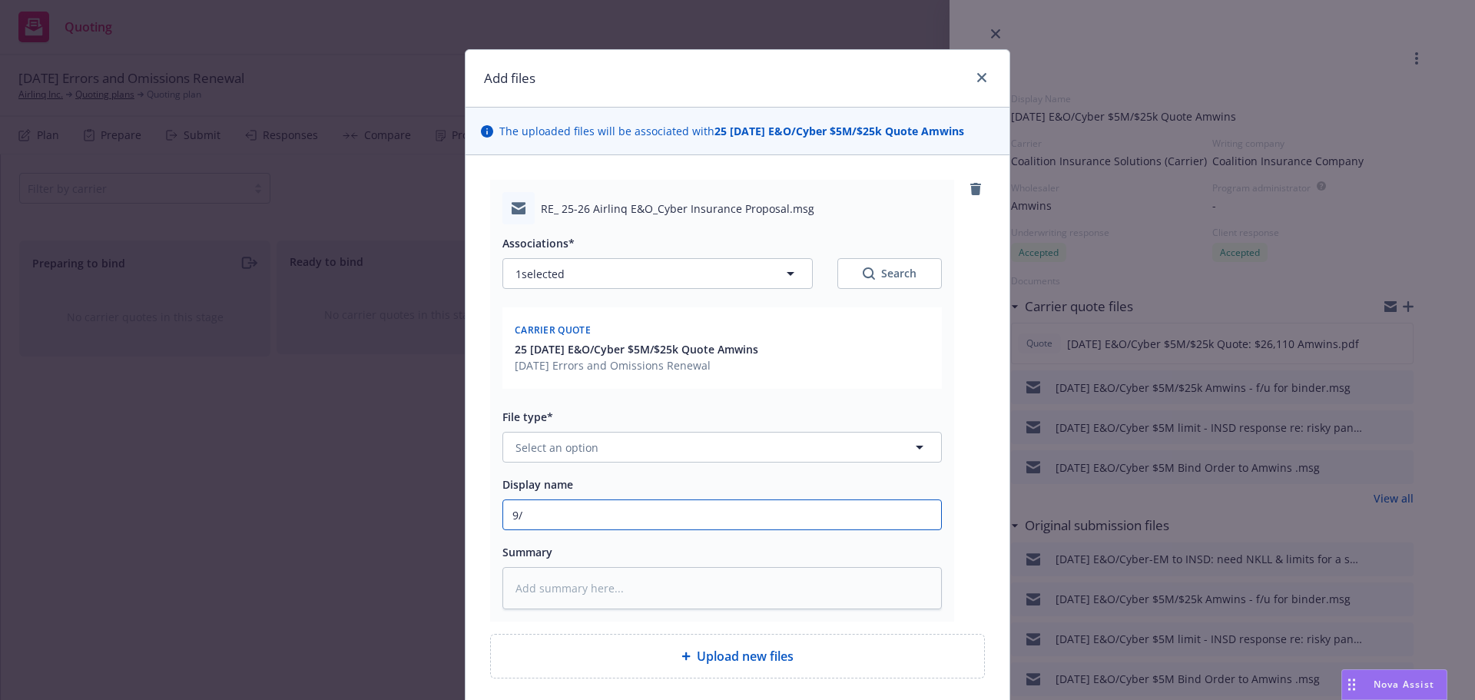
type textarea "x"
type input "9/8"
type textarea "x"
type input "9/8/"
type textarea "x"
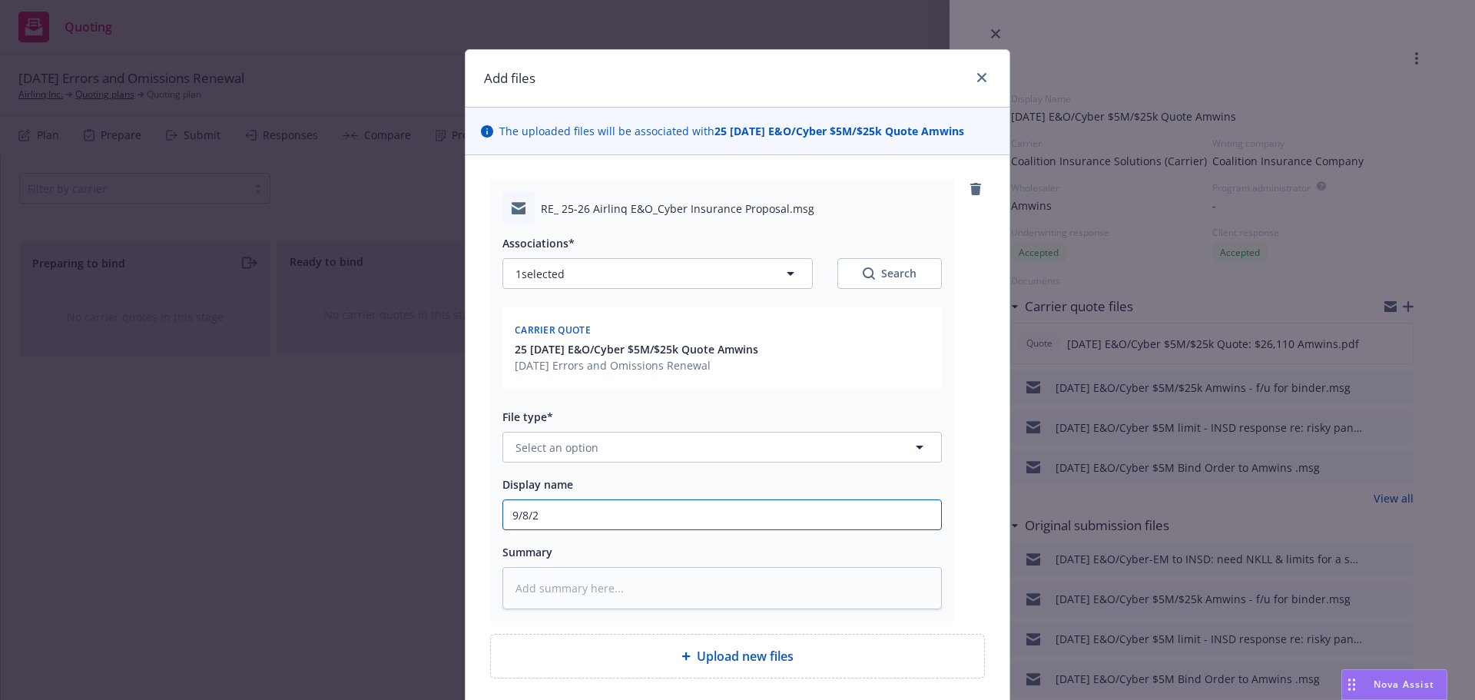
type input "9/8/20"
type textarea "x"
type input "9/8/202"
type textarea "x"
type input "9/8/2025"
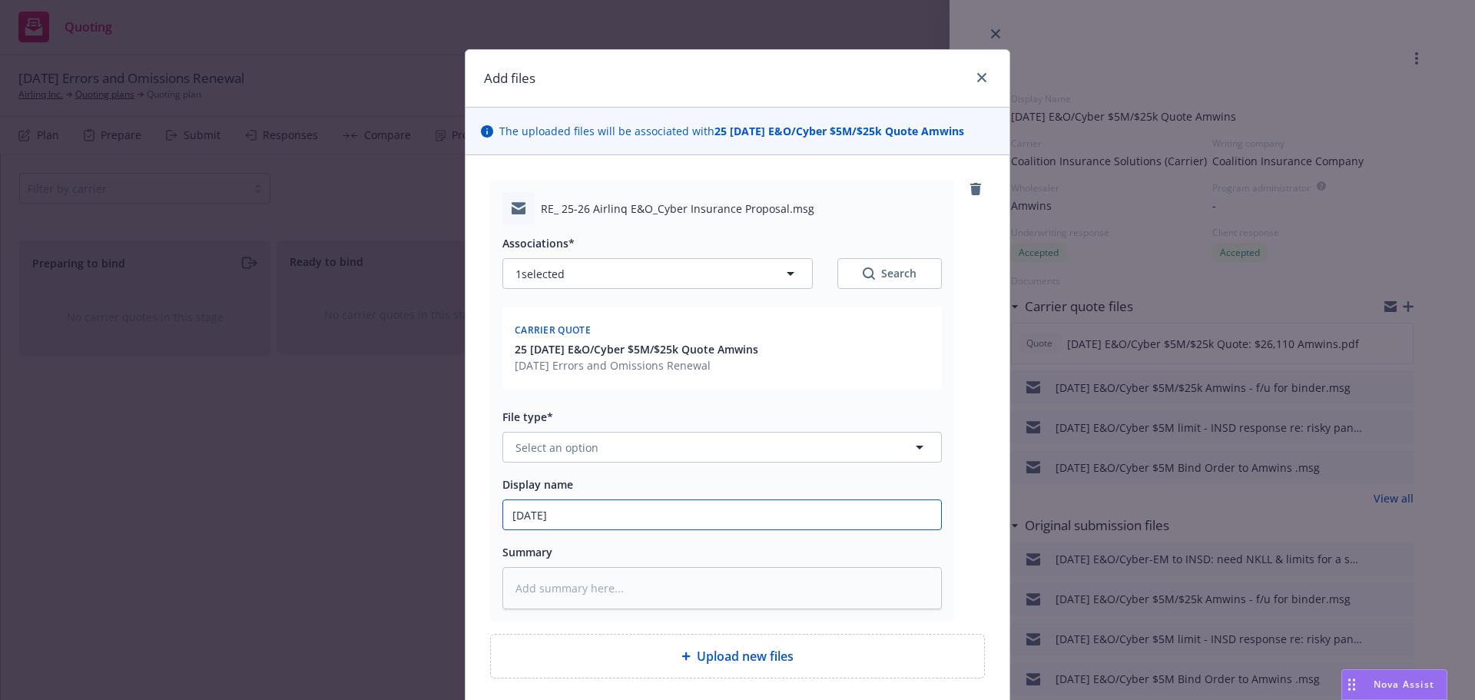
type textarea "x"
type input "9/8/2025"
type textarea "x"
type input "9/8/2025 E"
type textarea "x"
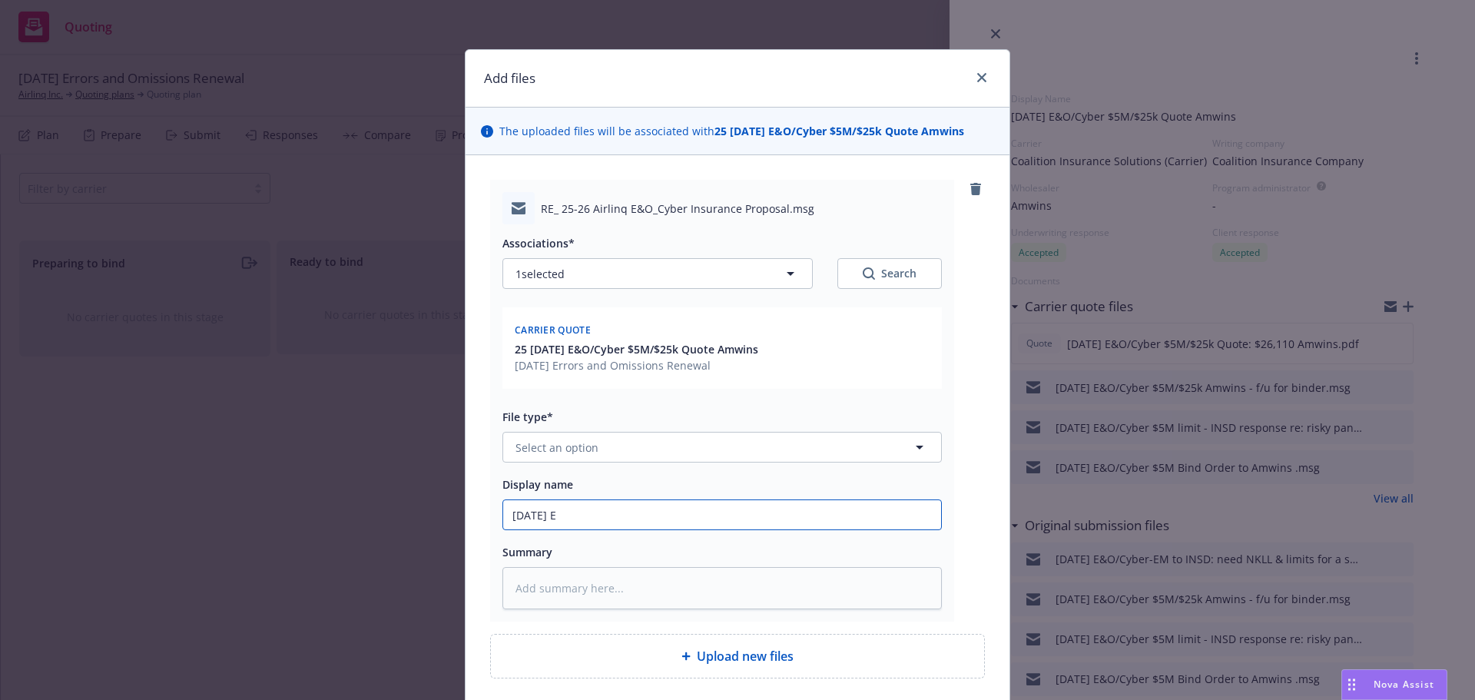
type input "9/8/2025 E&"
type textarea "x"
type input "9/8/2025 E&O"
type textarea "x"
type input "9/8/2025 E&O/"
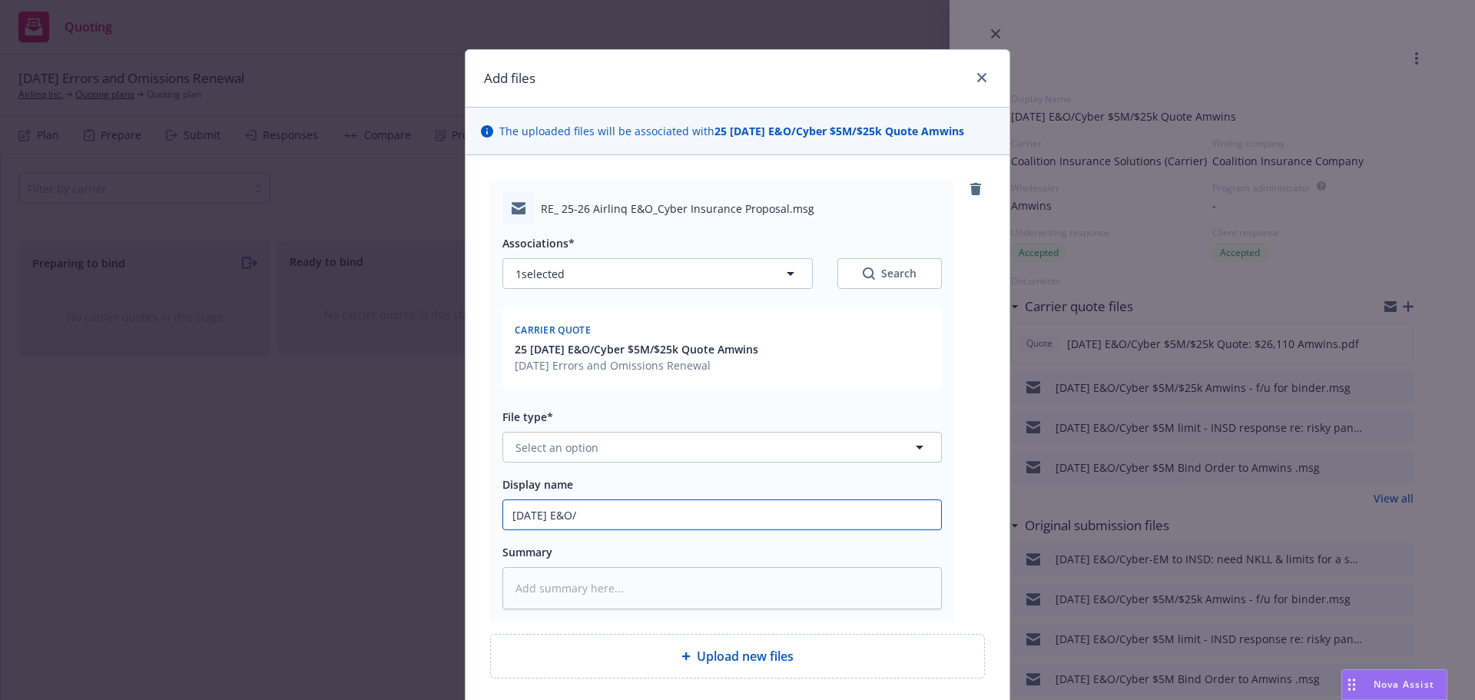
type textarea "x"
type input "9/8/2025 E&O/C"
type textarea "x"
type input "9/8/2025 E&O/Cy"
type textarea "x"
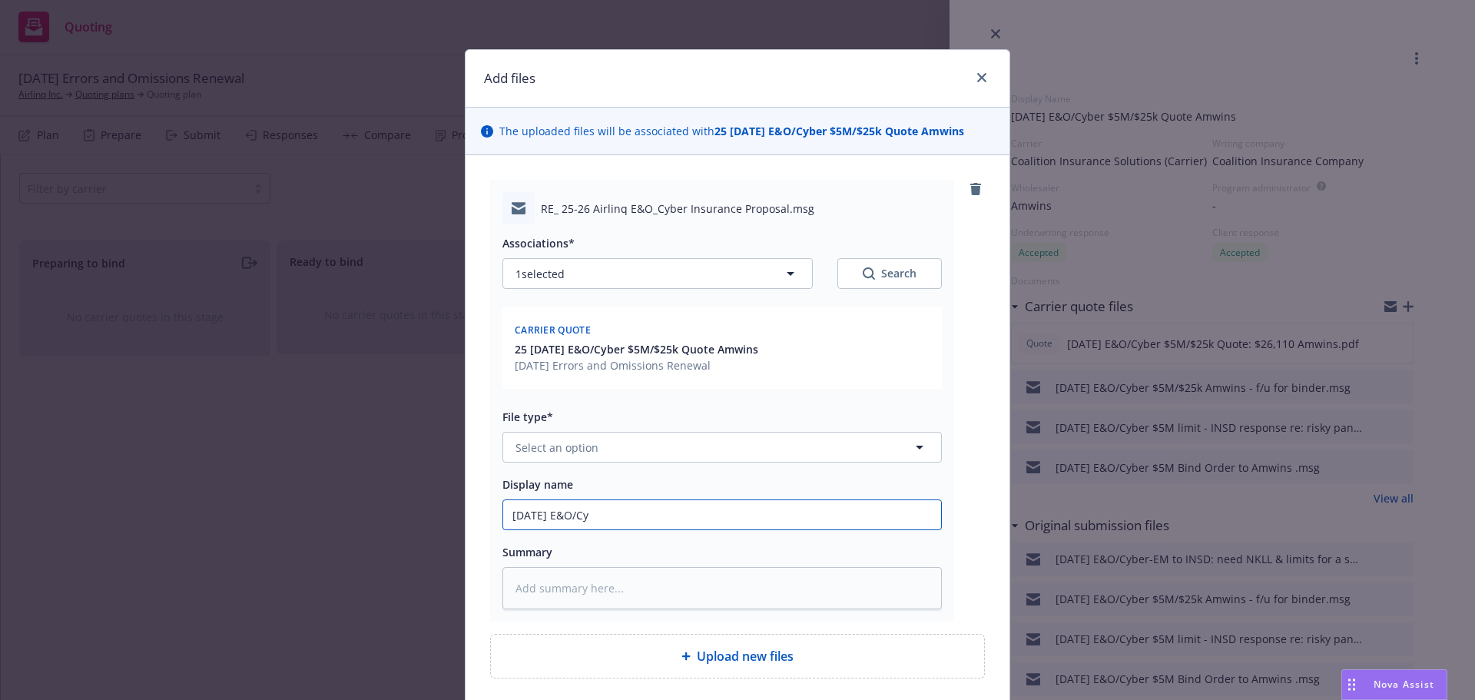
type input "9/8/2025 E&O/Cyb"
type textarea "x"
type input "9/8/2025 E&O/Cybe"
type textarea "x"
type input "9/8/2025 E&O/Cyber"
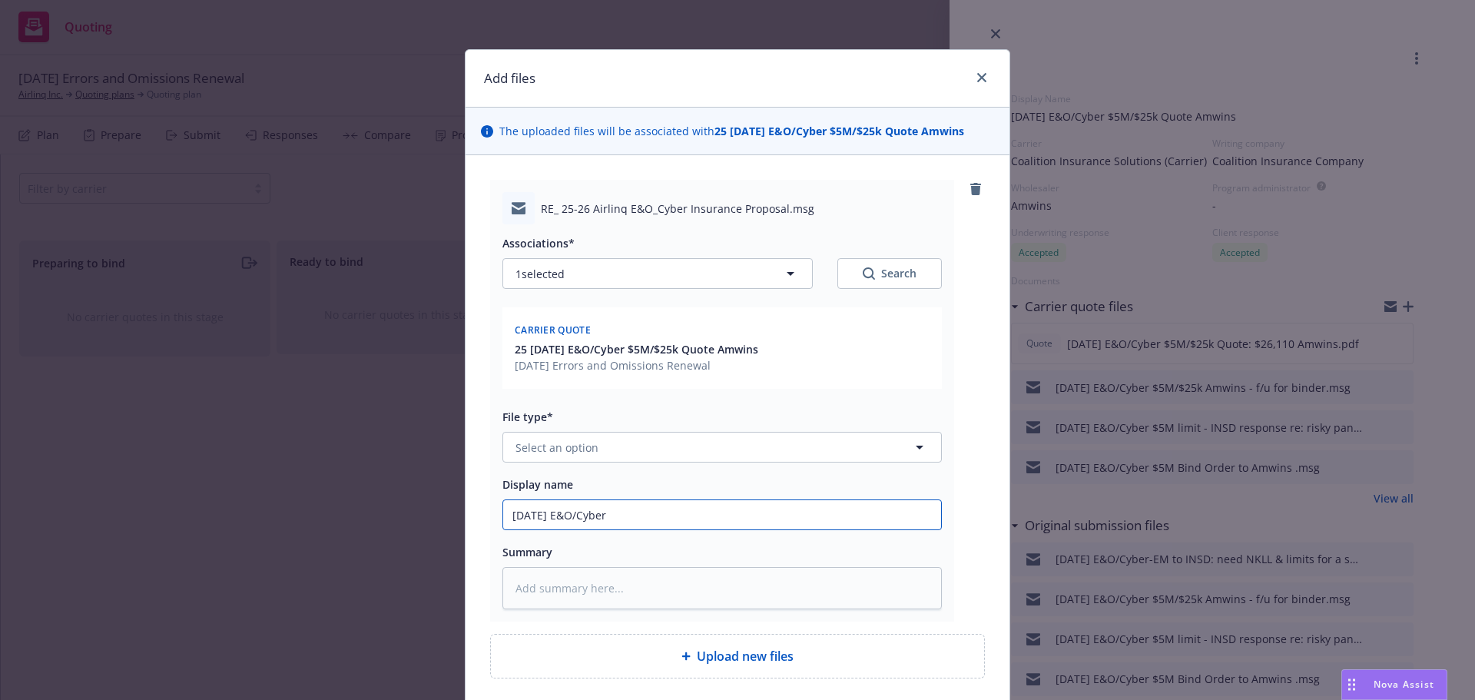
type textarea "x"
type input "9/8/2025 E&O/Cyber"
type textarea "x"
type input "9/8/2025 E&O/Cyber -"
type textarea "x"
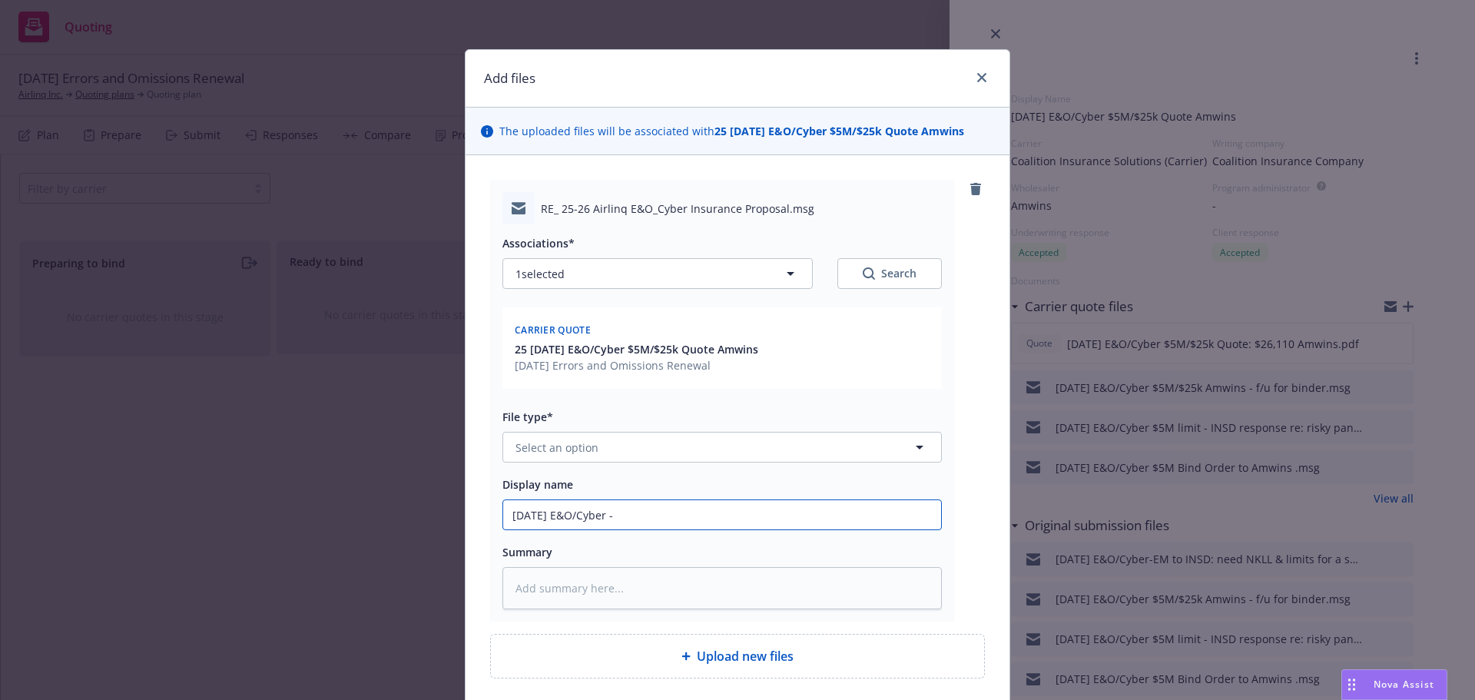
type input "9/8/2025 E&O/Cyber -"
type textarea "x"
type input "9/8/2025 E&O/Cyber - s"
type textarea "x"
type input "9/8/2025 E&O/Cyber - si"
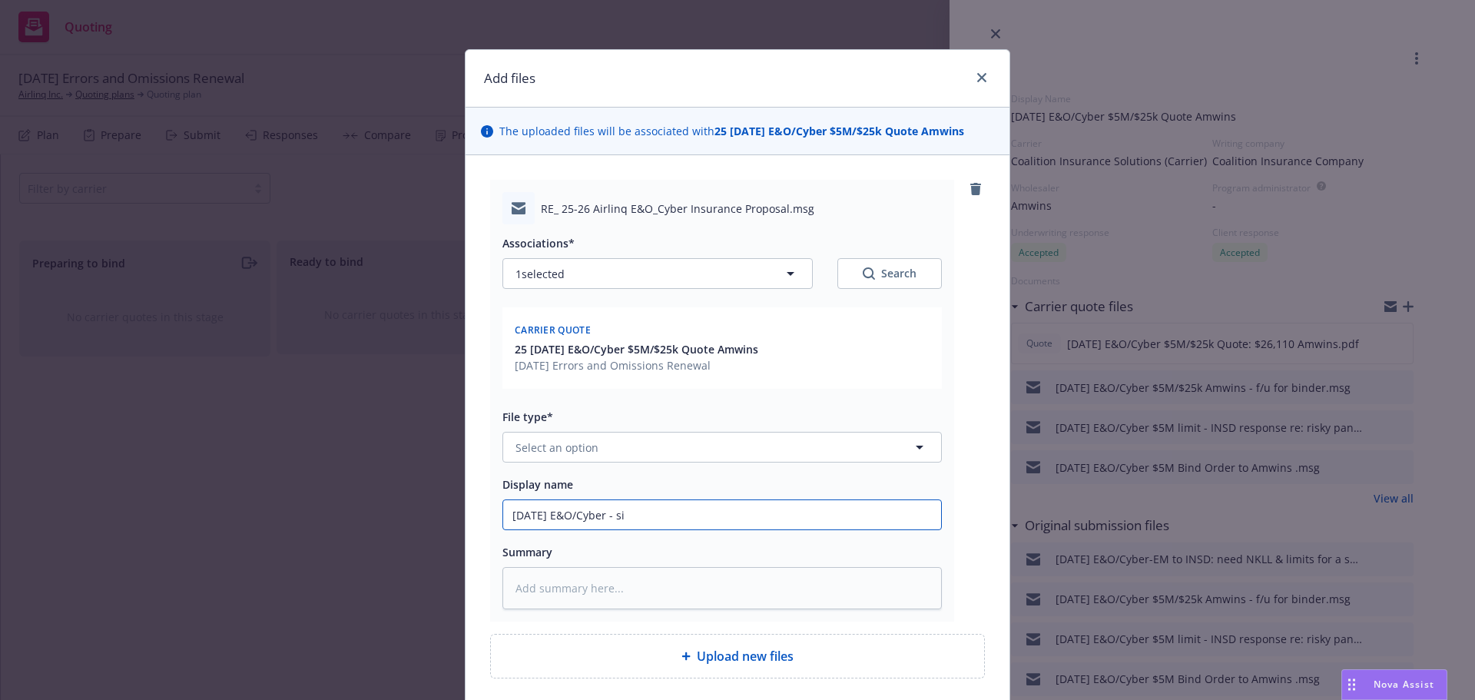
type textarea "x"
type input "9/8/2025 E&O/Cyber - sig"
type textarea "x"
type input "9/8/2025 E&O/Cyber - sign"
type textarea "x"
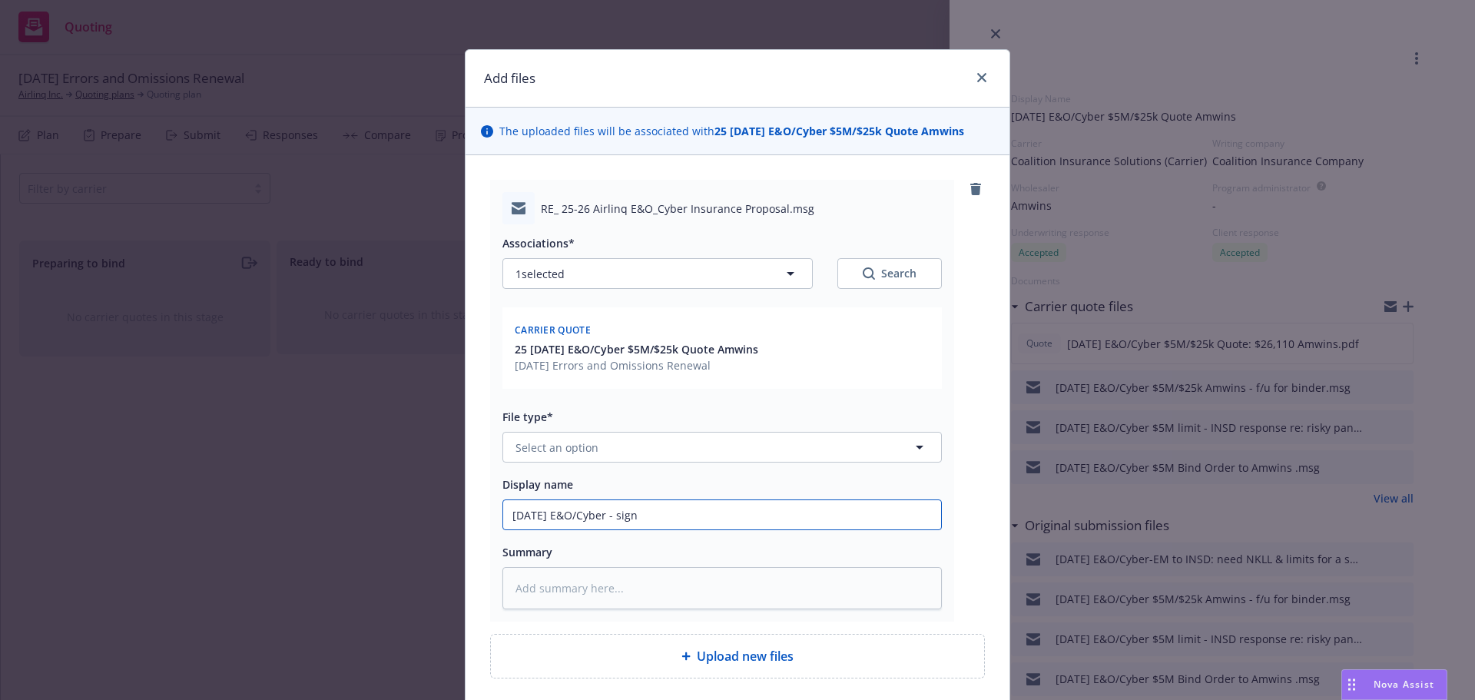
type input "9/8/2025 E&O/Cyber - signe"
type textarea "x"
type input "9/8/2025 E&O/Cyber - signed"
type textarea "x"
type input "9/8/2025 E&O/Cyber - signed"
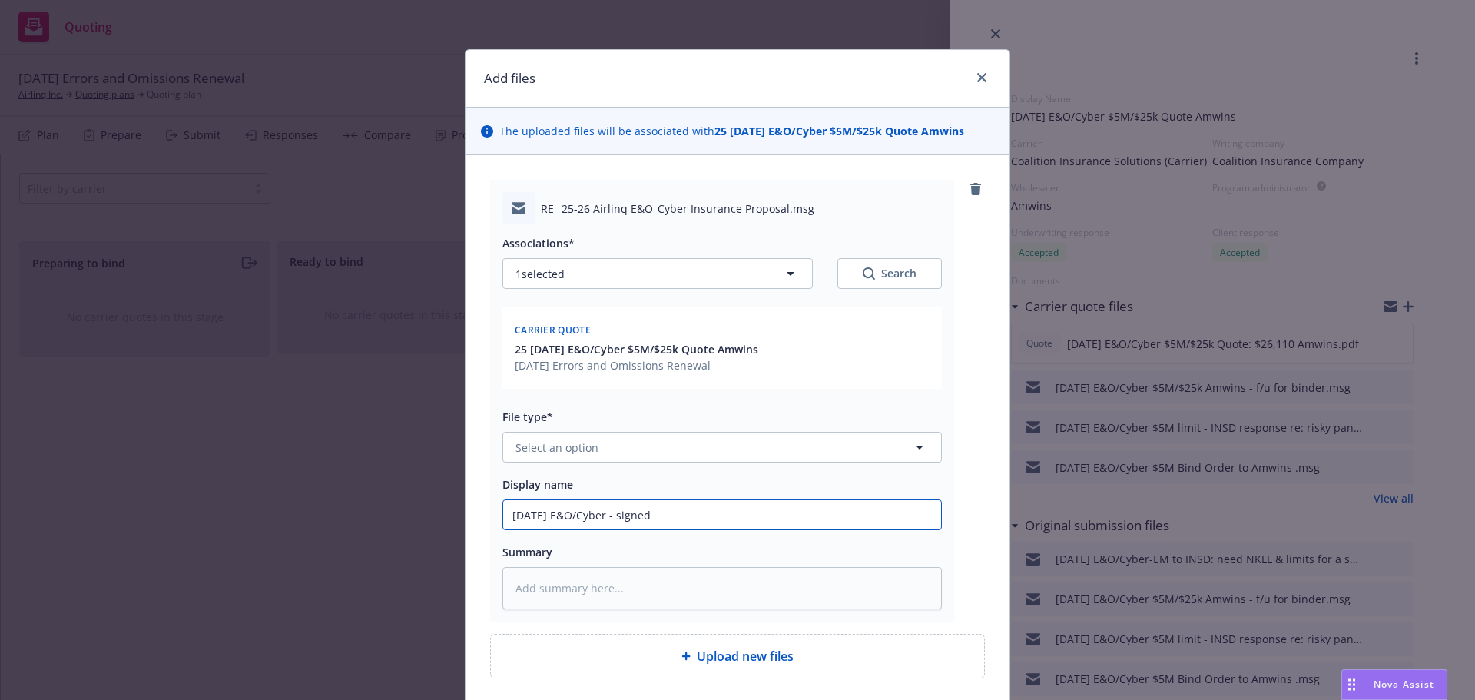
type textarea "x"
type input "9/8/2025 E&O/Cyber - signed N"
type textarea "x"
type input "9/8/2025 E&O/Cyber - signed NK"
type textarea "x"
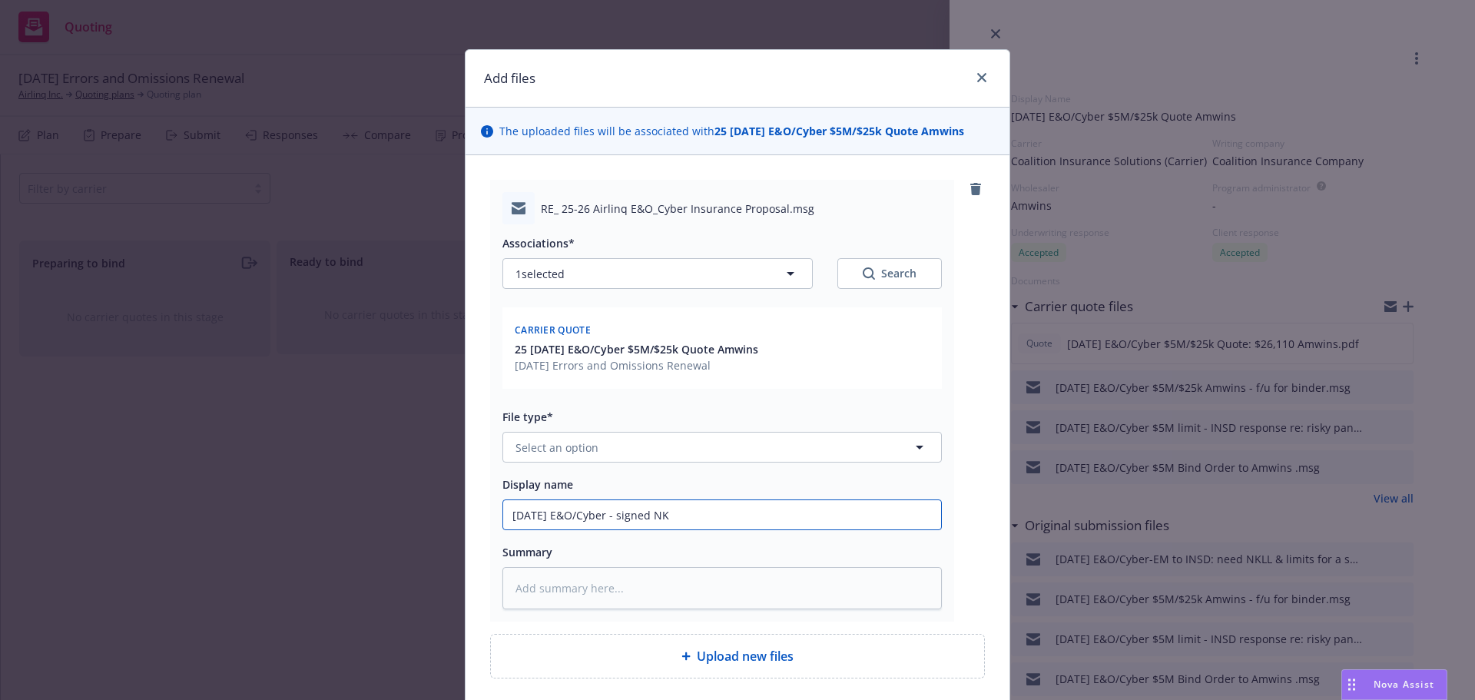
type input "9/8/2025 E&O/Cyber - signed NKL"
type textarea "x"
type input "9/8/2025 E&O/Cyber - signed NKLL"
click at [565, 441] on span "Select an option" at bounding box center [557, 447] width 83 height 16
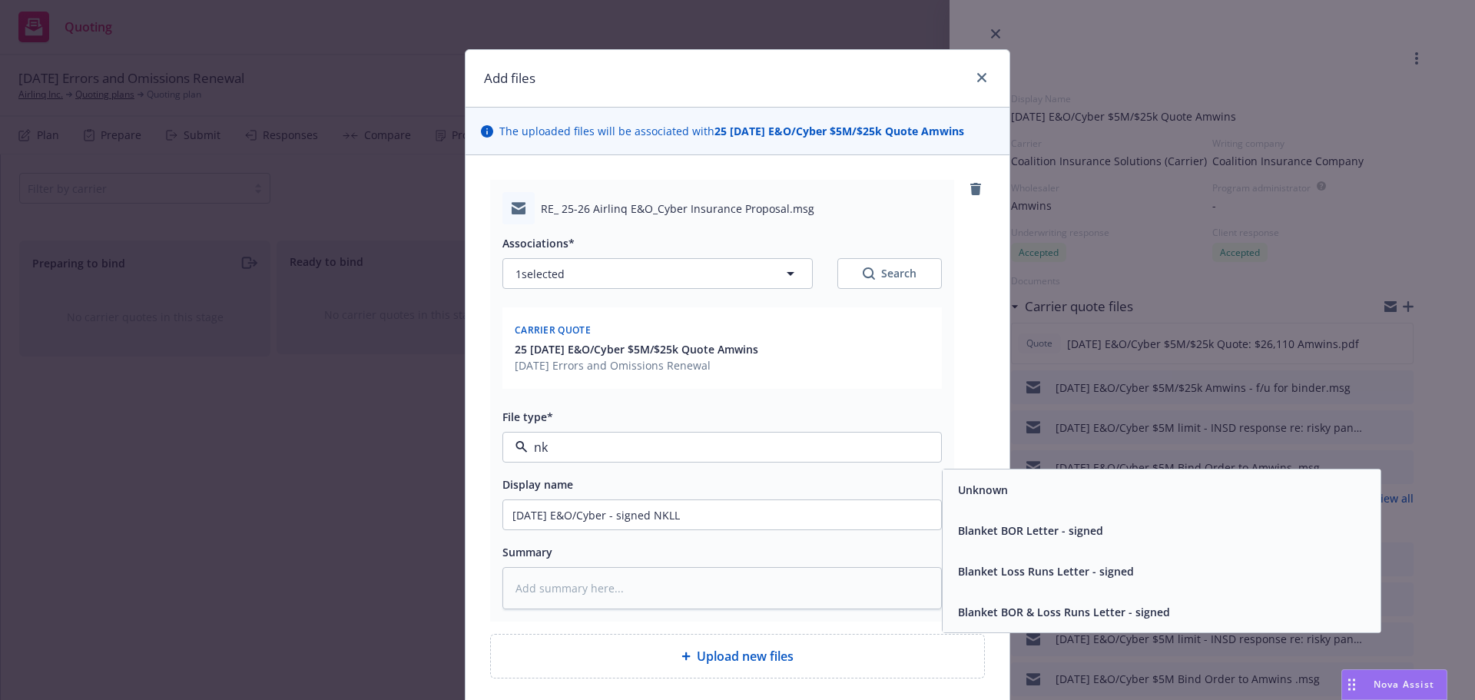
type input "n"
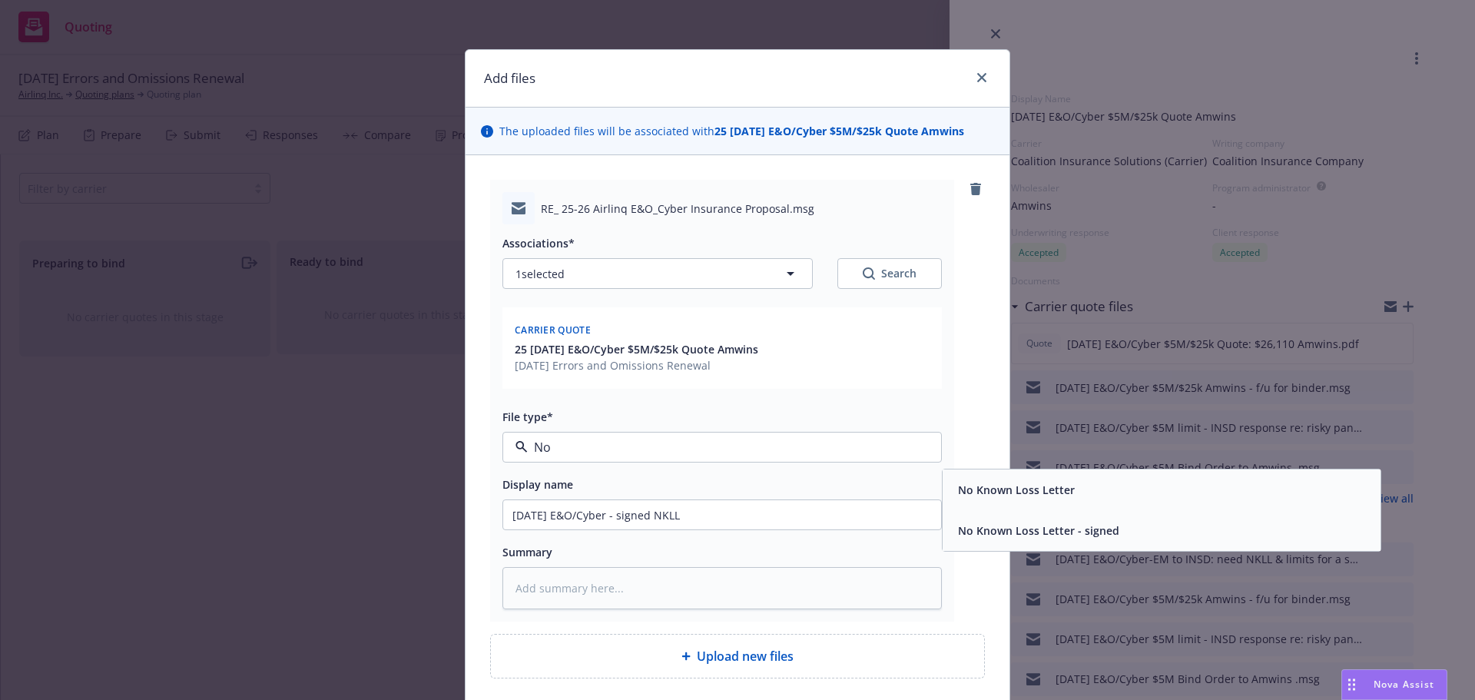
type input "No k"
click at [1000, 540] on div "No Known Loss Letter - signed" at bounding box center [1037, 530] width 171 height 22
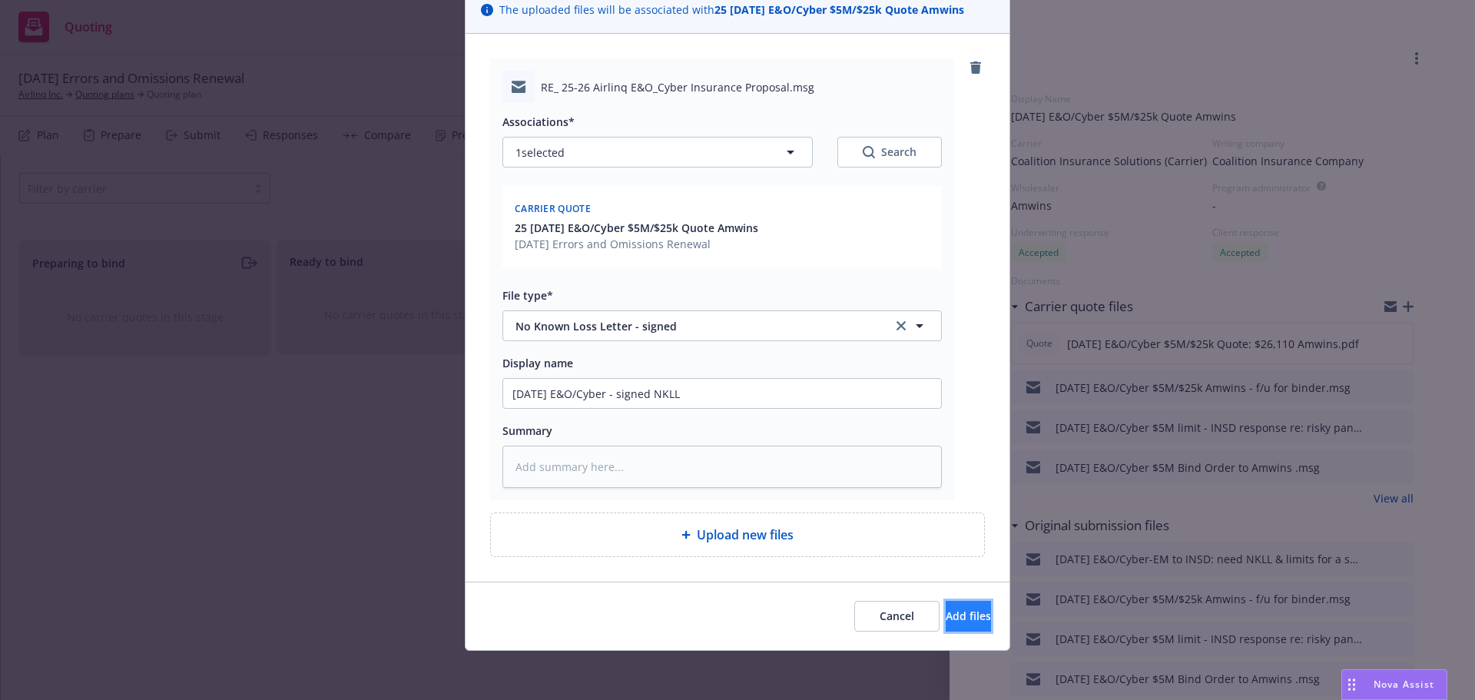
click at [946, 613] on span "Add files" at bounding box center [968, 615] width 45 height 15
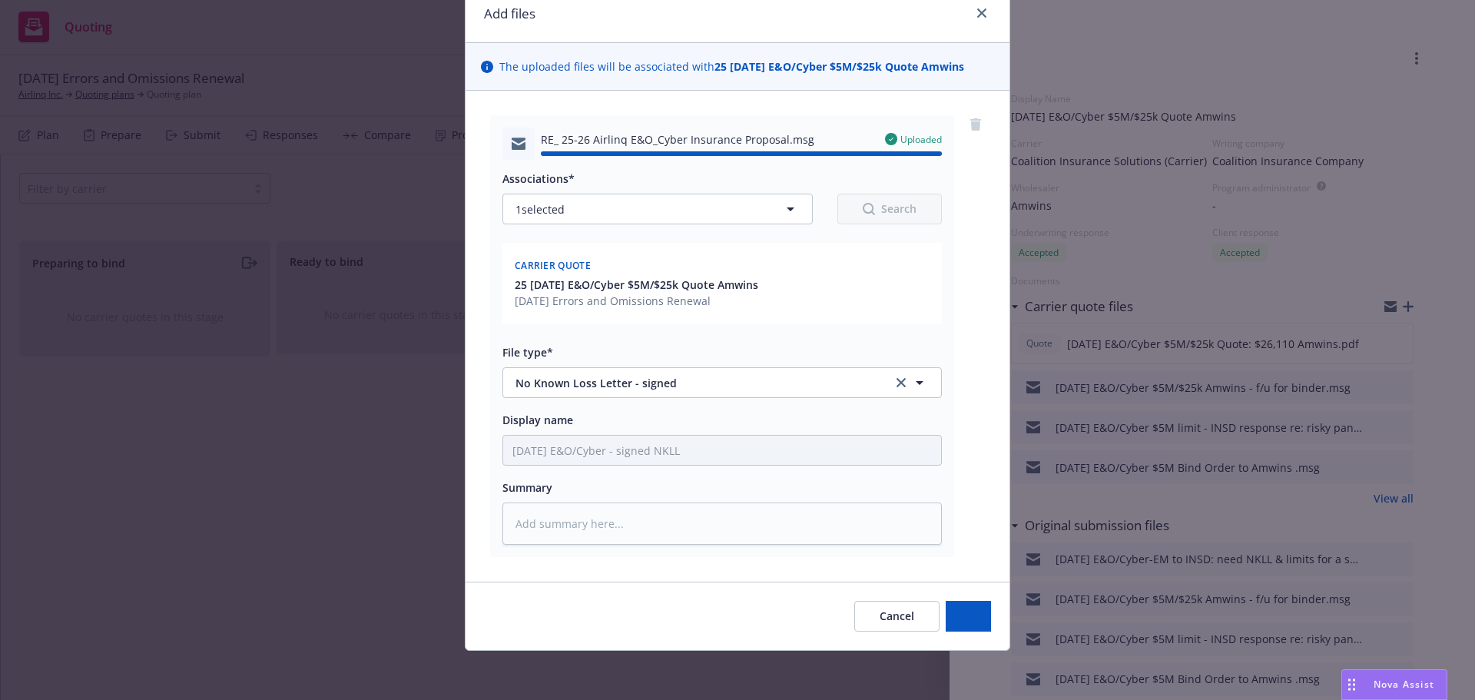
type textarea "x"
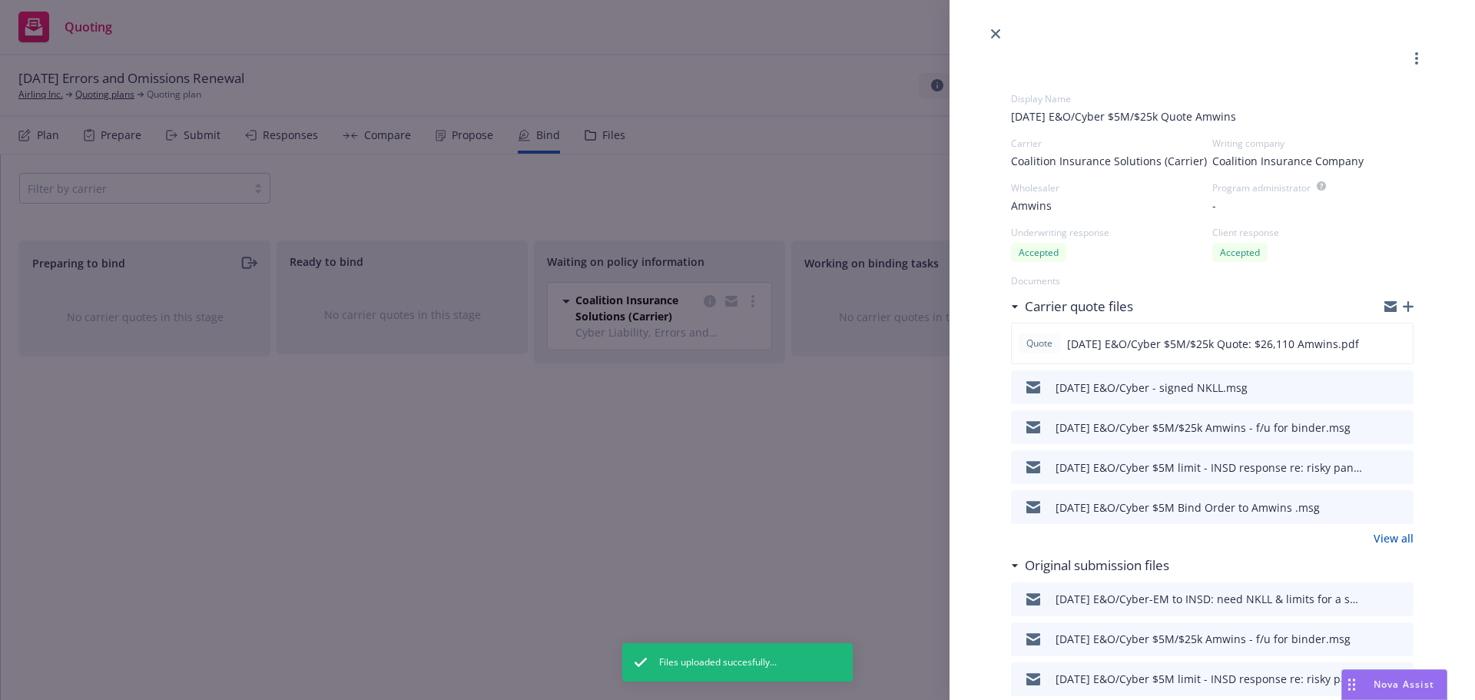
click at [993, 29] on icon "close" at bounding box center [995, 33] width 9 height 9
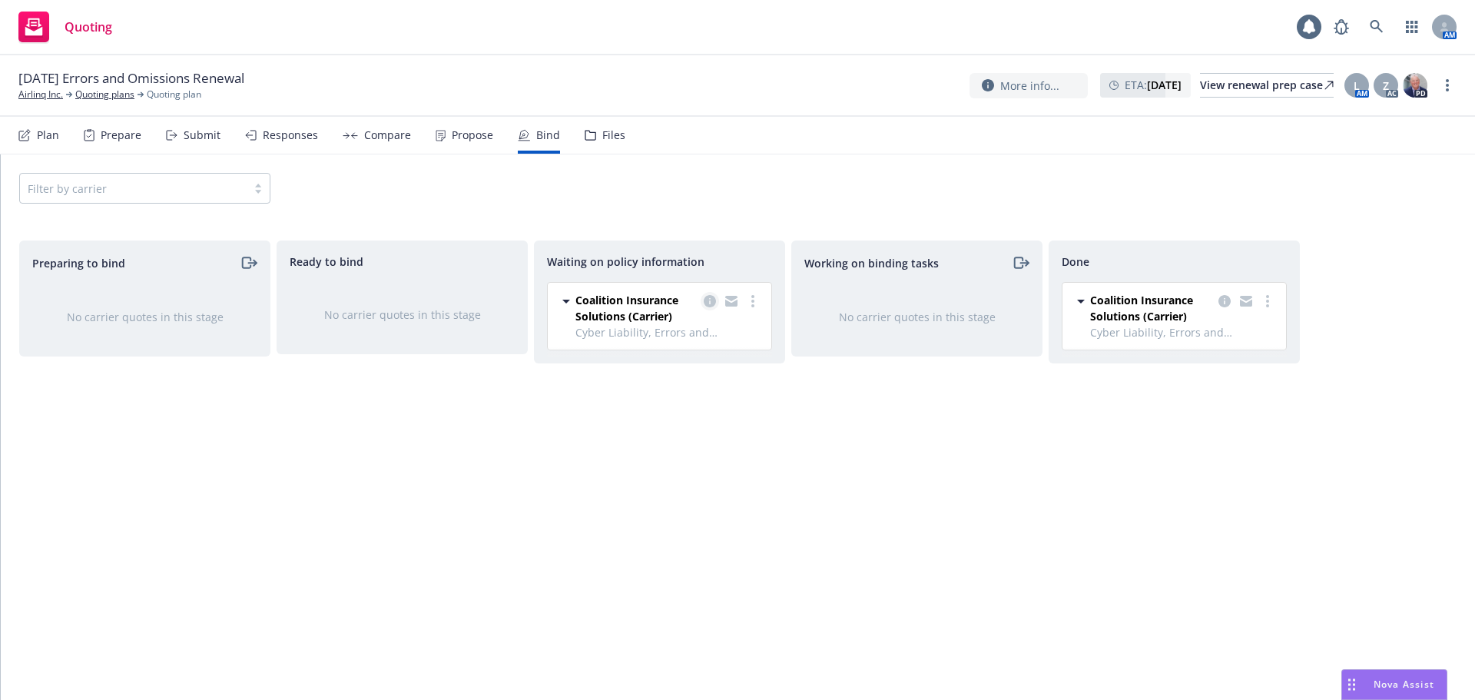
click at [710, 301] on icon "copy logging email" at bounding box center [710, 301] width 12 height 12
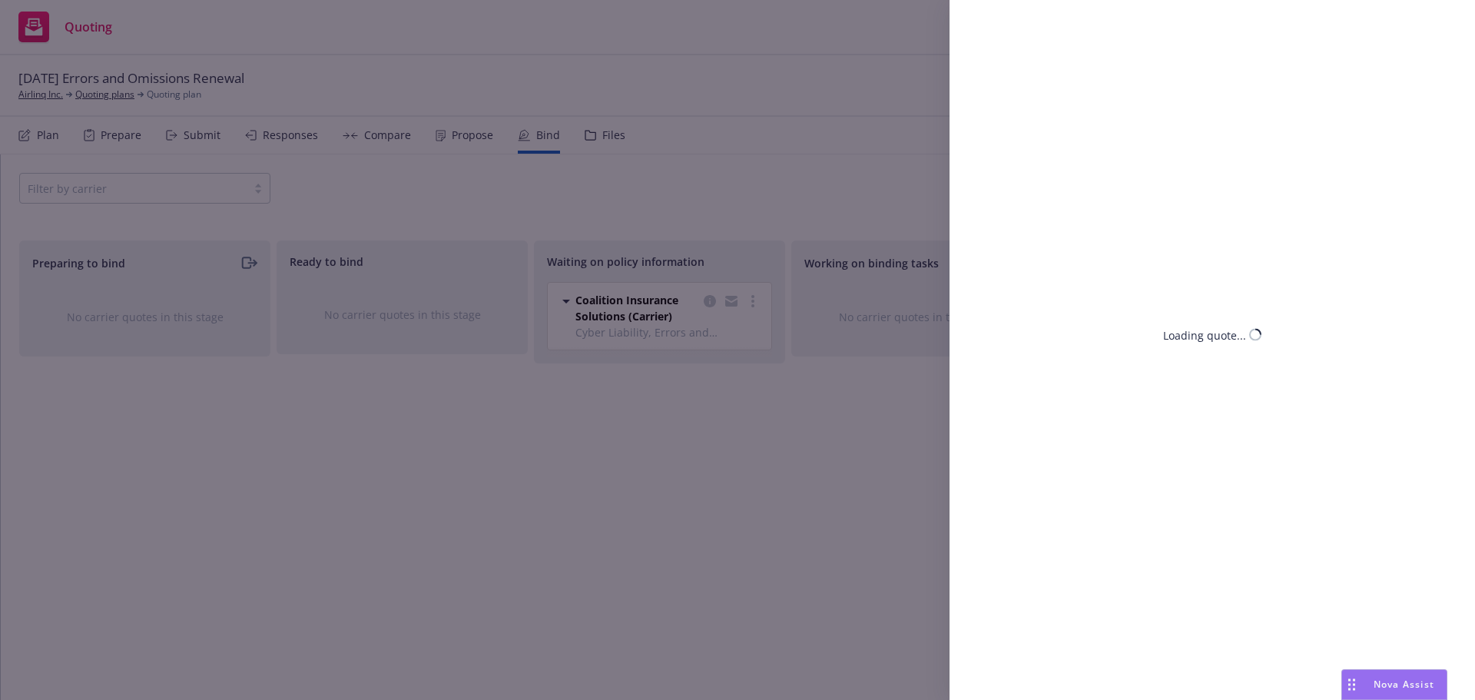
select select "CA"
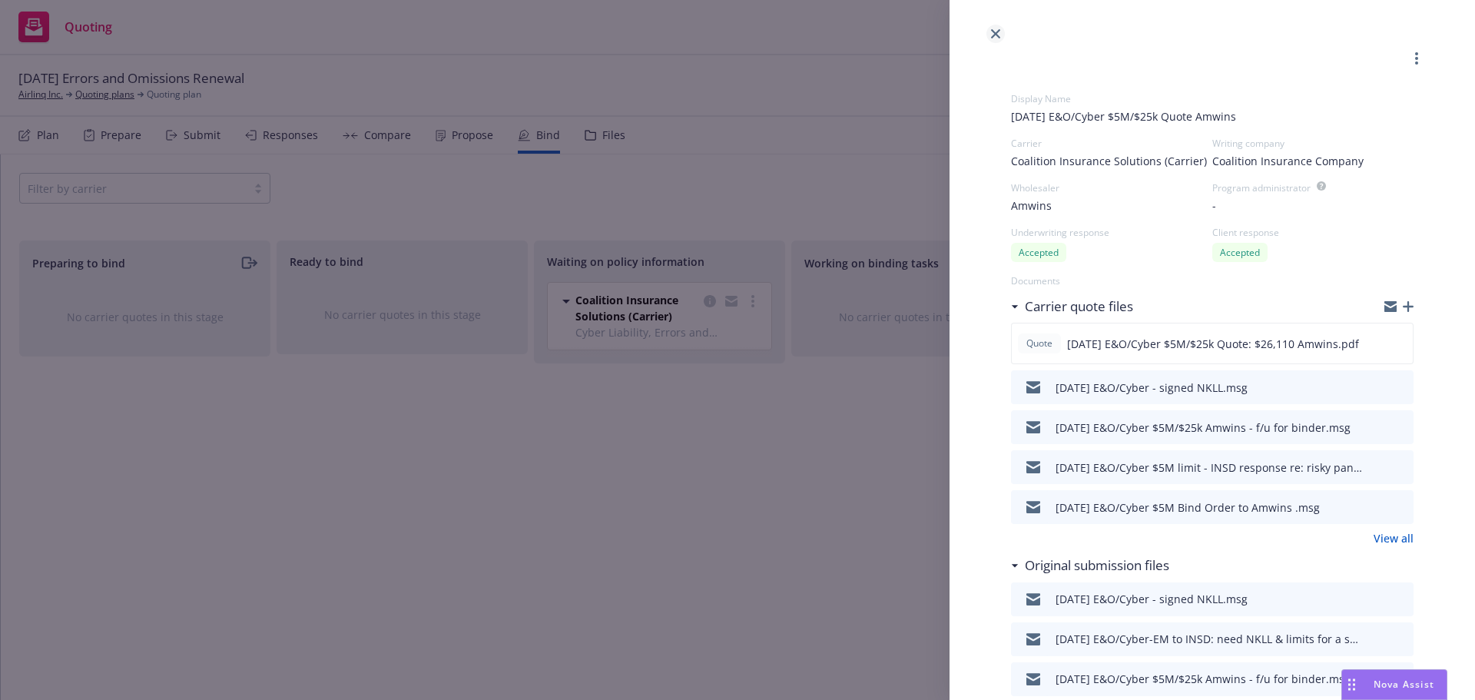
click at [994, 35] on icon "close" at bounding box center [995, 33] width 9 height 9
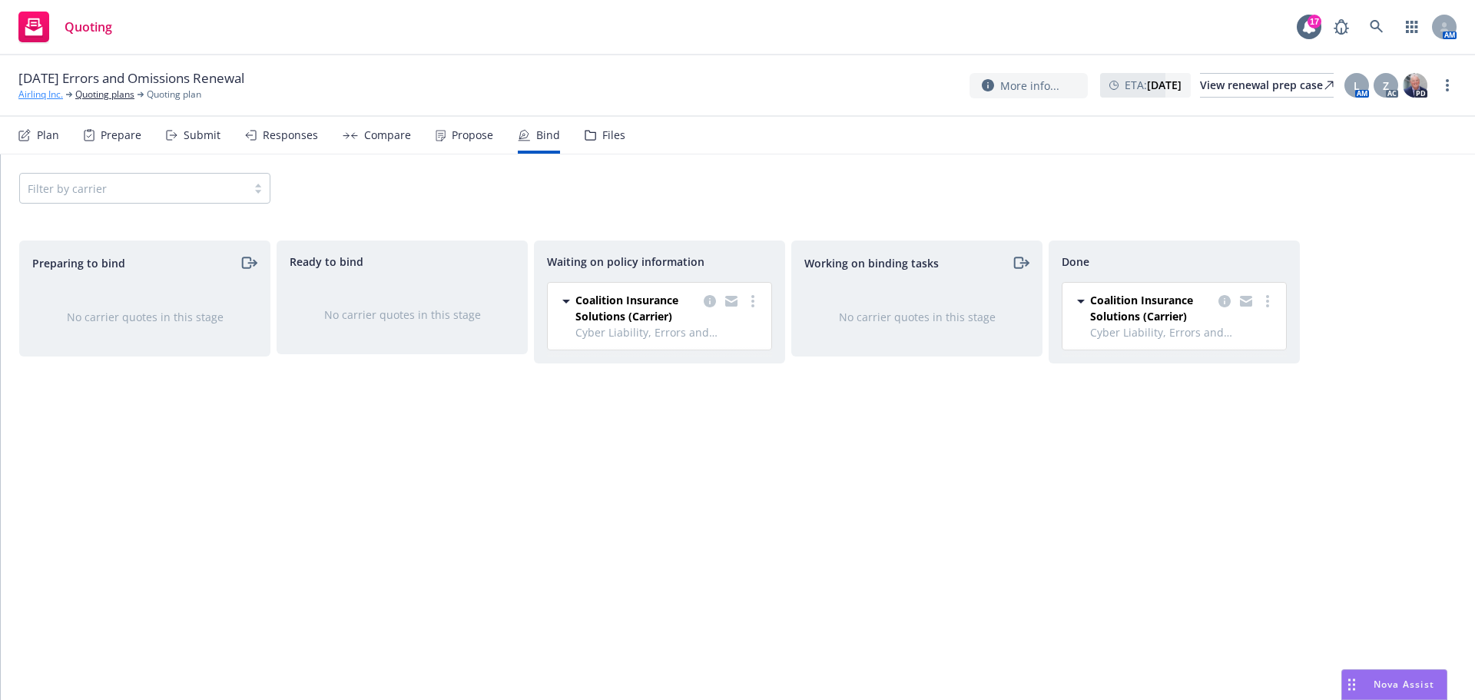
click at [34, 96] on link "Airlinq Inc." at bounding box center [40, 95] width 45 height 14
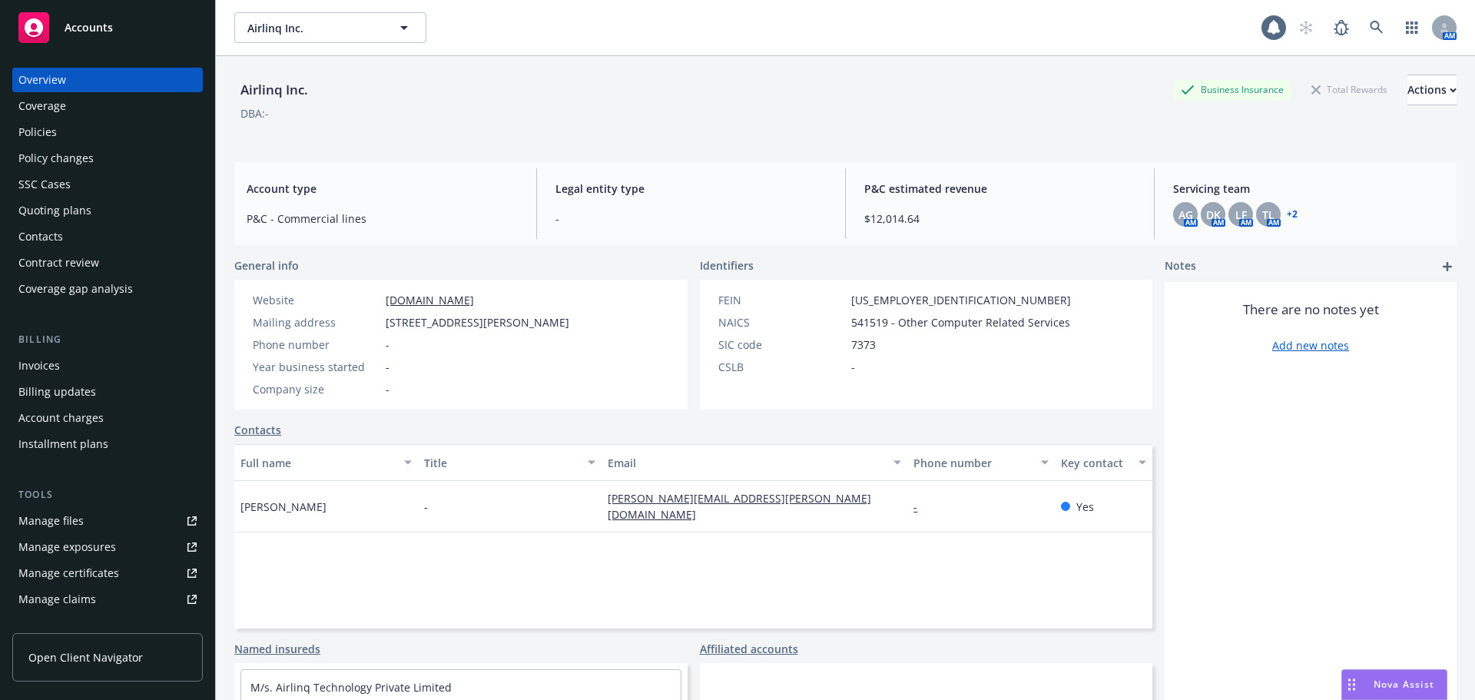
click at [48, 134] on div "Policies" at bounding box center [37, 132] width 38 height 25
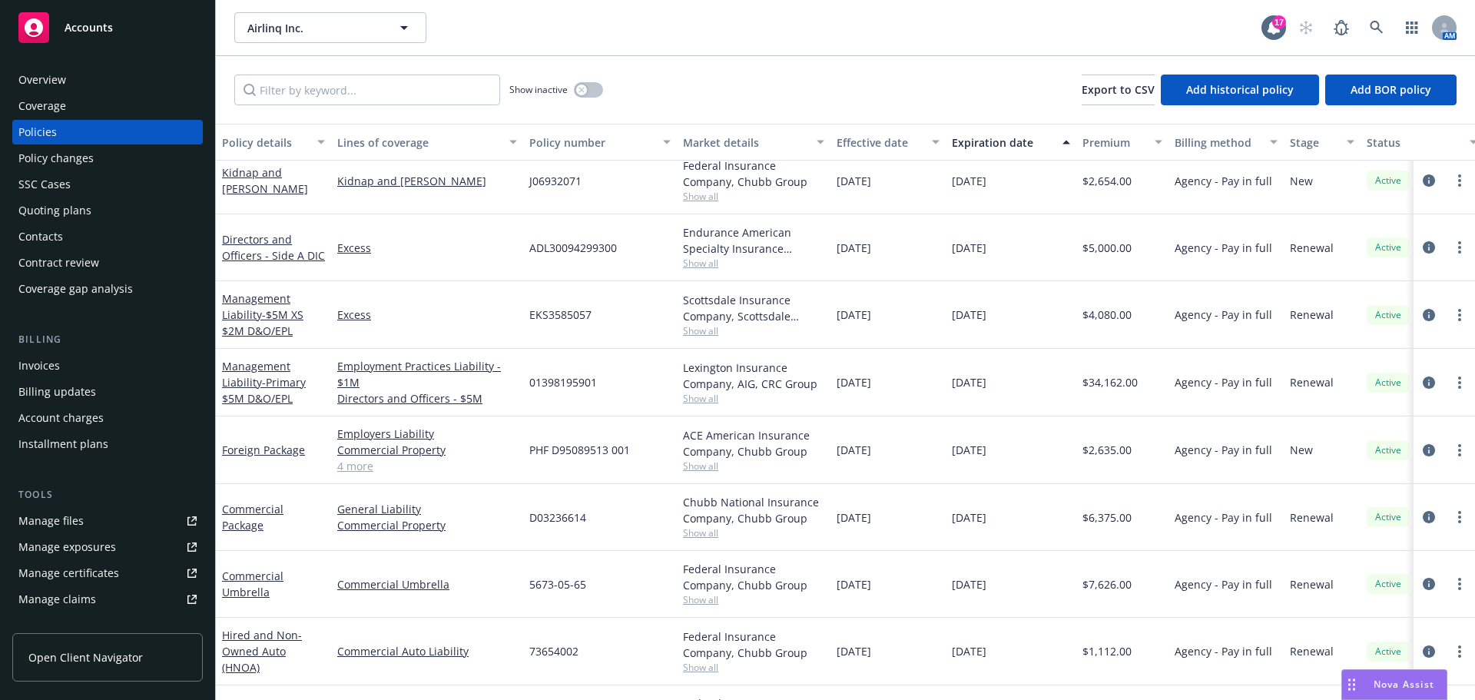
scroll to position [138, 0]
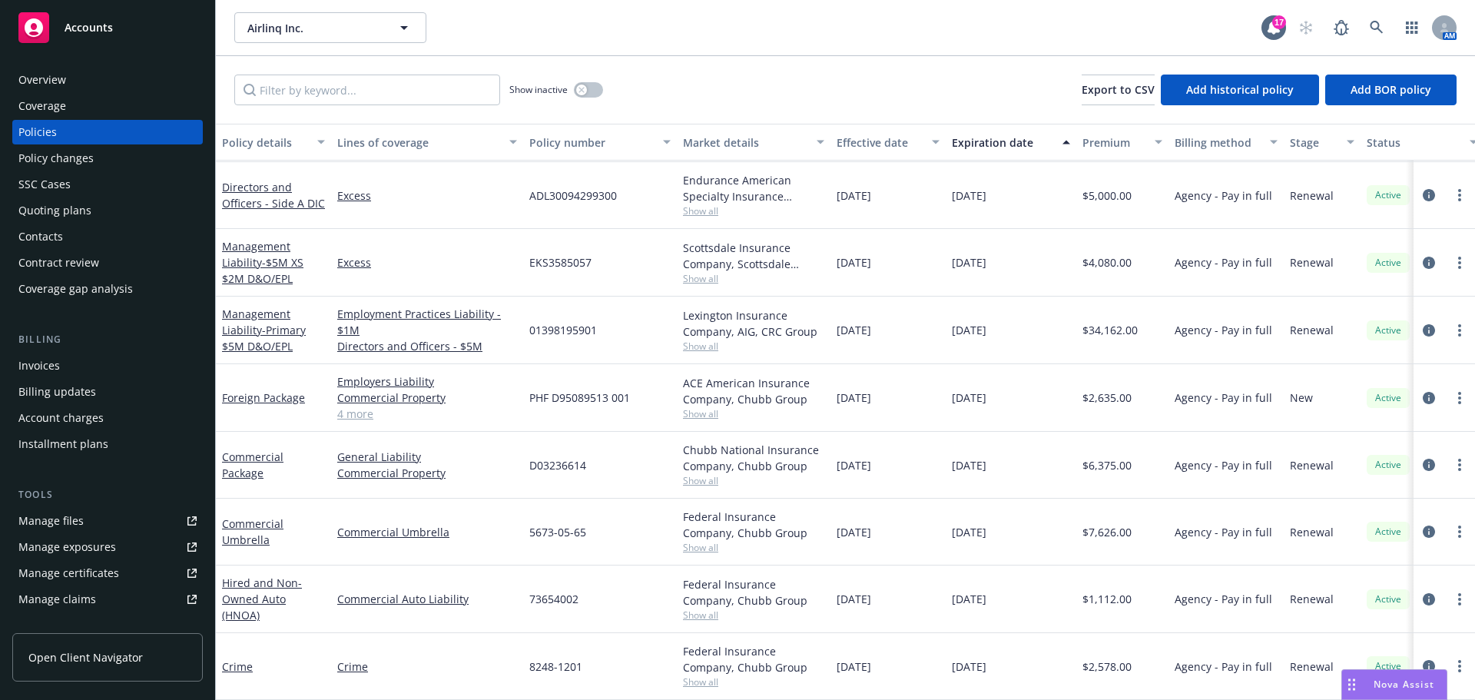
click at [77, 209] on div "Quoting plans" at bounding box center [54, 210] width 73 height 25
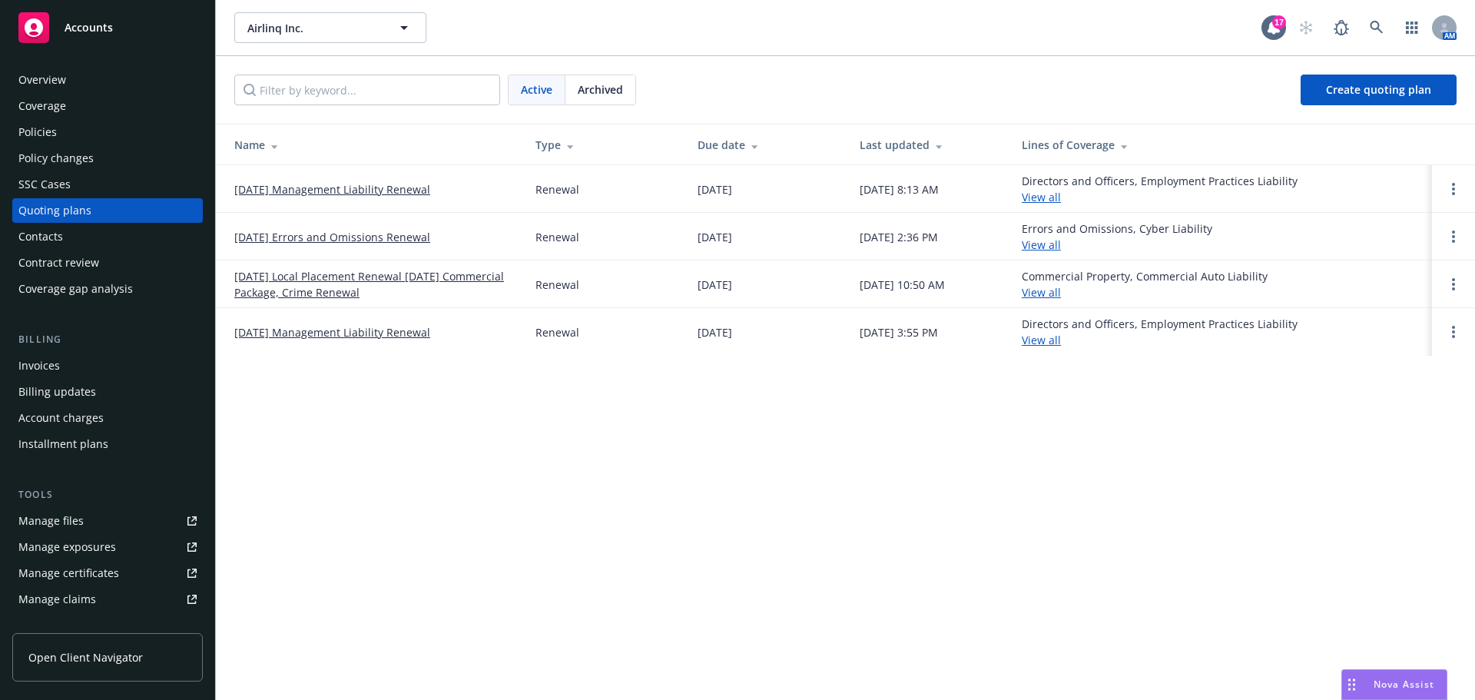
click at [290, 242] on link "[DATE] Errors and Omissions Renewal" at bounding box center [332, 237] width 196 height 16
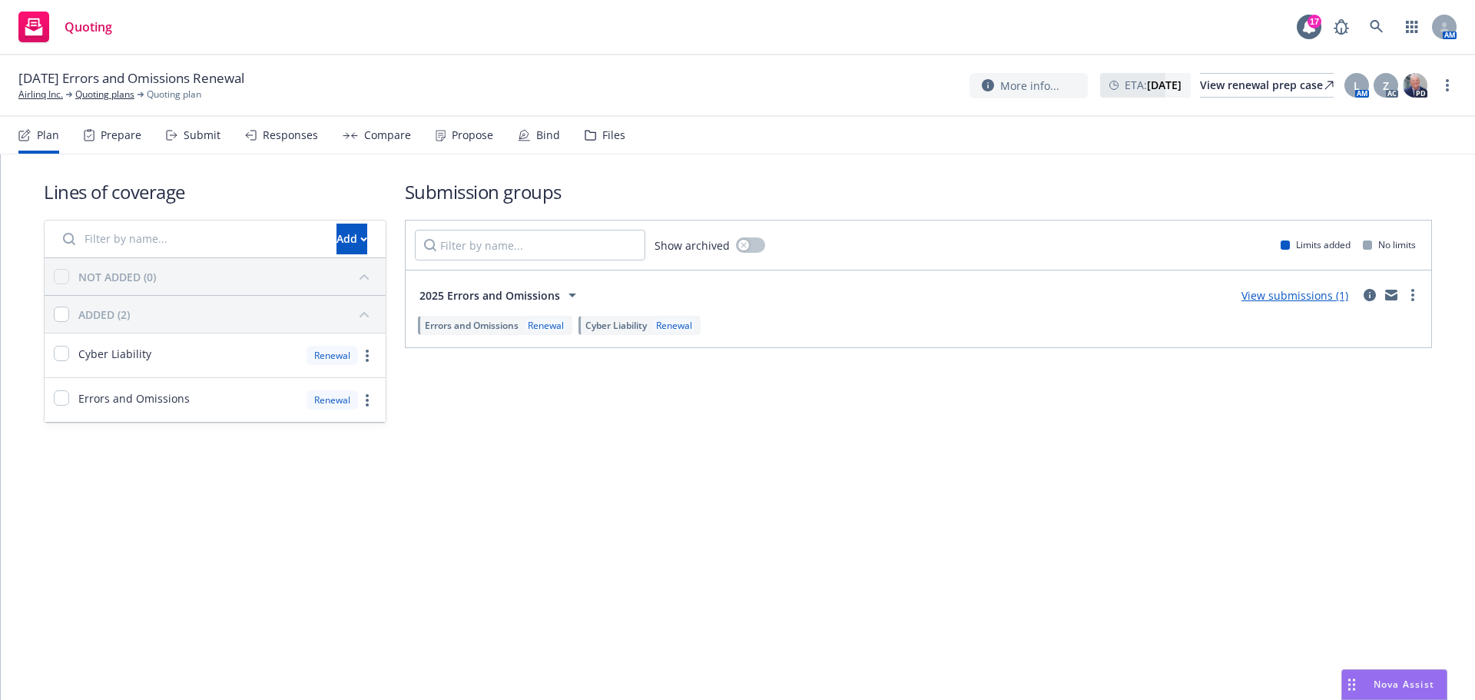
click at [536, 134] on div "Bind" at bounding box center [548, 135] width 24 height 12
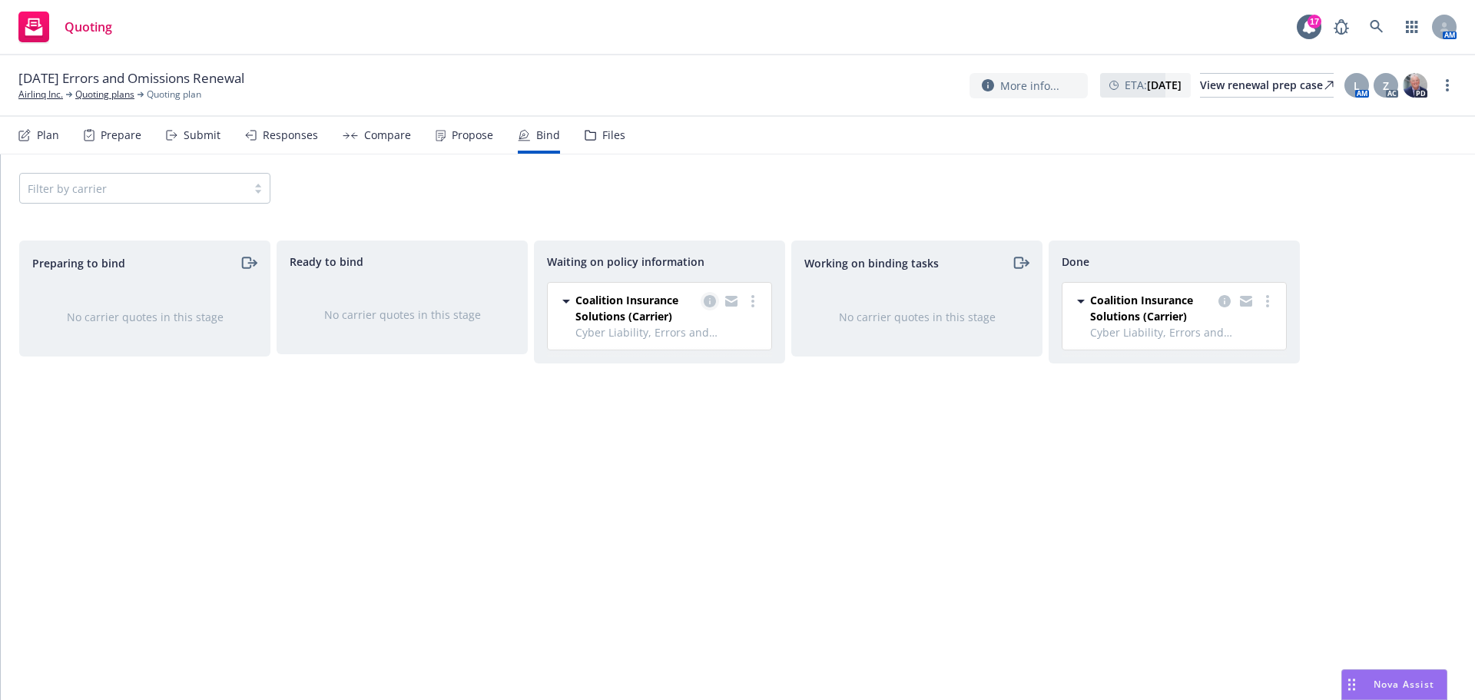
click at [714, 300] on icon "copy logging email" at bounding box center [710, 301] width 12 height 12
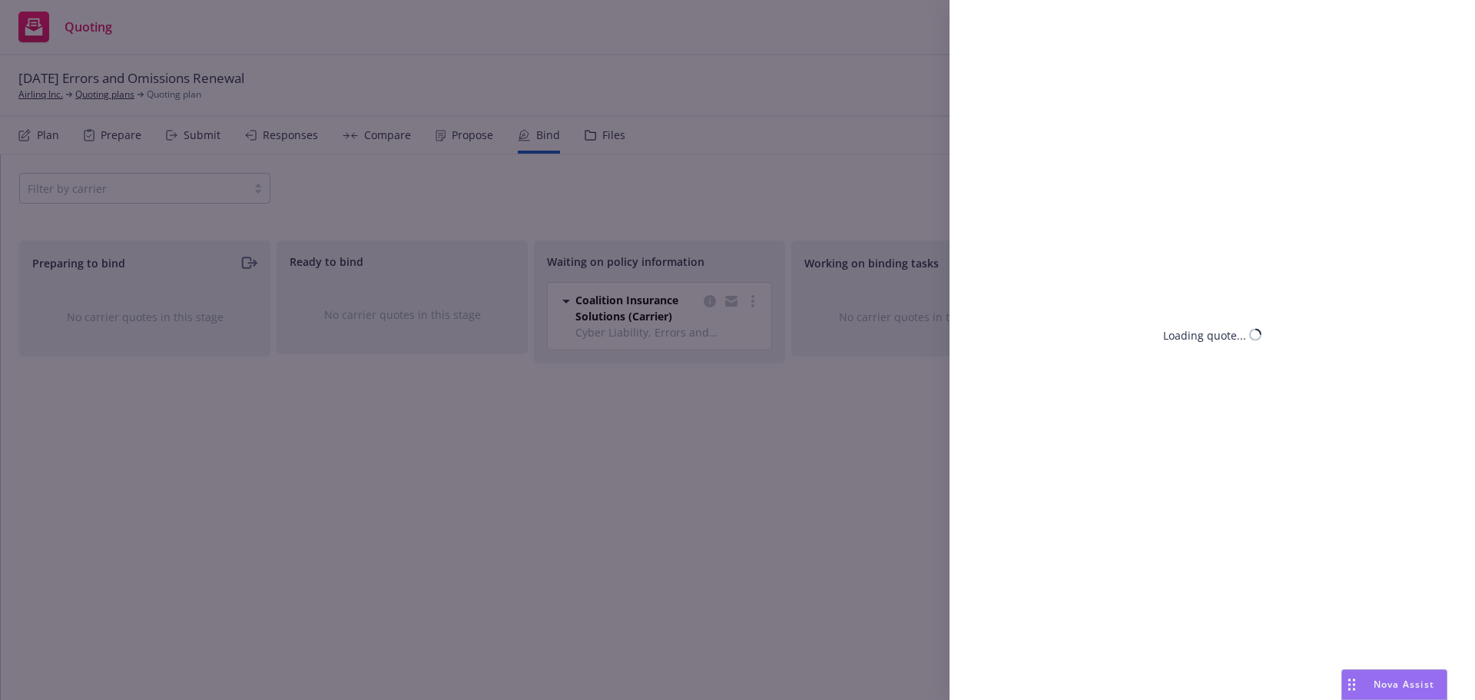
select select "CA"
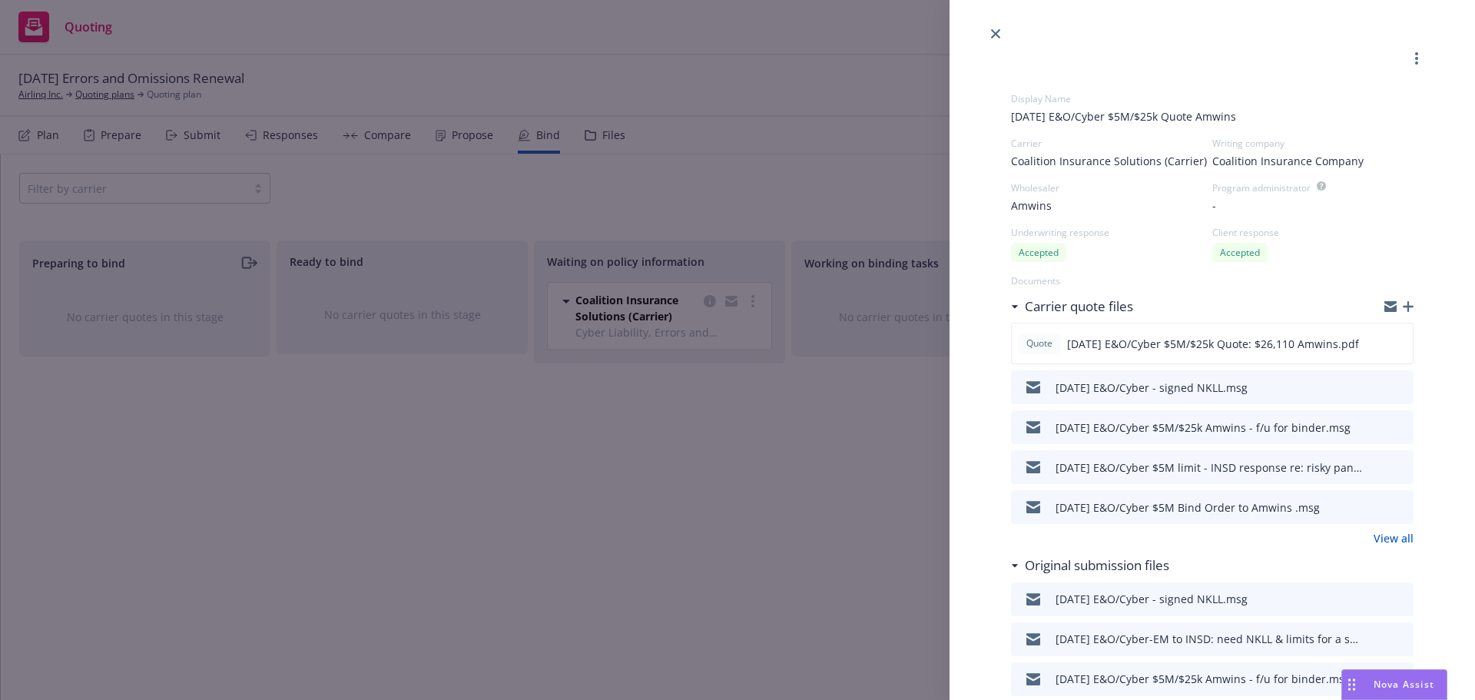
click at [1392, 385] on icon "preview file" at bounding box center [1399, 386] width 14 height 11
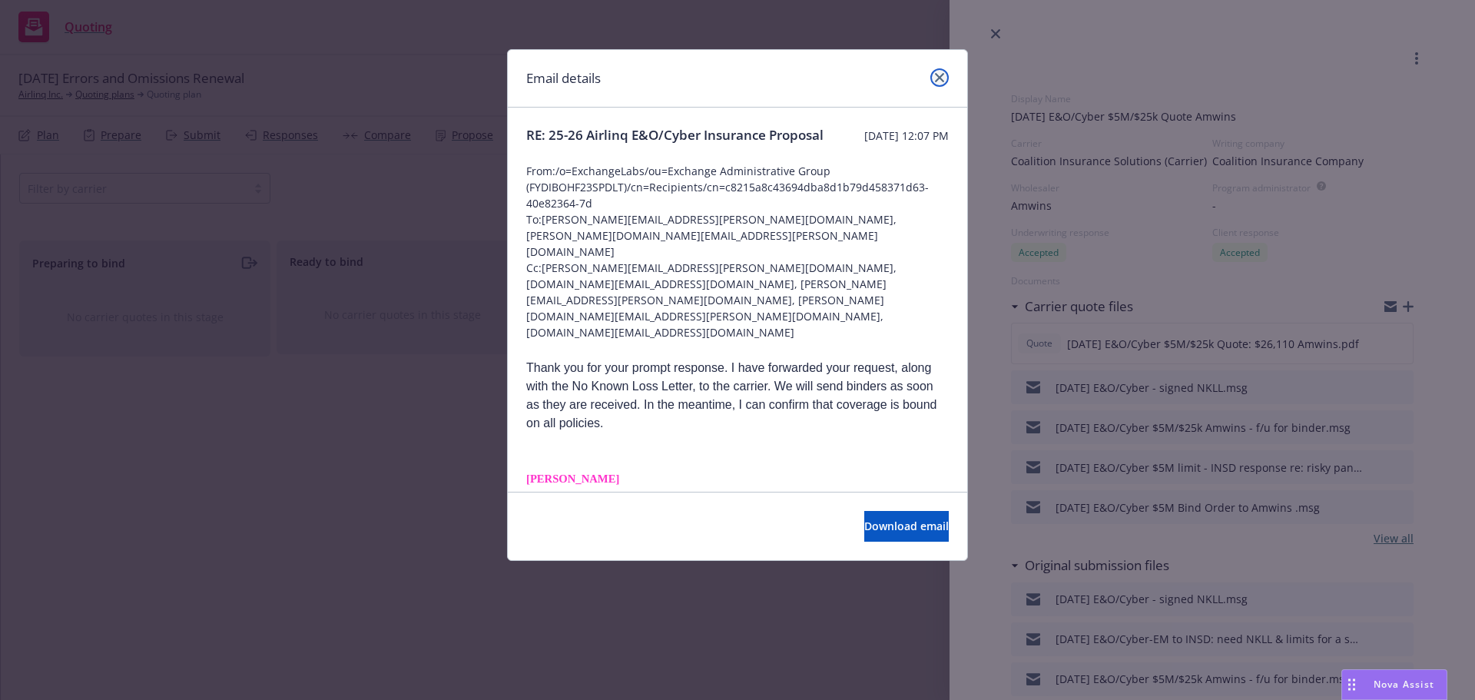
click at [936, 78] on icon "close" at bounding box center [939, 77] width 9 height 9
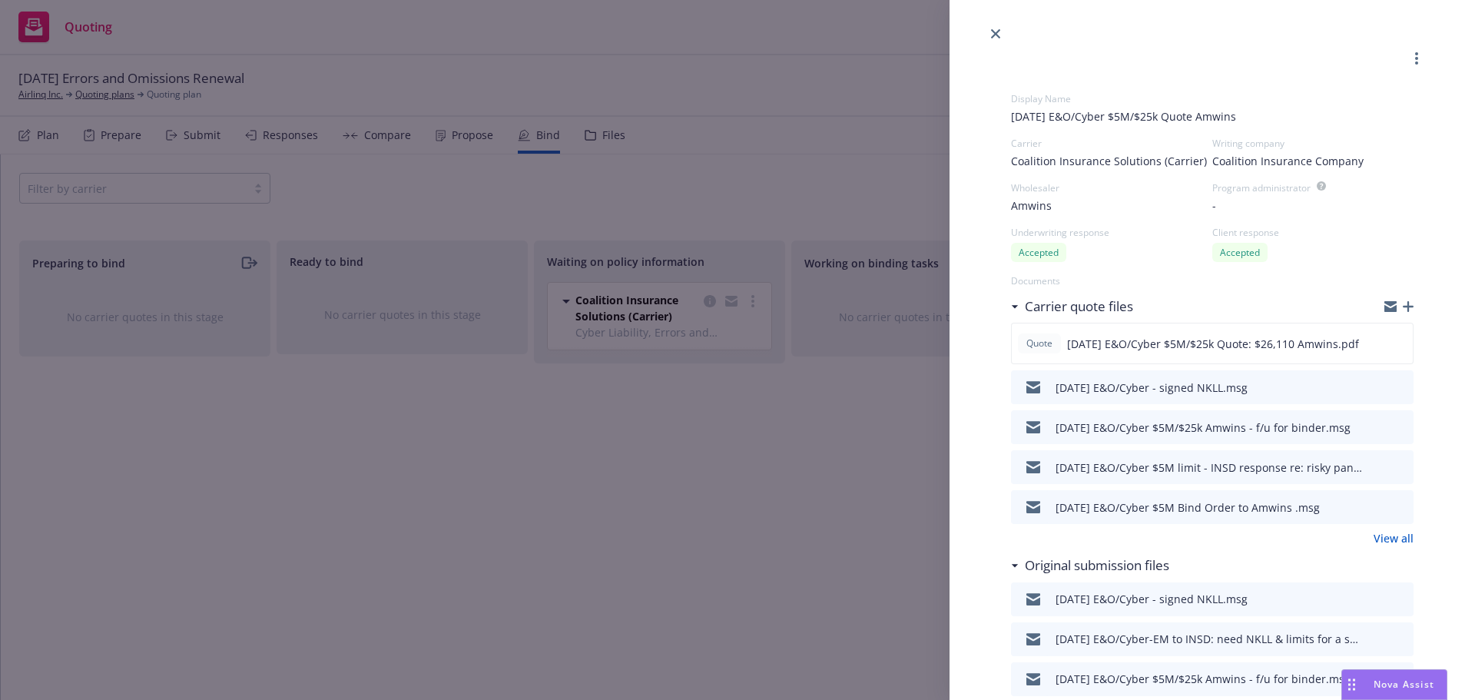
click at [1392, 602] on icon "preview file" at bounding box center [1399, 598] width 14 height 11
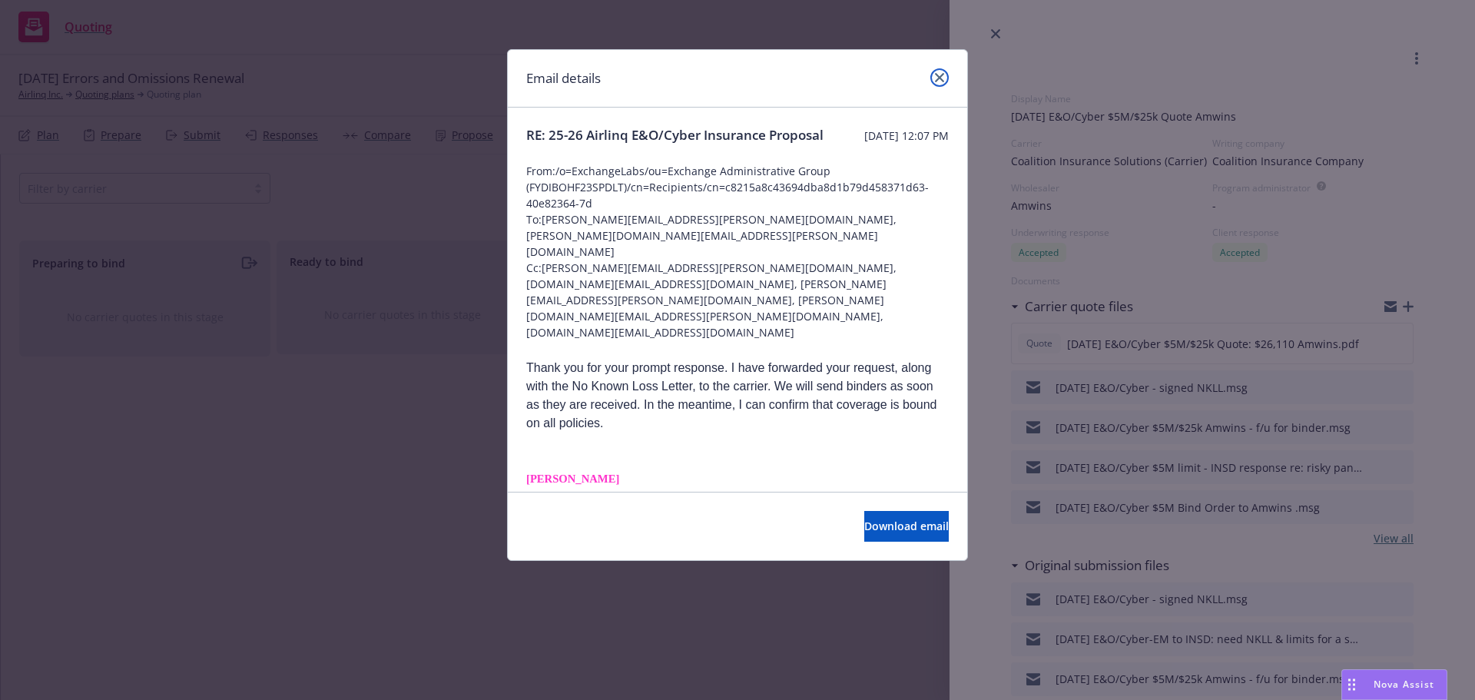
drag, startPoint x: 941, startPoint y: 72, endPoint x: 963, endPoint y: 83, distance: 24.7
click at [941, 73] on link "close" at bounding box center [939, 77] width 18 height 18
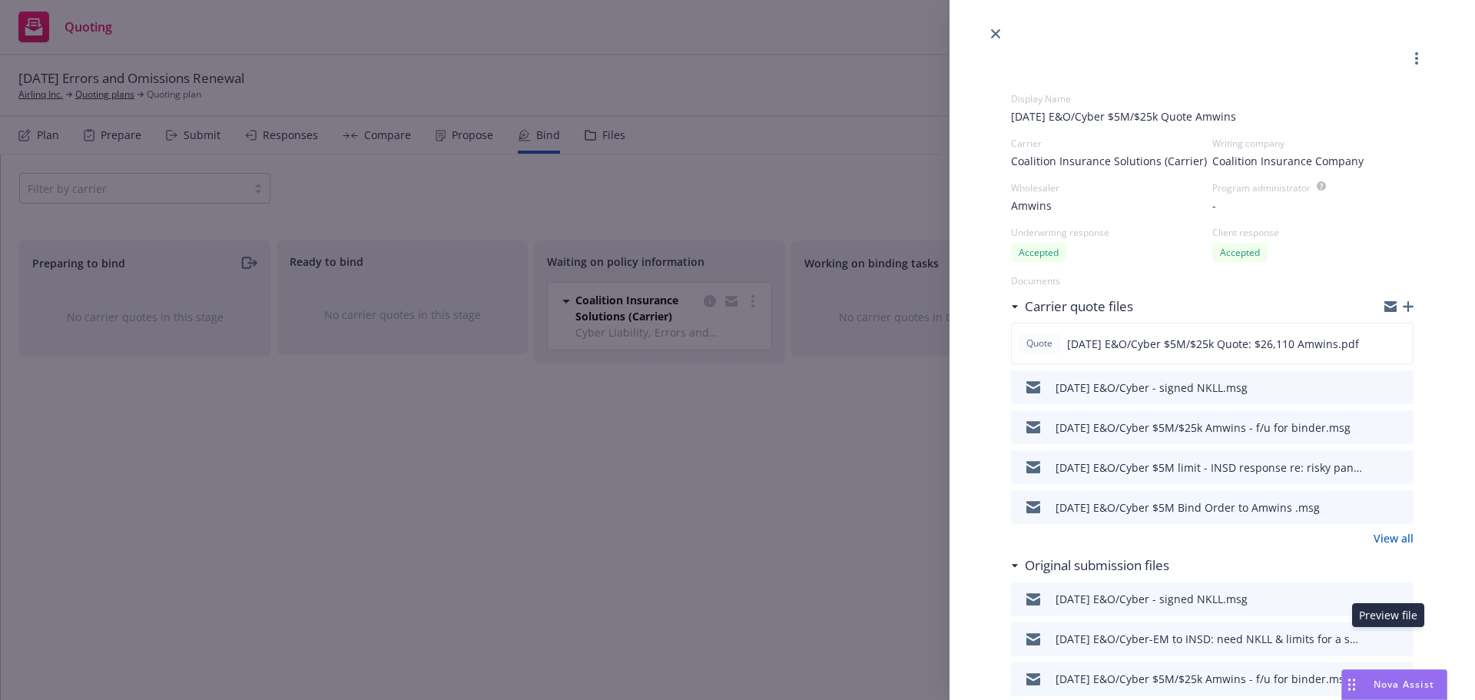
click at [1392, 635] on icon "preview file" at bounding box center [1399, 638] width 14 height 11
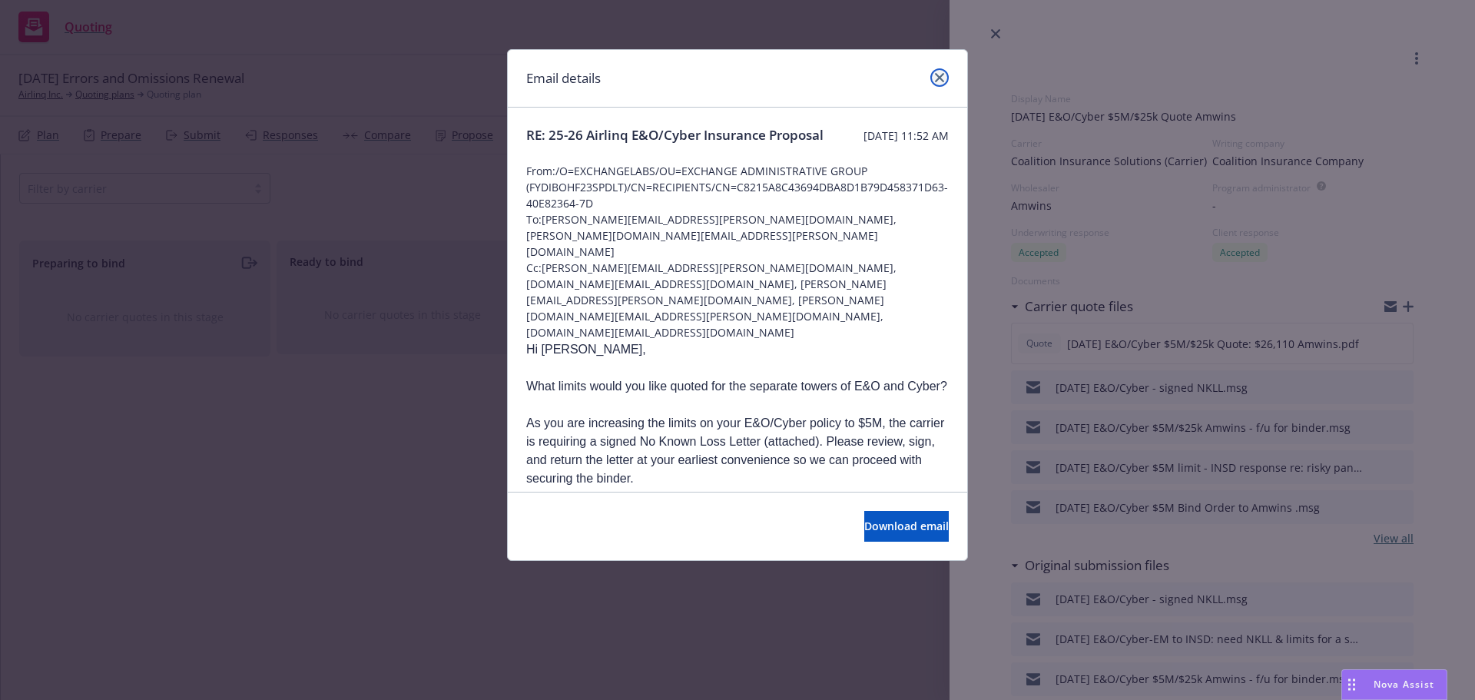
click at [932, 75] on link "close" at bounding box center [939, 77] width 18 height 18
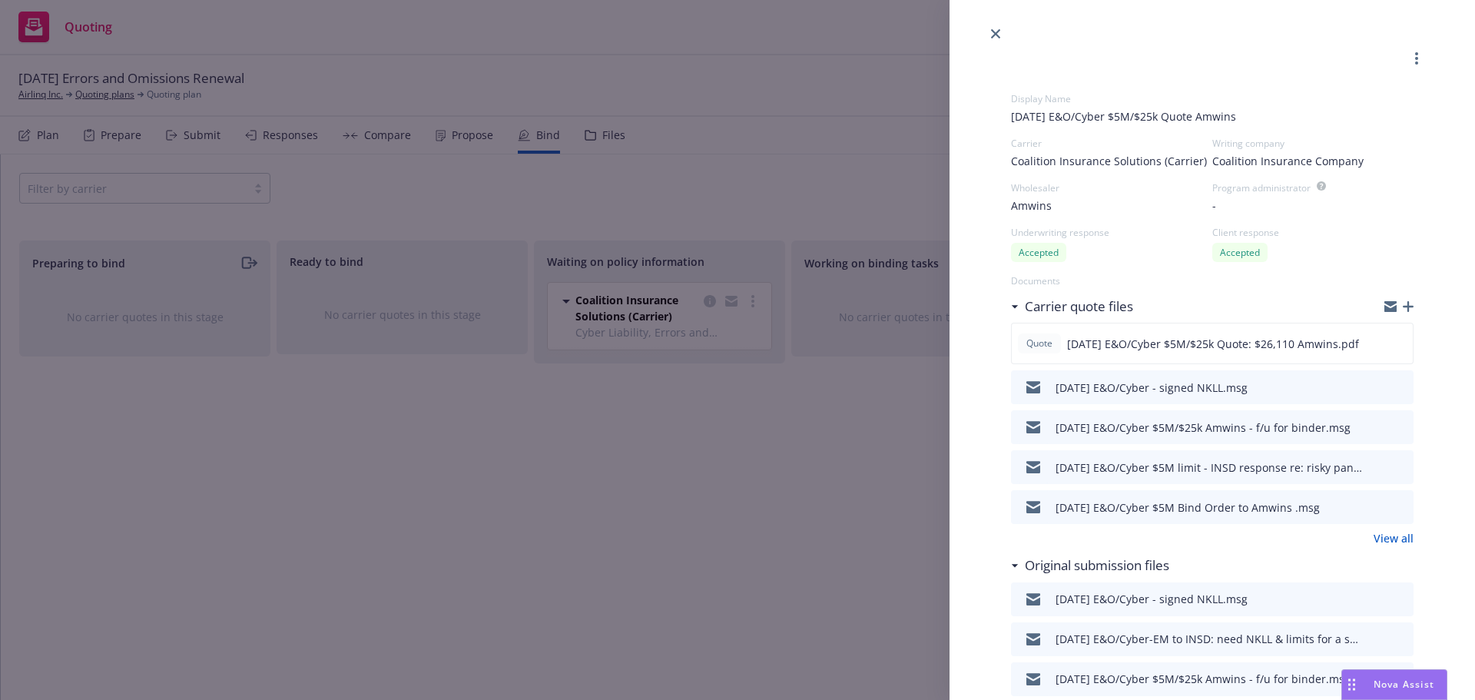
click at [1403, 303] on icon "button" at bounding box center [1408, 306] width 11 height 11
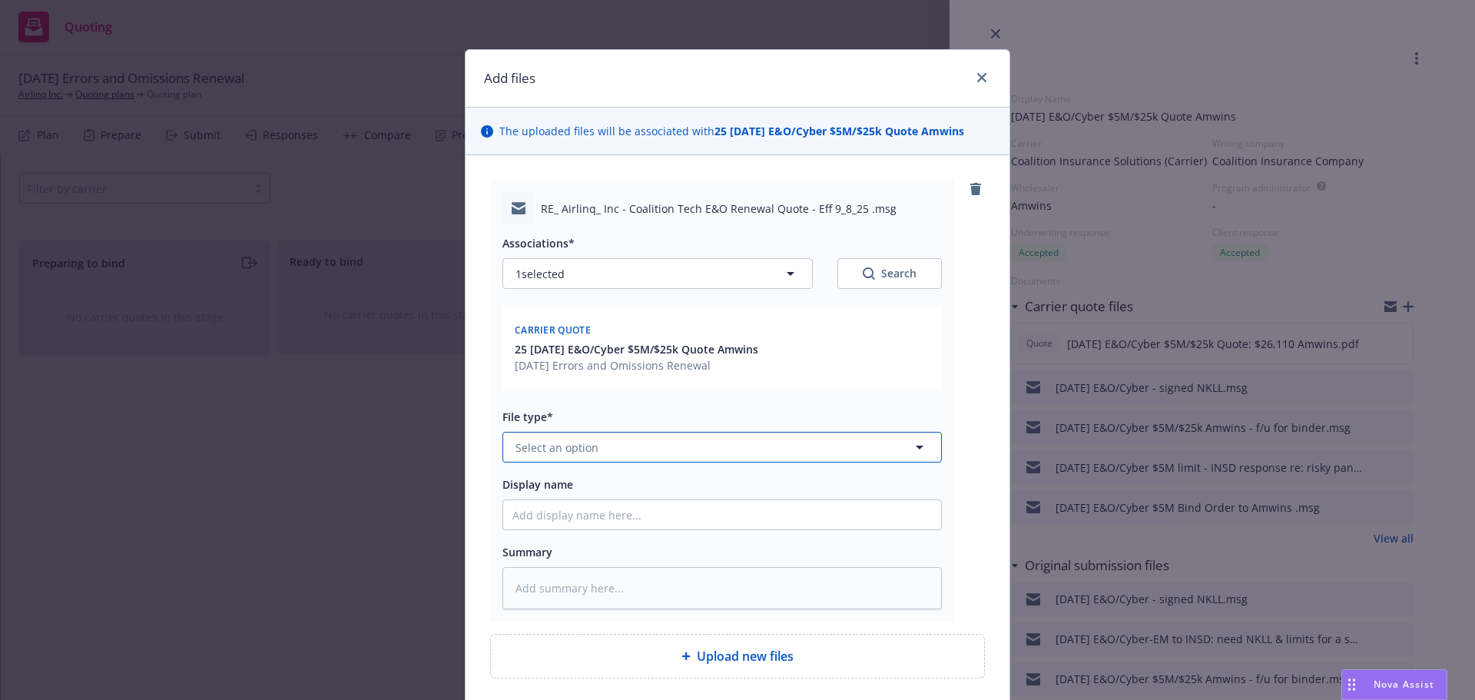
click at [542, 453] on span "Select an option" at bounding box center [557, 447] width 83 height 16
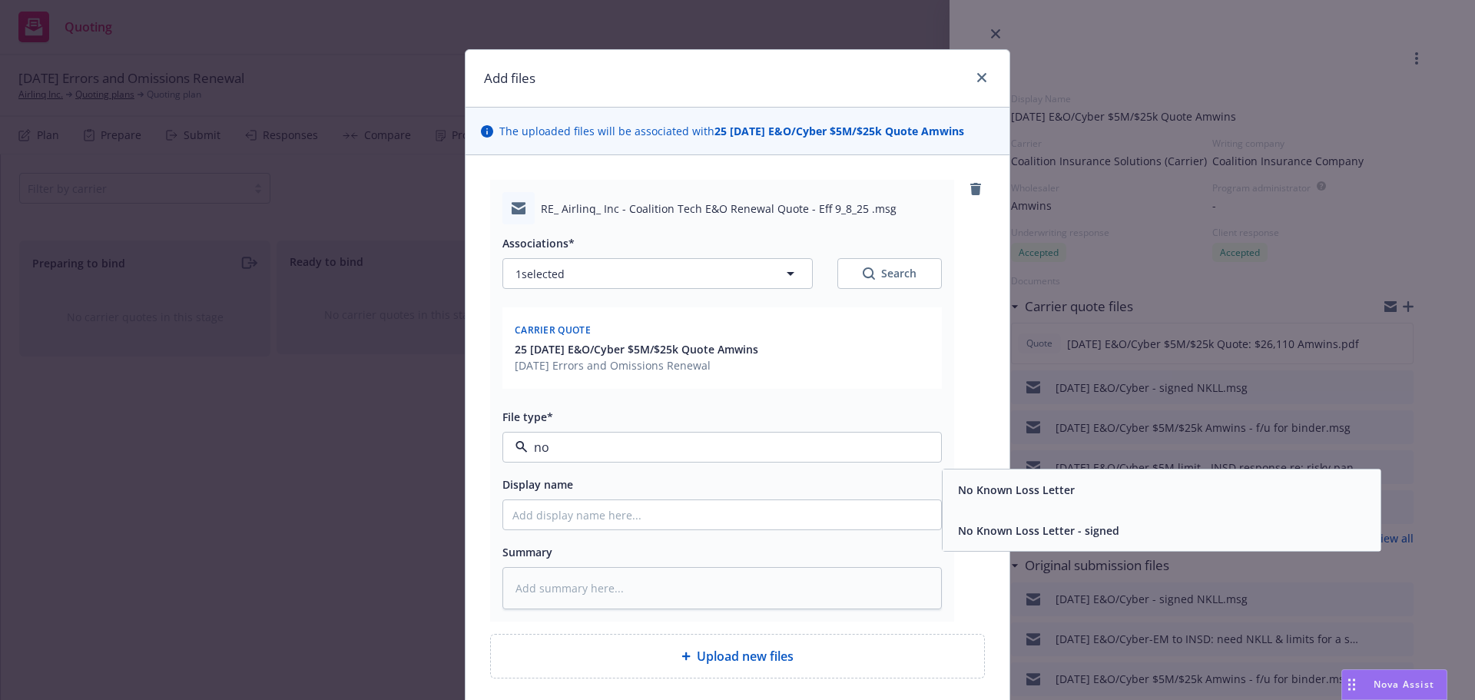
type input "no k"
click at [992, 529] on span "No Known Loss Letter - signed" at bounding box center [1038, 530] width 161 height 16
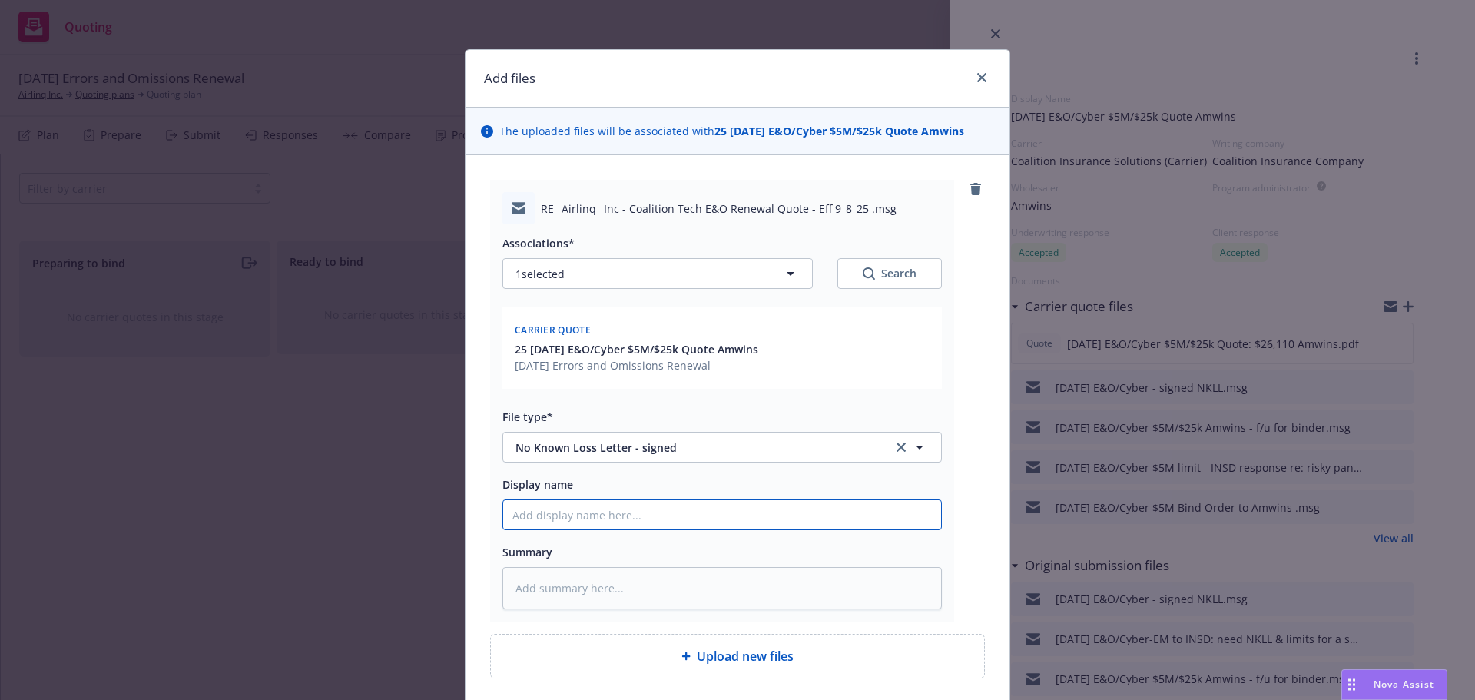
click at [535, 512] on input "Display name" at bounding box center [722, 514] width 438 height 29
type textarea "x"
type input "9"
type textarea "x"
type input "9/"
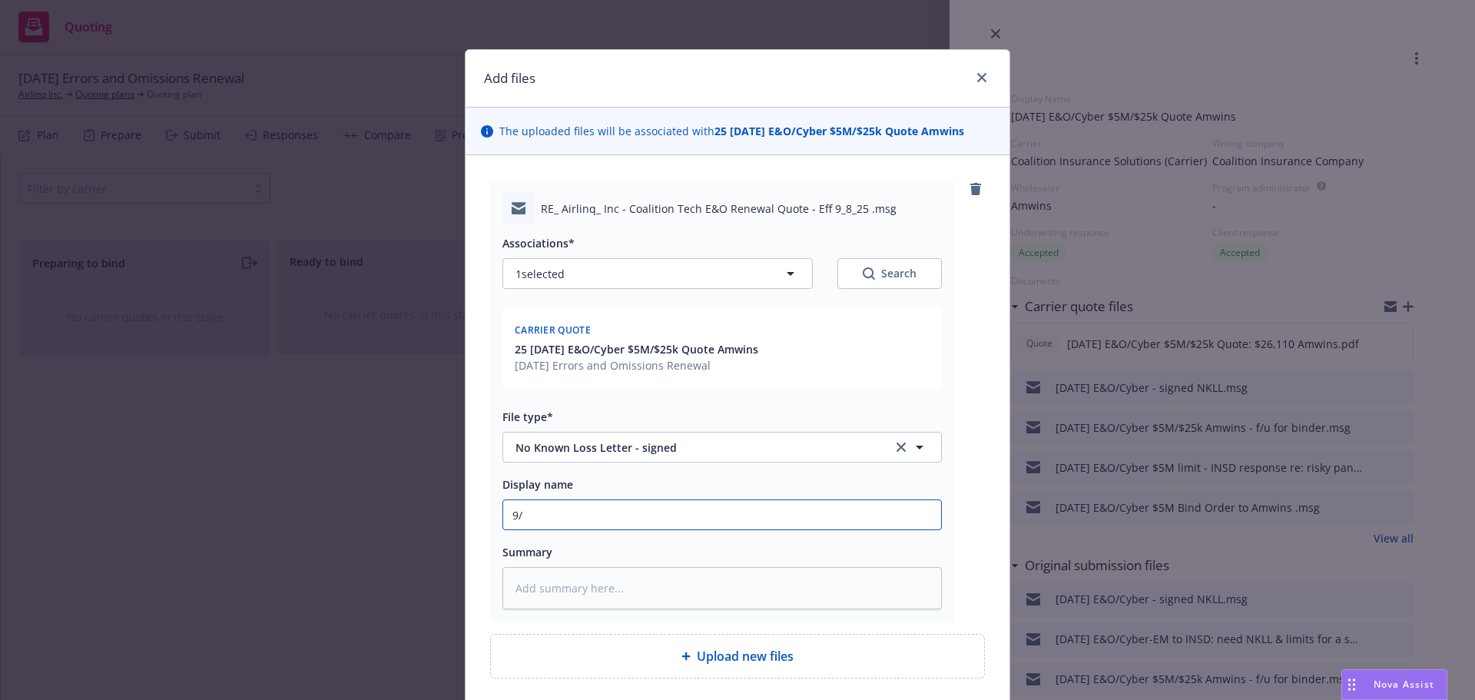
type textarea "x"
type input "9/8"
type textarea "x"
type input "9/8/"
type textarea "x"
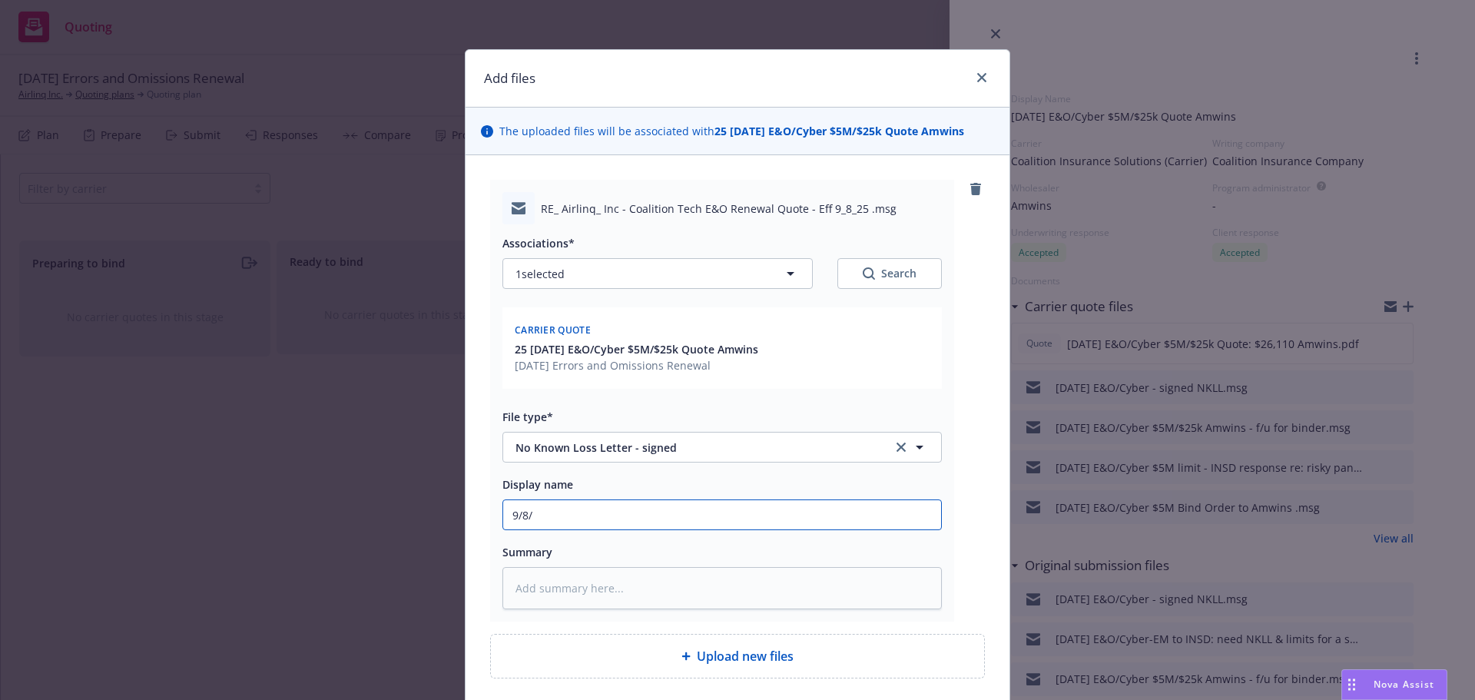
type input "9/8/2"
type textarea "x"
type input "9/8/20"
type textarea "x"
type input "9/8/202"
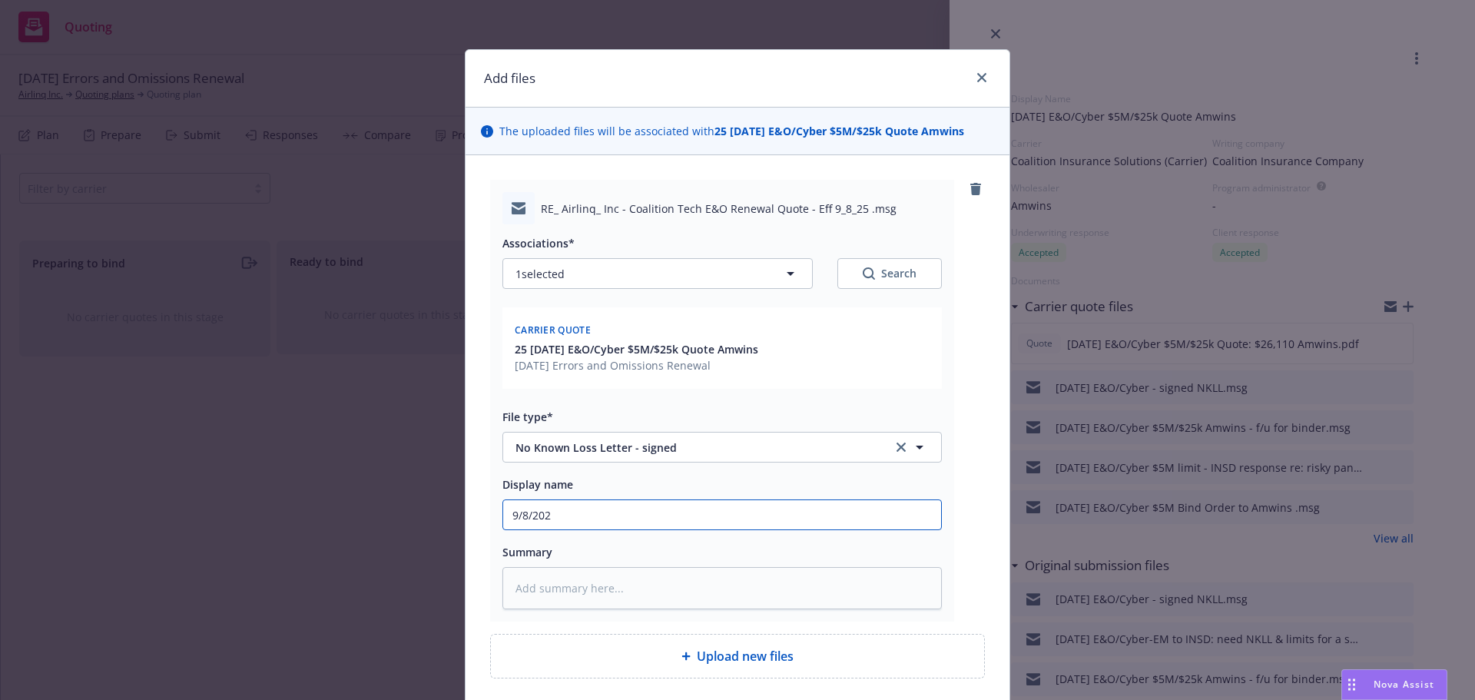
type textarea "x"
type input "9/8/2025"
type textarea "x"
type input "9/8/2025"
type textarea "x"
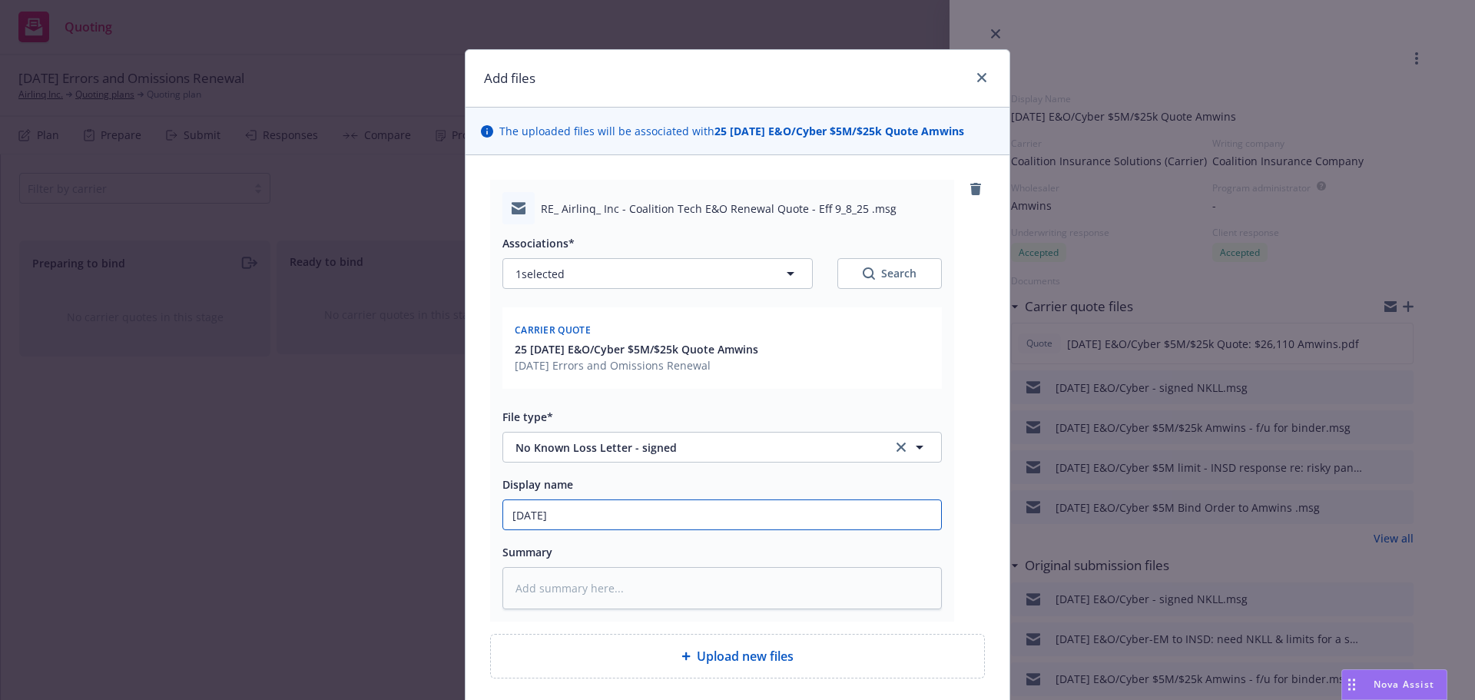
type input "9/8/2025 E"
type textarea "x"
type input "9/8/2025 E&"
type textarea "x"
type input "9/8/2025 E&O"
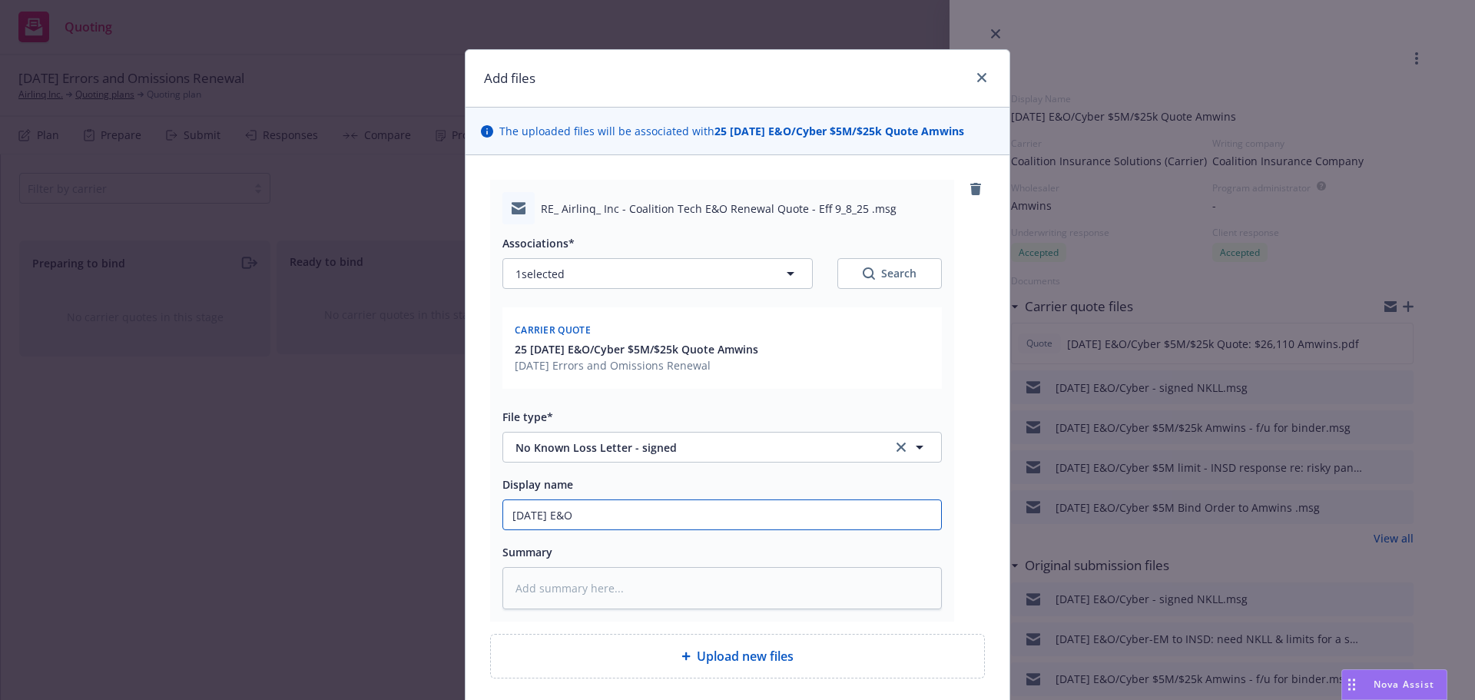
type textarea "x"
type input "9/8/2025 E&O/"
type textarea "x"
type input "9/8/2025 E&O/C"
type textarea "x"
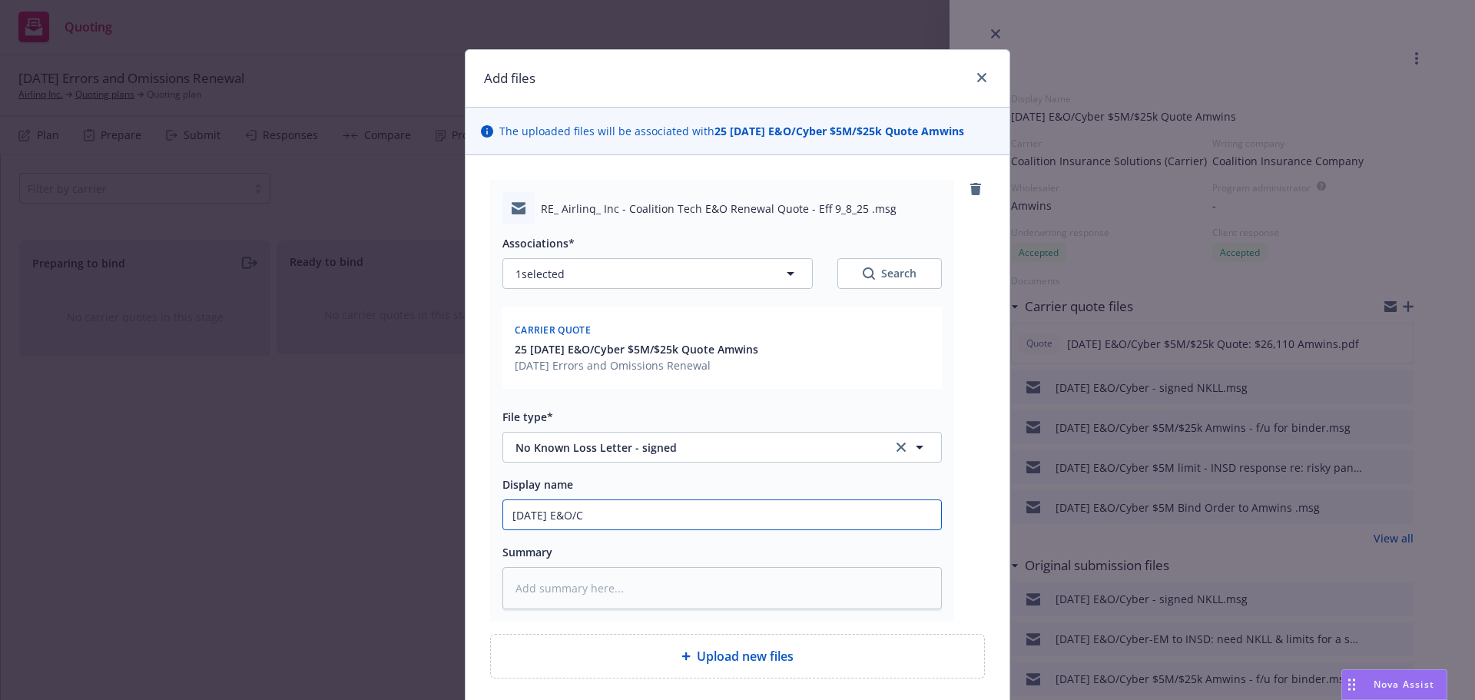
type input "9/8/2025 E&O/Cy"
type textarea "x"
type input "9/8/2025 E&O/Cyb"
type textarea "x"
type input "9/8/2025 E&O/Cybe"
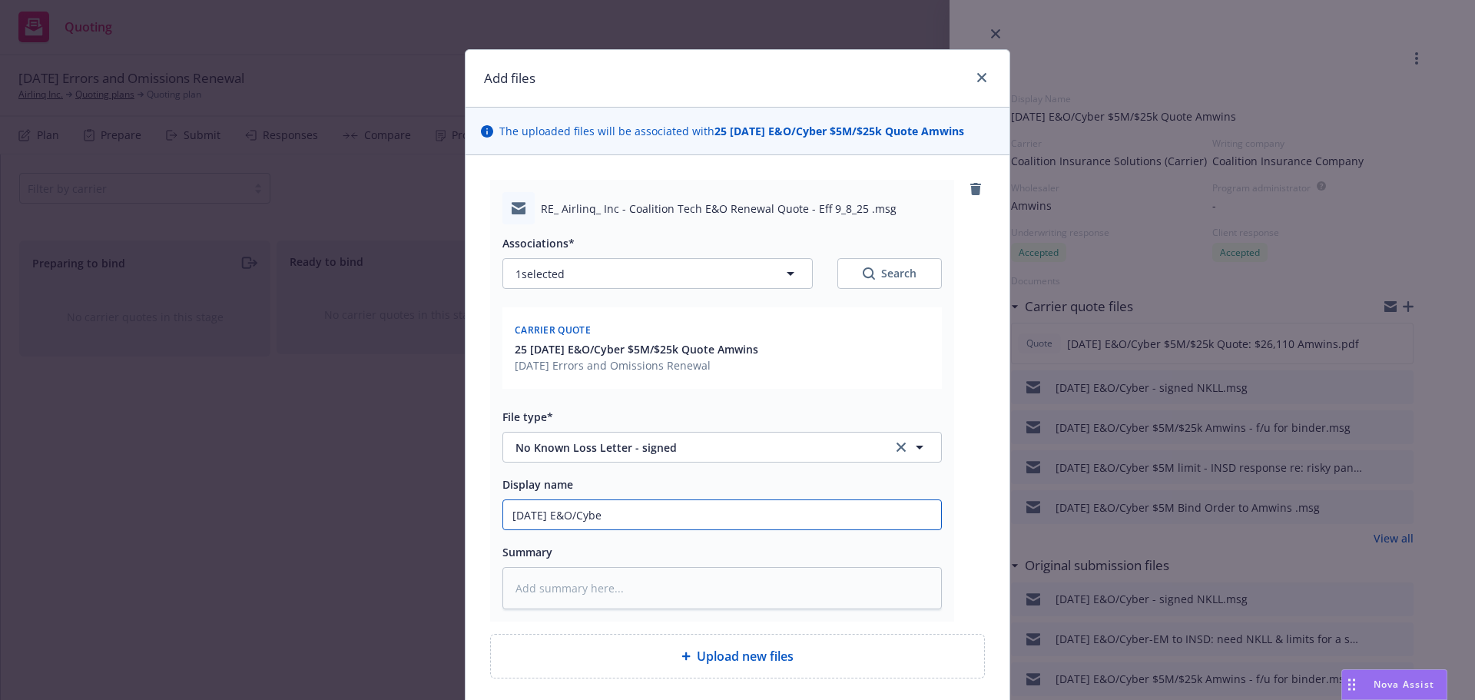
type textarea "x"
type input "9/8/2025 E&O/Cyber"
type textarea "x"
type input "9/8/2025 E&O/Cyber -"
type textarea "x"
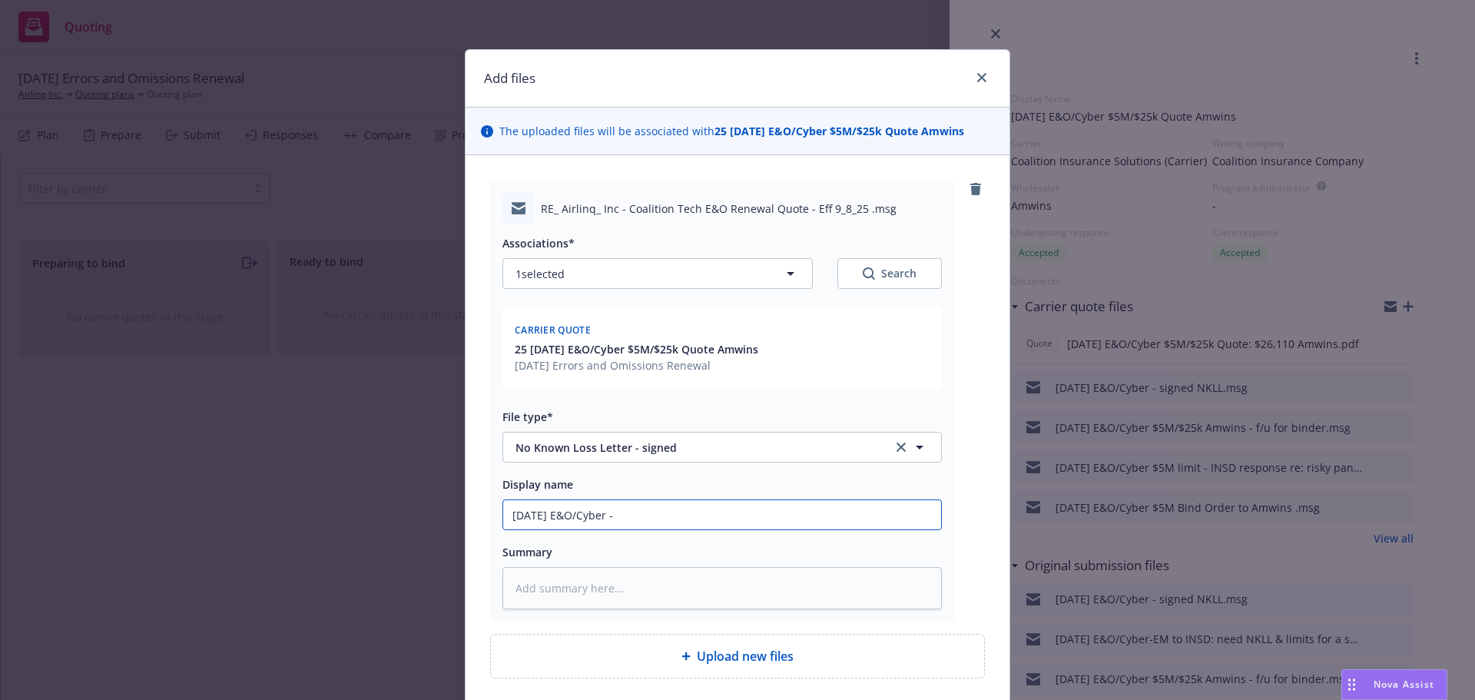
type input "9/8/2025 E&O/Cyber -"
type textarea "x"
type input "9/8/2025 E&O/Cyber - N"
type textarea "x"
type input "9/8/2025 E&O/Cyber - NK"
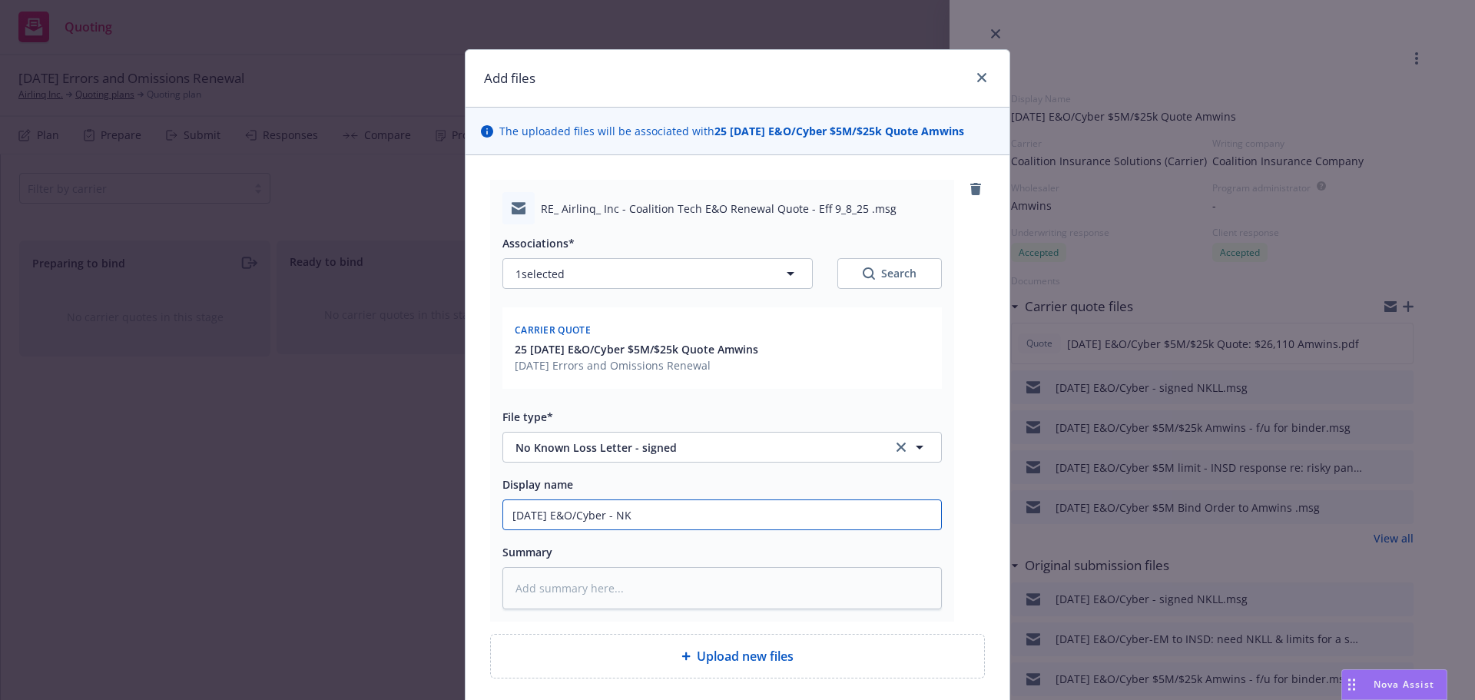
type textarea "x"
type input "9/8/2025 E&O/Cyber - NKL"
type textarea "x"
type input "9/8/2025 E&O/Cyber - NKLL"
type textarea "x"
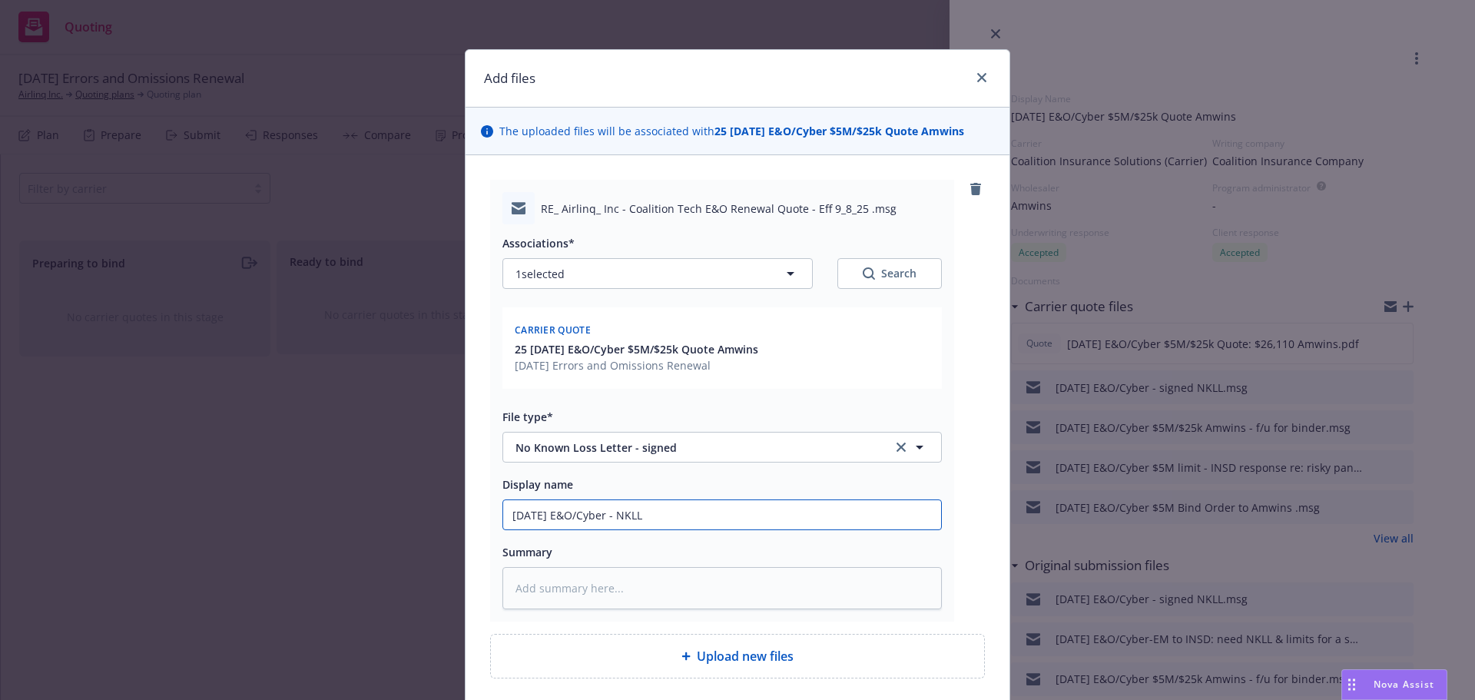
type input "9/8/2025 E&O/Cyber - NKLL"
type textarea "x"
type input "9/8/2025 E&O/Cyber - NKLL t"
type textarea "x"
type input "9/8/2025 E&O/Cyber - NKLL to"
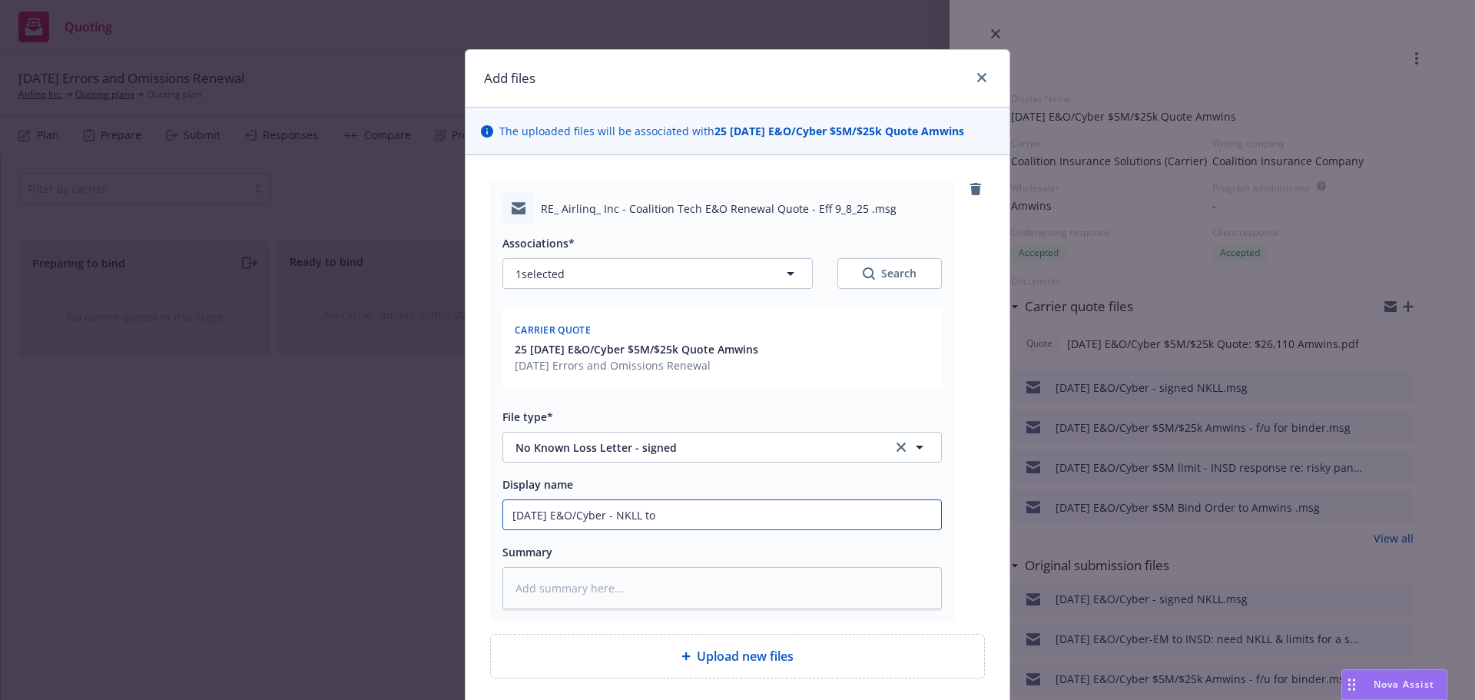
type textarea "x"
type input "9/8/2025 E&O/Cyber - NKLL to"
type textarea "x"
type input "9/8/2025 E&O/Cyber - NKLL to b"
type textarea "x"
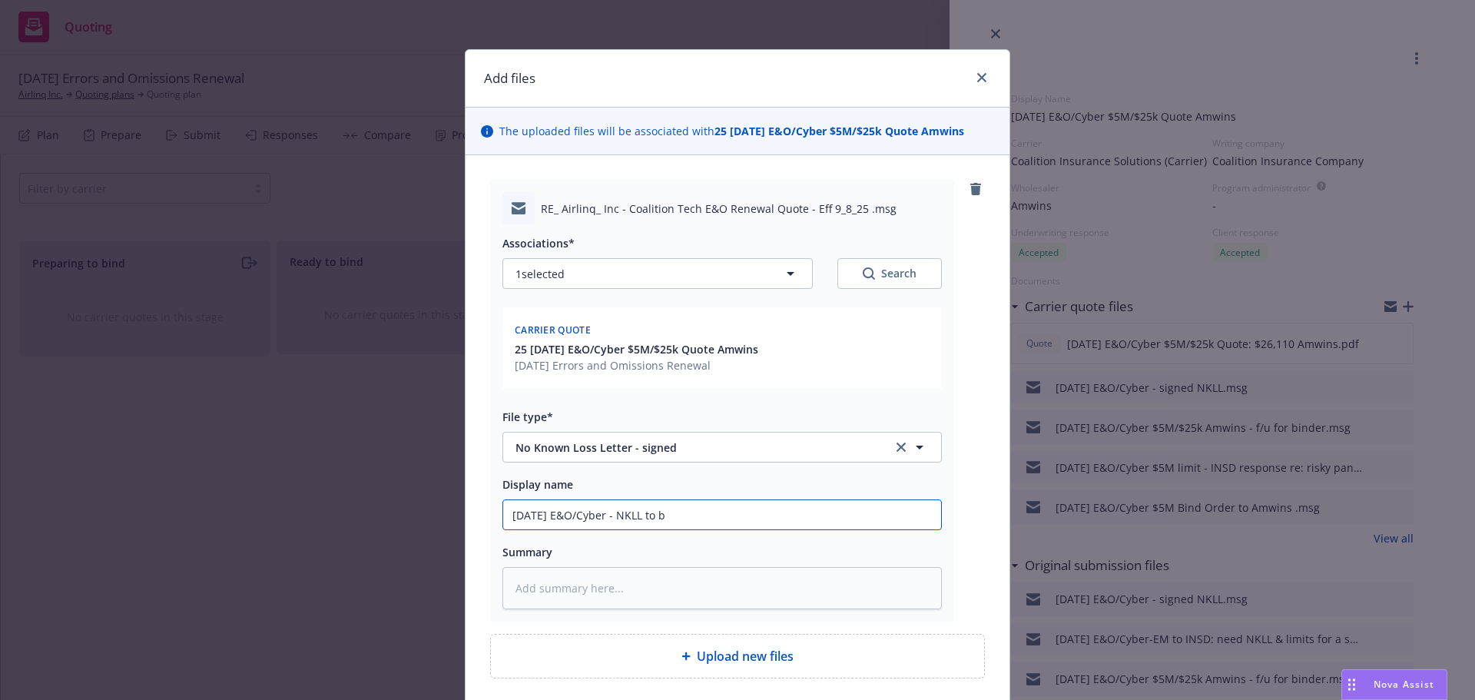
type input "9/8/2025 E&O/Cyber - NKLL to br"
type textarea "x"
type input "9/8/2025 E&O/Cyber - NKLL to bro"
type textarea "x"
type input "9/8/2025 E&O/Cyber - NKLL to brok"
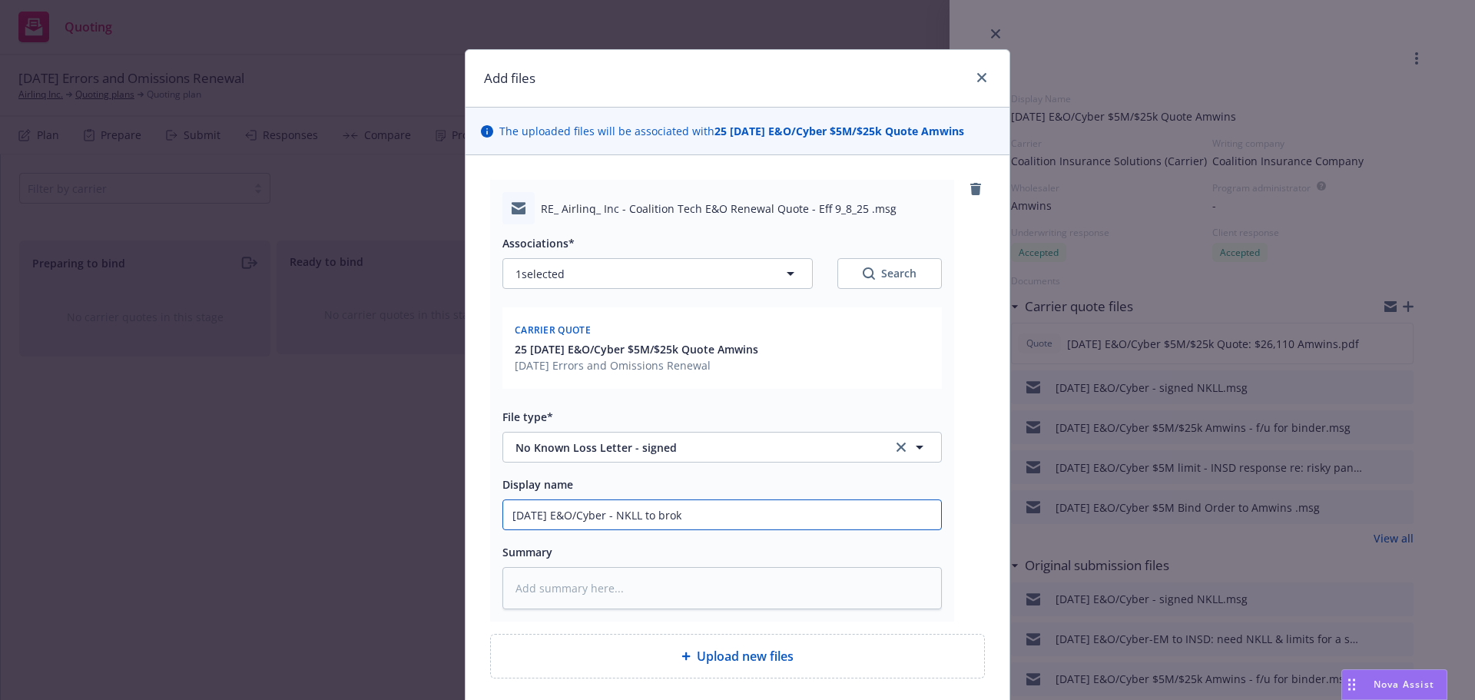
type textarea "x"
type input "9/8/2025 E&O/Cyber - NKLL to broke"
type textarea "x"
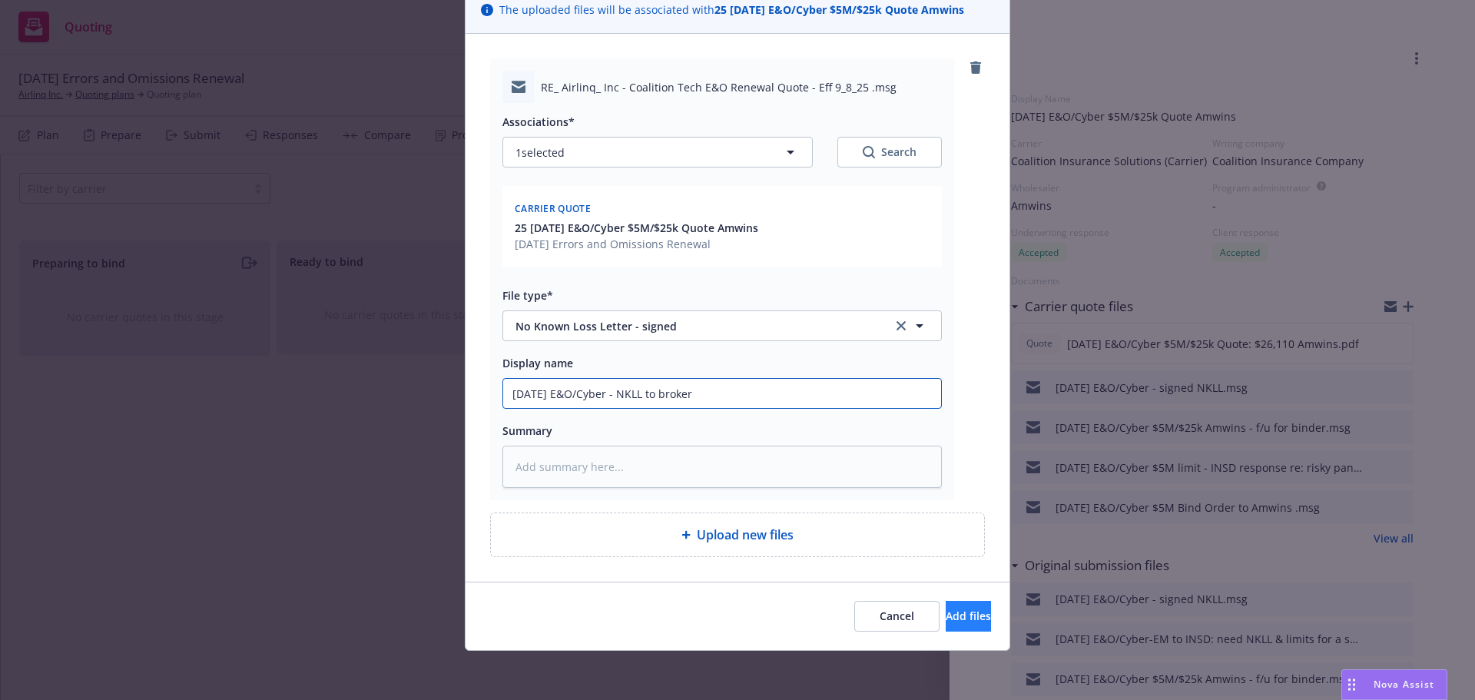
type input "9/8/2025 E&O/Cyber - NKLL to broker"
click at [946, 612] on span "Add files" at bounding box center [968, 615] width 45 height 15
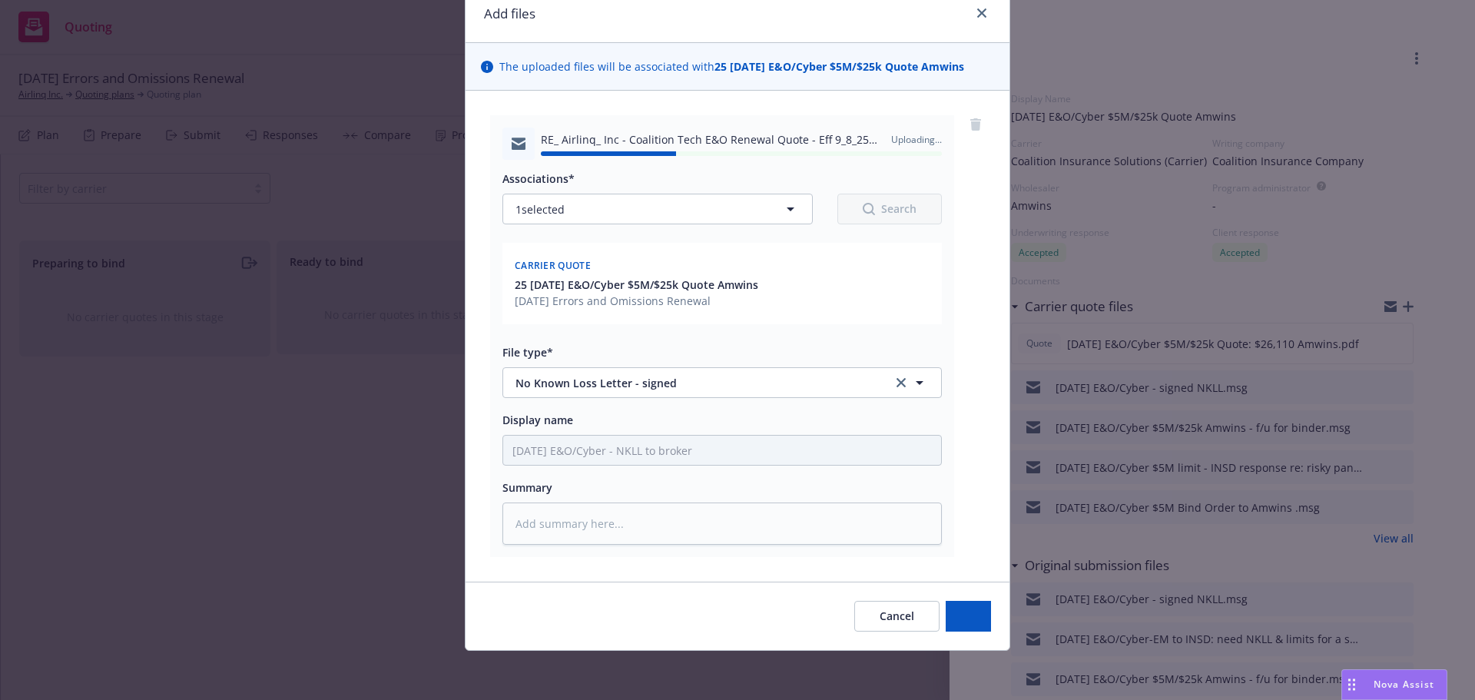
type textarea "x"
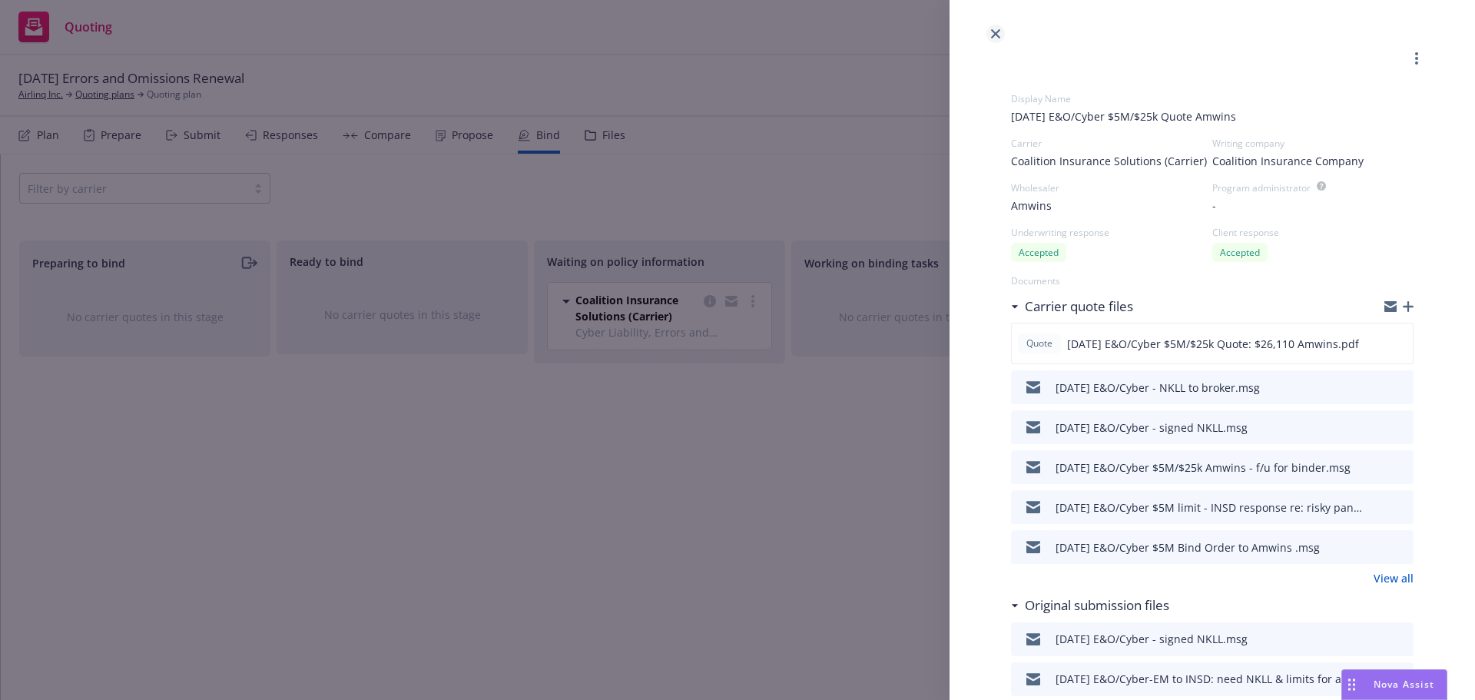
click at [994, 32] on icon "close" at bounding box center [995, 33] width 9 height 9
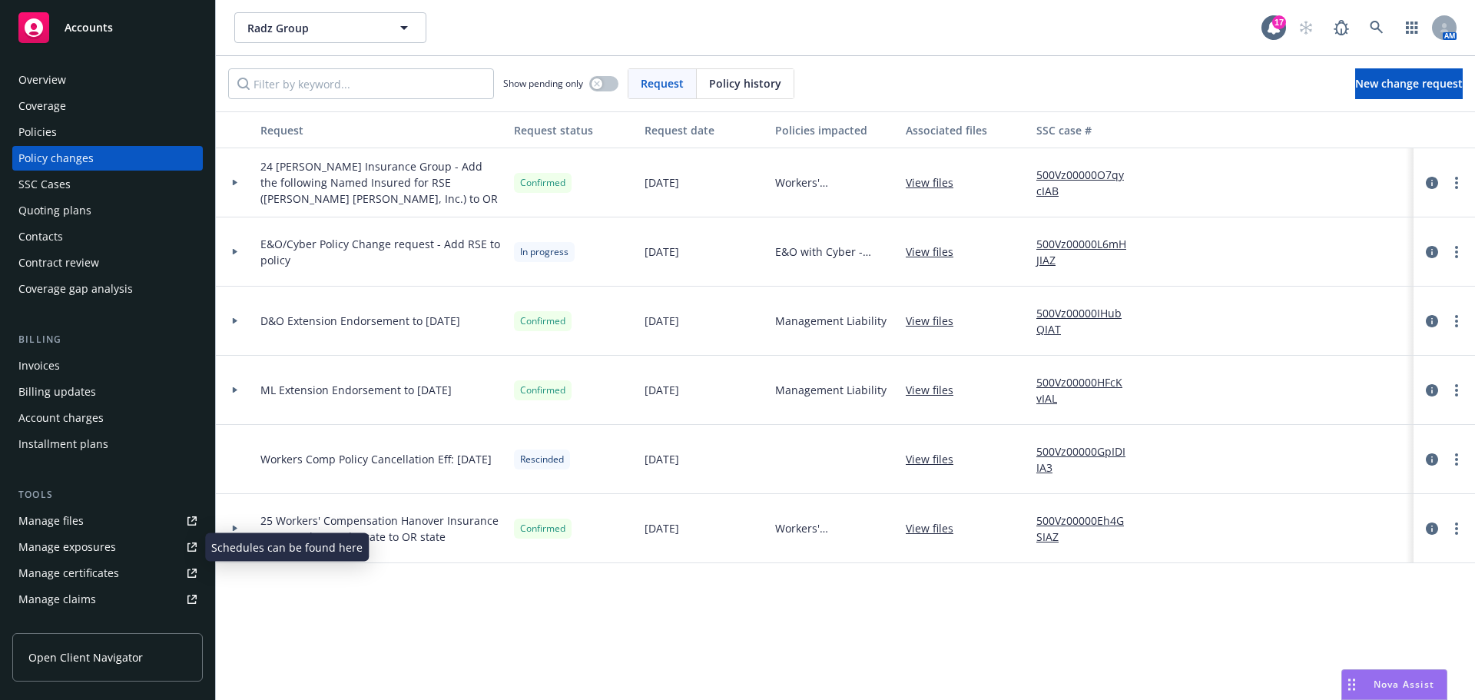
click at [64, 516] on div "Manage files" at bounding box center [50, 521] width 65 height 25
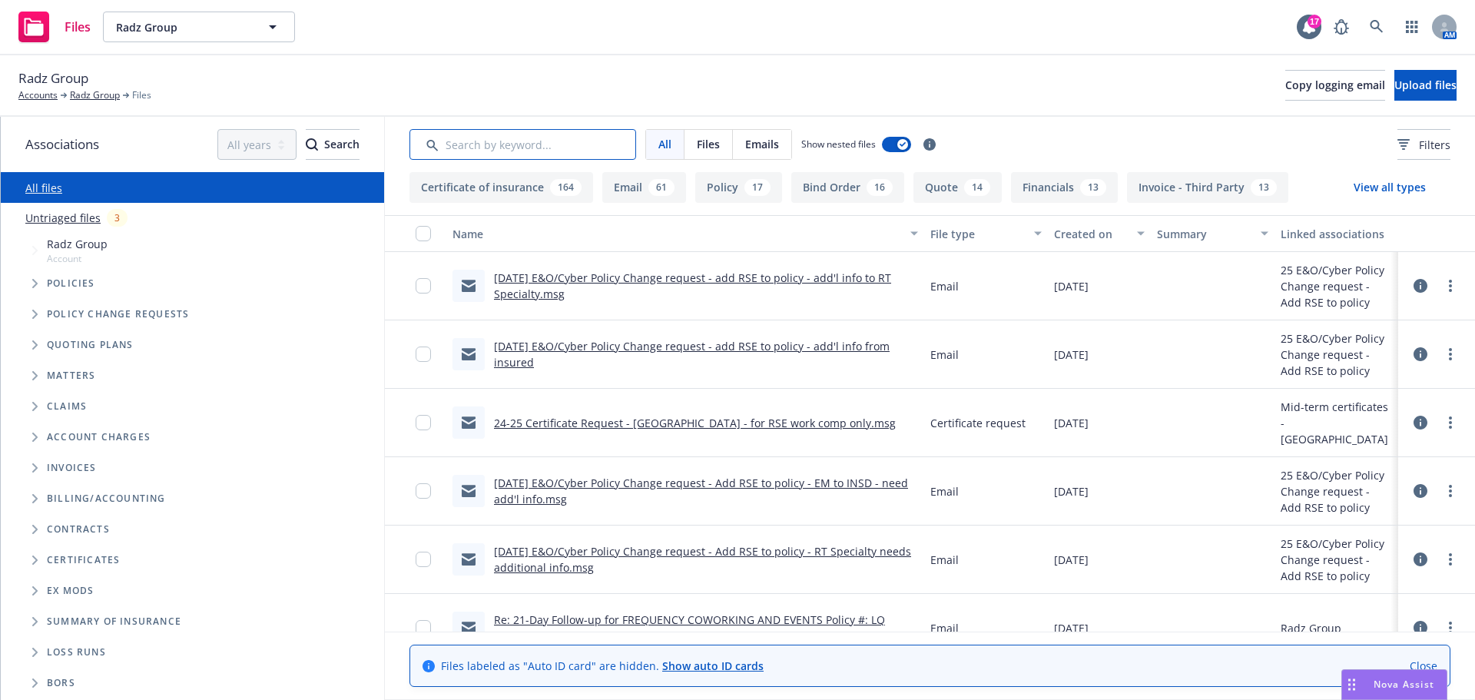
click at [539, 147] on input "Search by keyword..." at bounding box center [522, 144] width 227 height 31
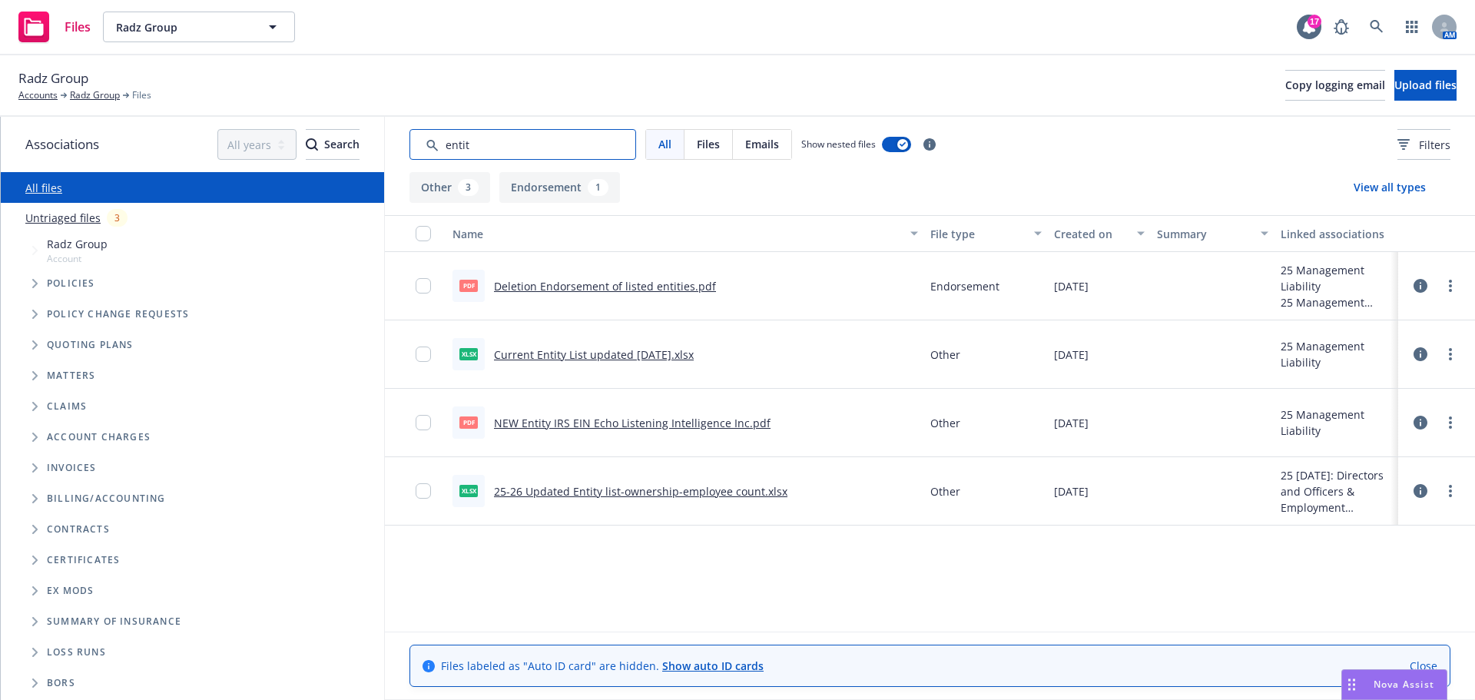
type input "entit"
click at [617, 492] on link "25-26 Updated Entity list-ownership-employee count.xlsx" at bounding box center [640, 491] width 293 height 15
click at [608, 355] on link "Current Entity List updated [DATE].xlsx" at bounding box center [594, 354] width 200 height 15
click at [1429, 285] on div at bounding box center [1437, 285] width 46 height 31
click at [1419, 286] on icon at bounding box center [1421, 286] width 14 height 14
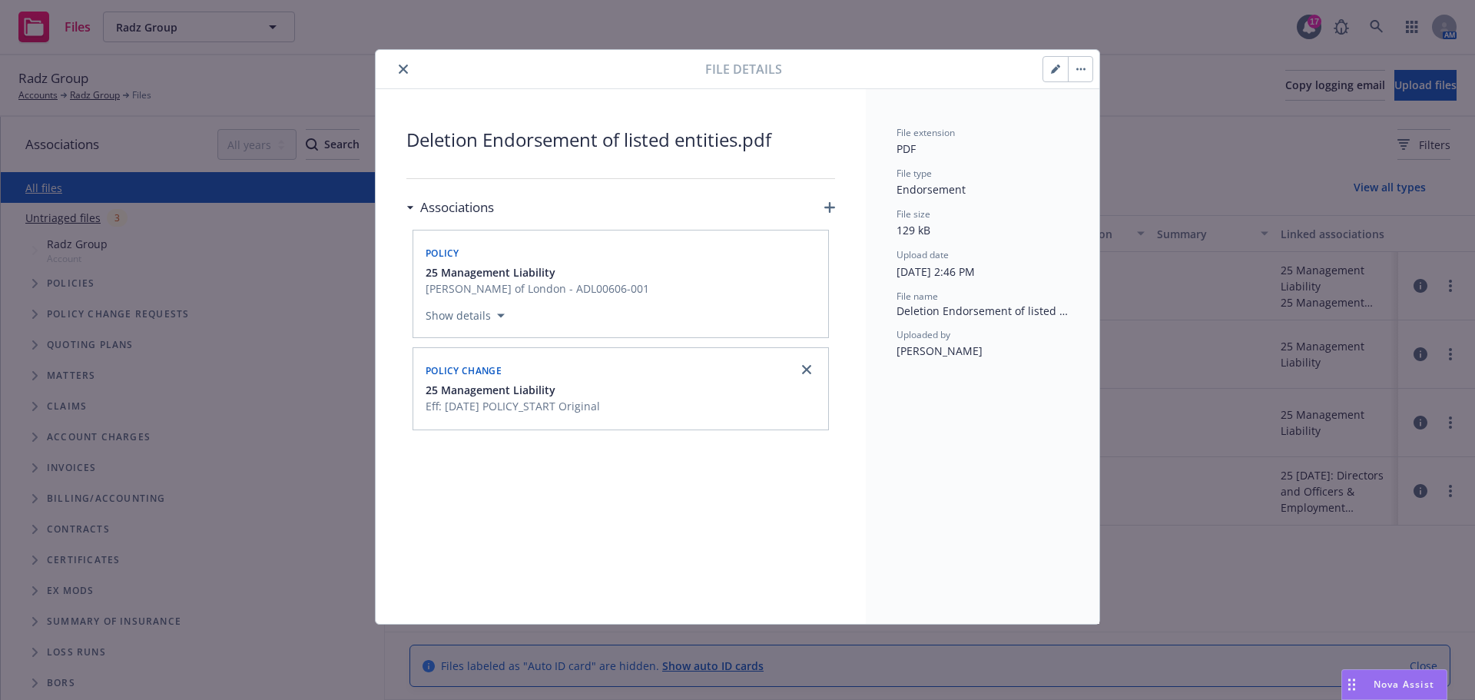
click at [834, 207] on icon "button" at bounding box center [829, 207] width 11 height 11
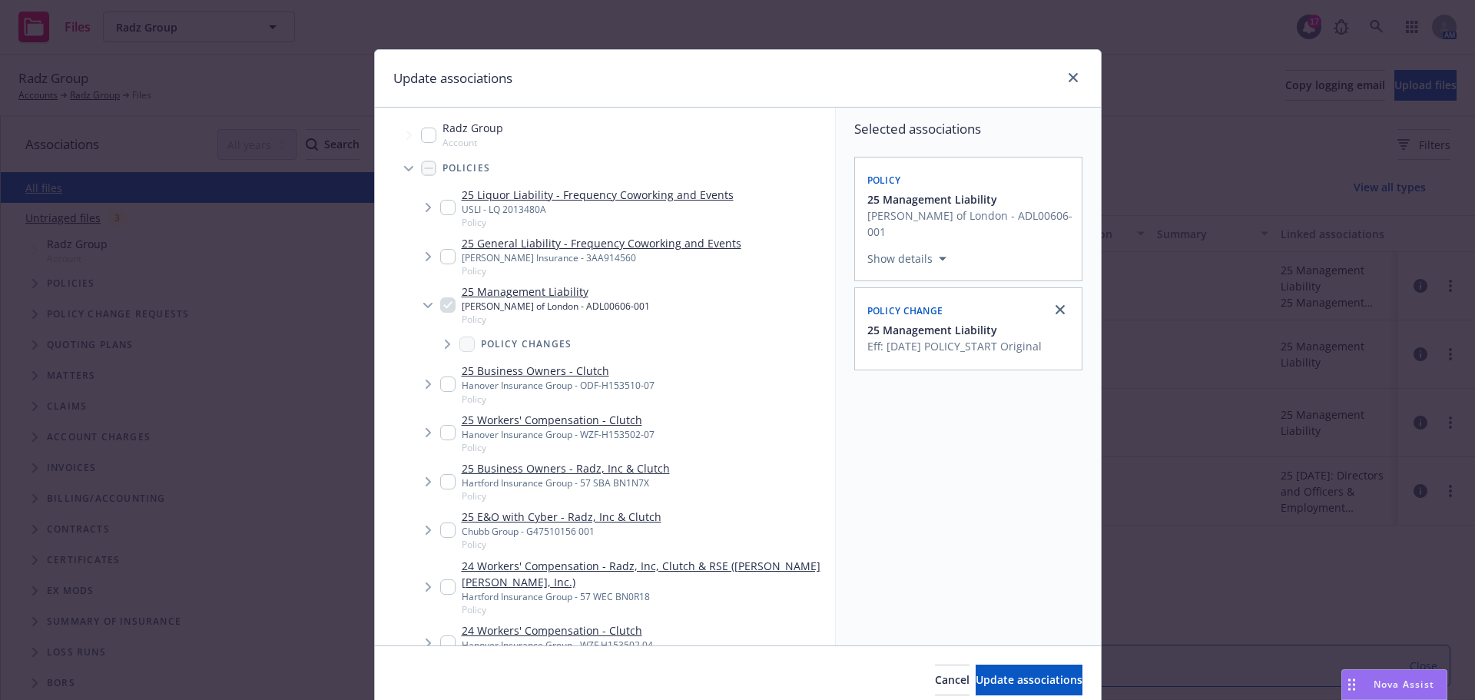
drag, startPoint x: 420, startPoint y: 137, endPoint x: 422, endPoint y: 148, distance: 11.6
click at [421, 138] on input "Tree Example" at bounding box center [428, 135] width 15 height 15
checkbox input "true"
click at [1015, 681] on span "Update associations" at bounding box center [1029, 679] width 107 height 15
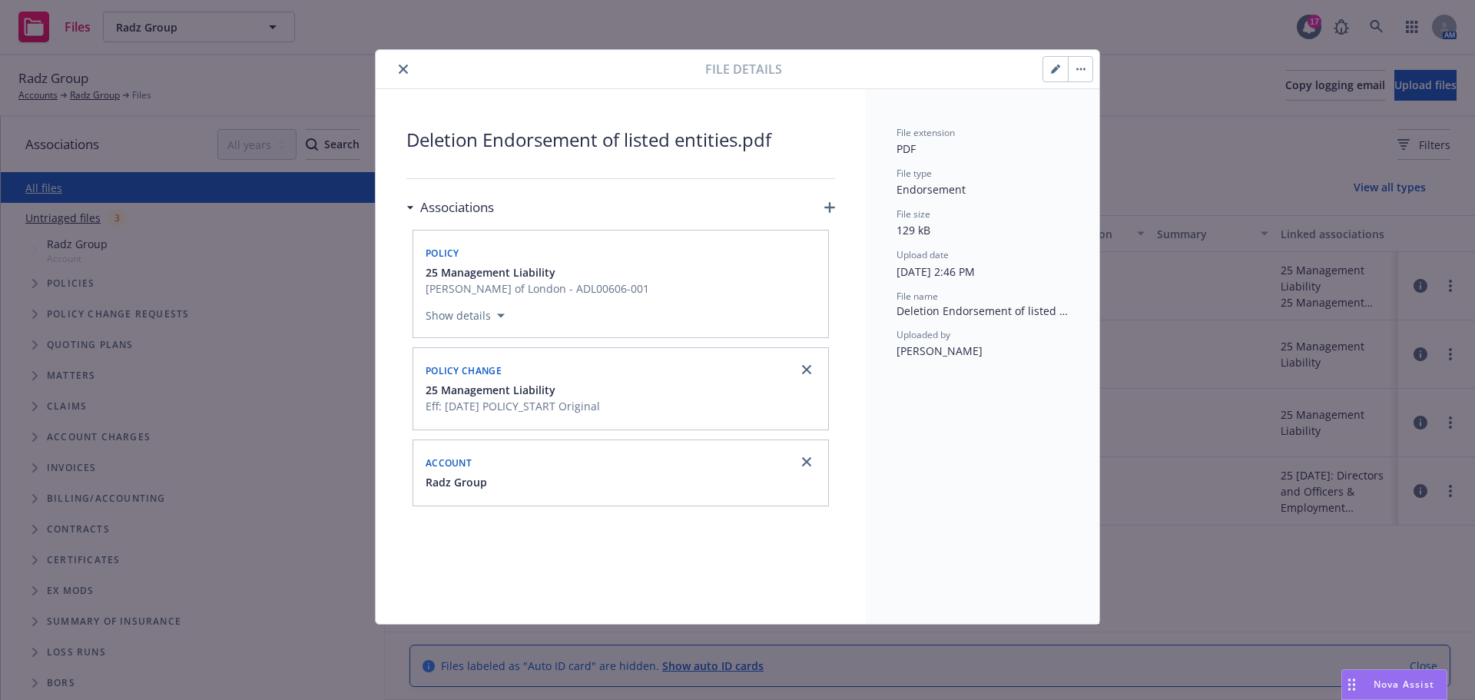
click at [404, 65] on icon "close" at bounding box center [403, 69] width 9 height 9
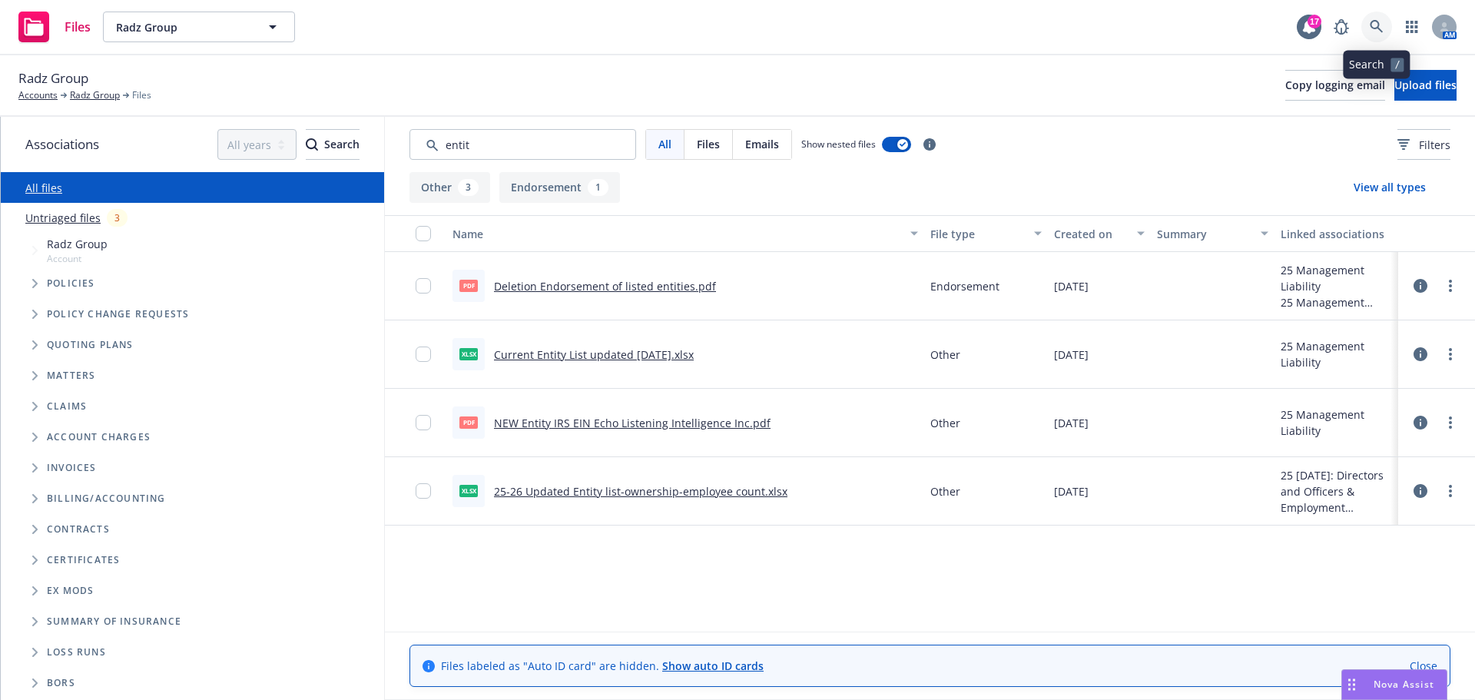
click at [1380, 21] on icon at bounding box center [1377, 27] width 14 height 14
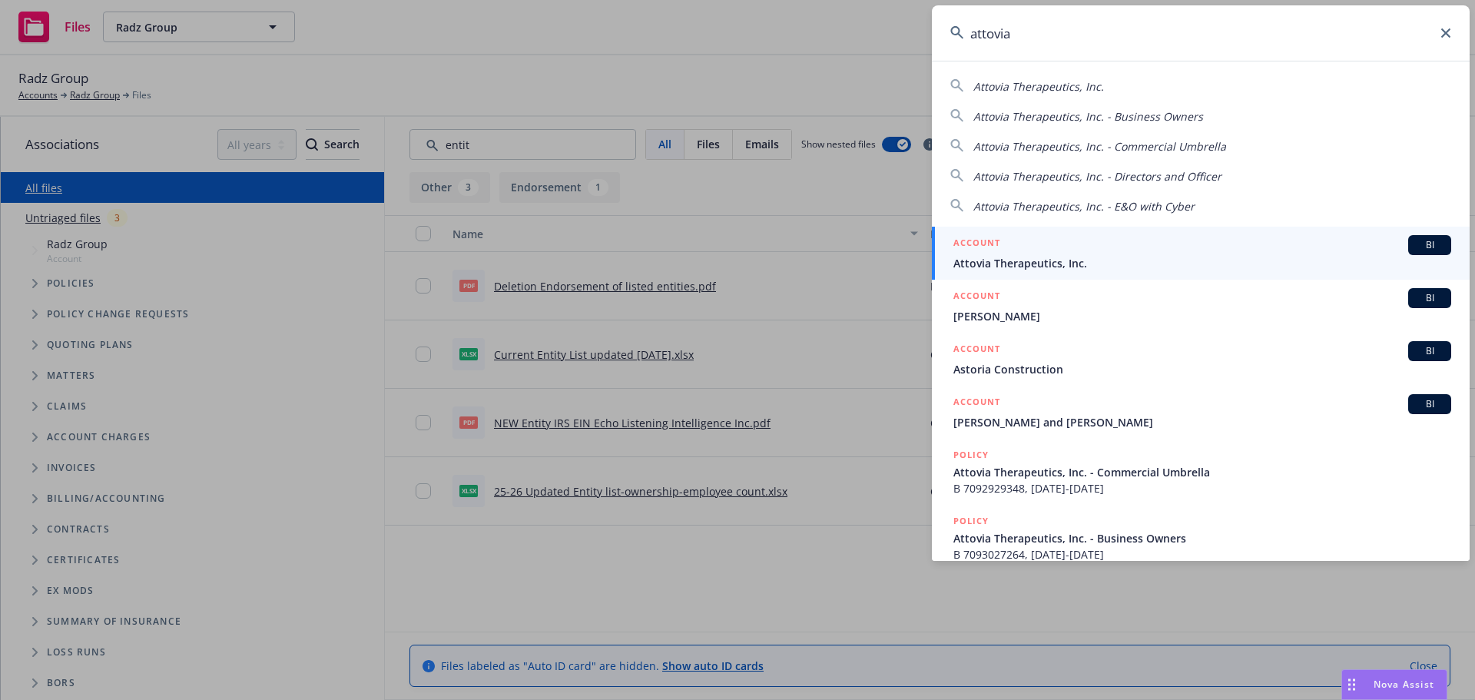
type input "attovia"
click at [1025, 267] on span "Attovia Therapeutics, Inc." at bounding box center [1202, 263] width 498 height 16
